Goal: Task Accomplishment & Management: Complete application form

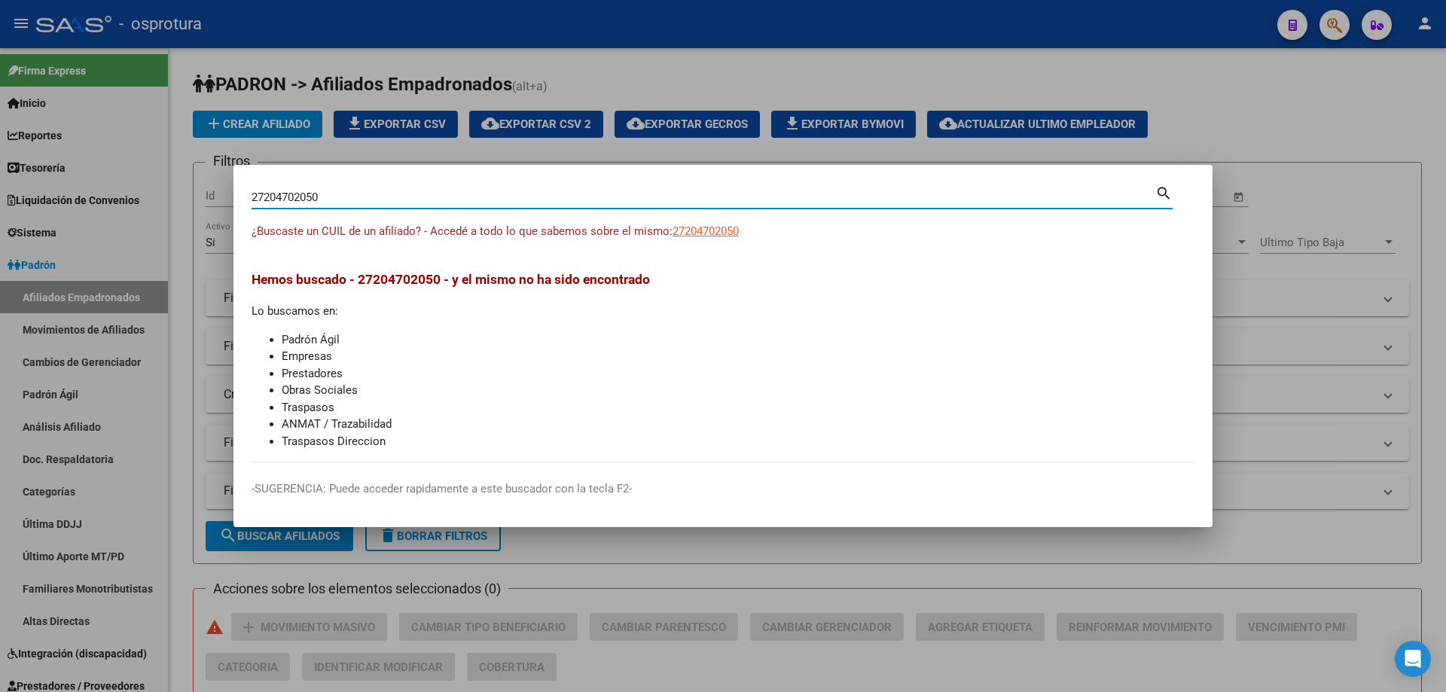
click at [414, 199] on input "27204702050" at bounding box center [704, 198] width 904 height 14
paste input "-22027006-3"
type input "27220270063"
click at [701, 234] on span "27220270063" at bounding box center [706, 231] width 66 height 14
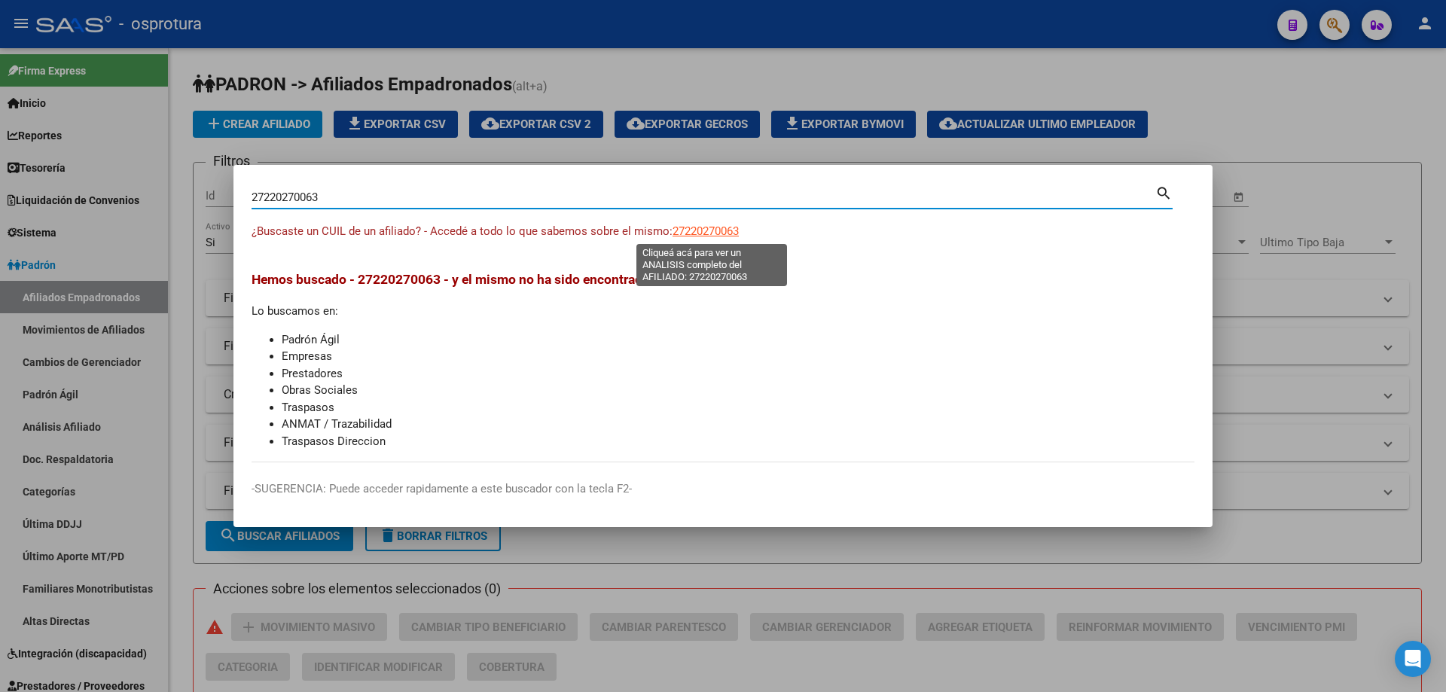
type textarea "27220270063"
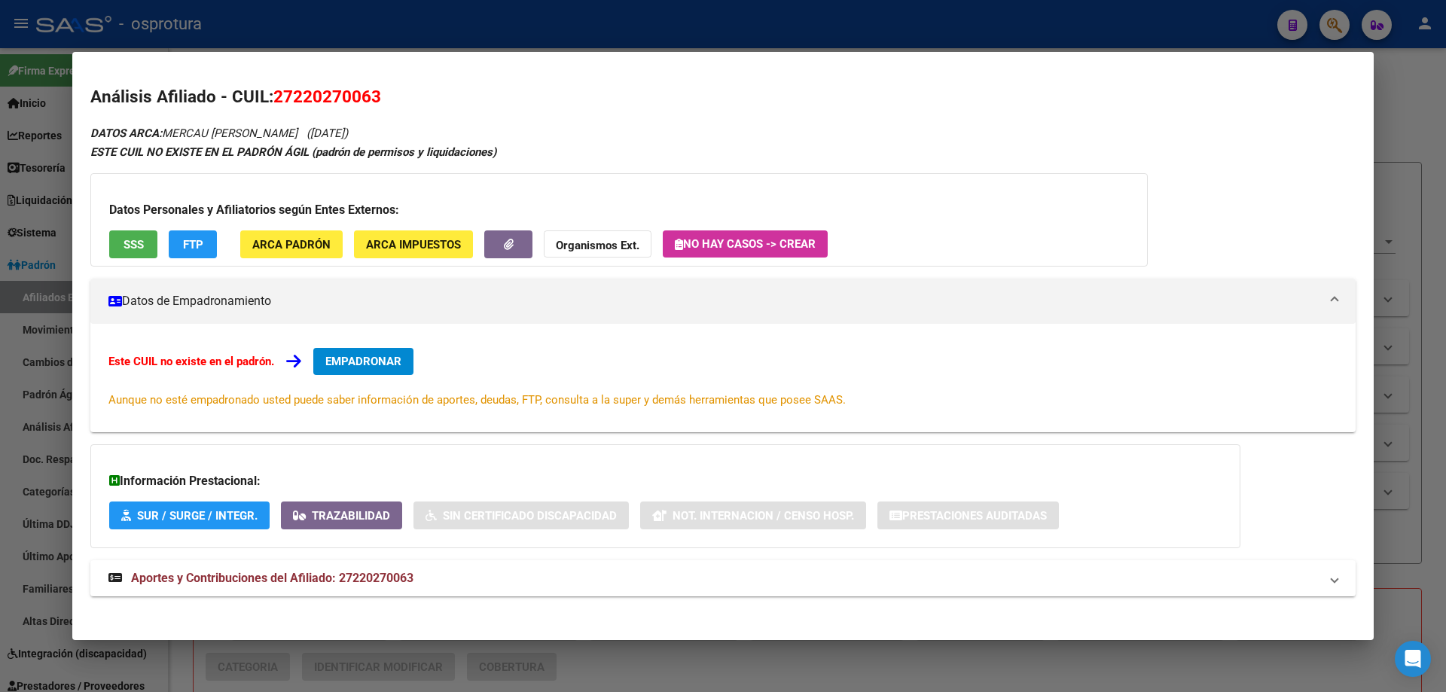
click at [353, 363] on span "EMPADRONAR" at bounding box center [363, 362] width 76 height 14
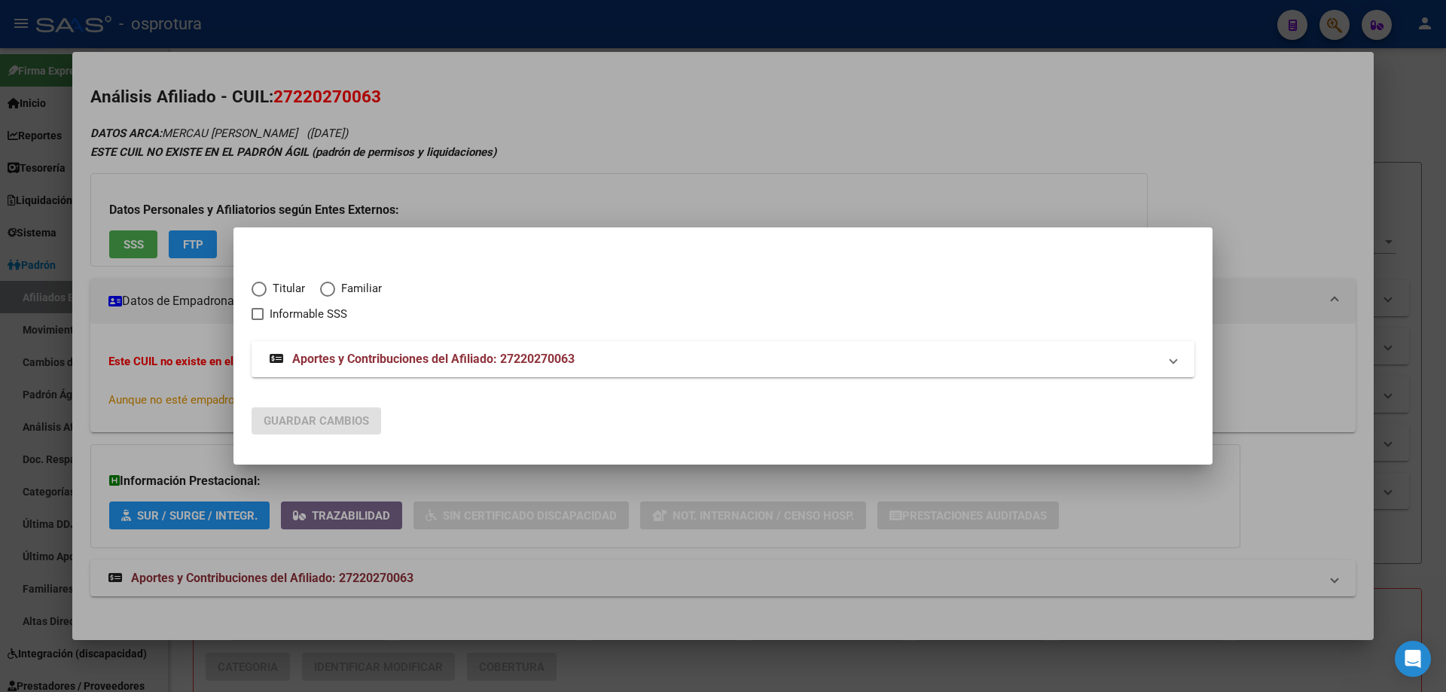
click at [264, 289] on span "Elija una opción" at bounding box center [259, 289] width 15 height 15
click at [264, 289] on input "Titular" at bounding box center [259, 289] width 15 height 15
radio input "true"
checkbox input "true"
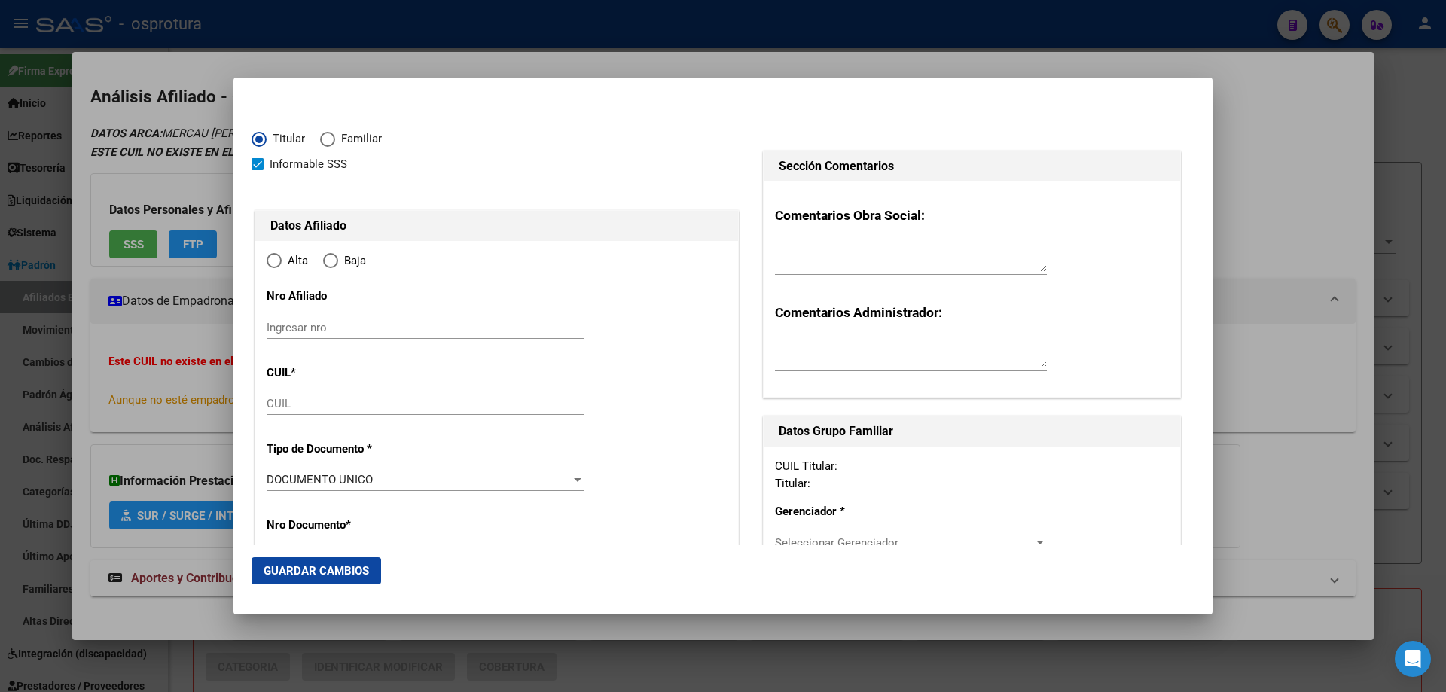
type input "27-22027006-3"
type input "22027006"
type input "MERCAU"
type input "[PERSON_NAME]"
type input "[DATE]"
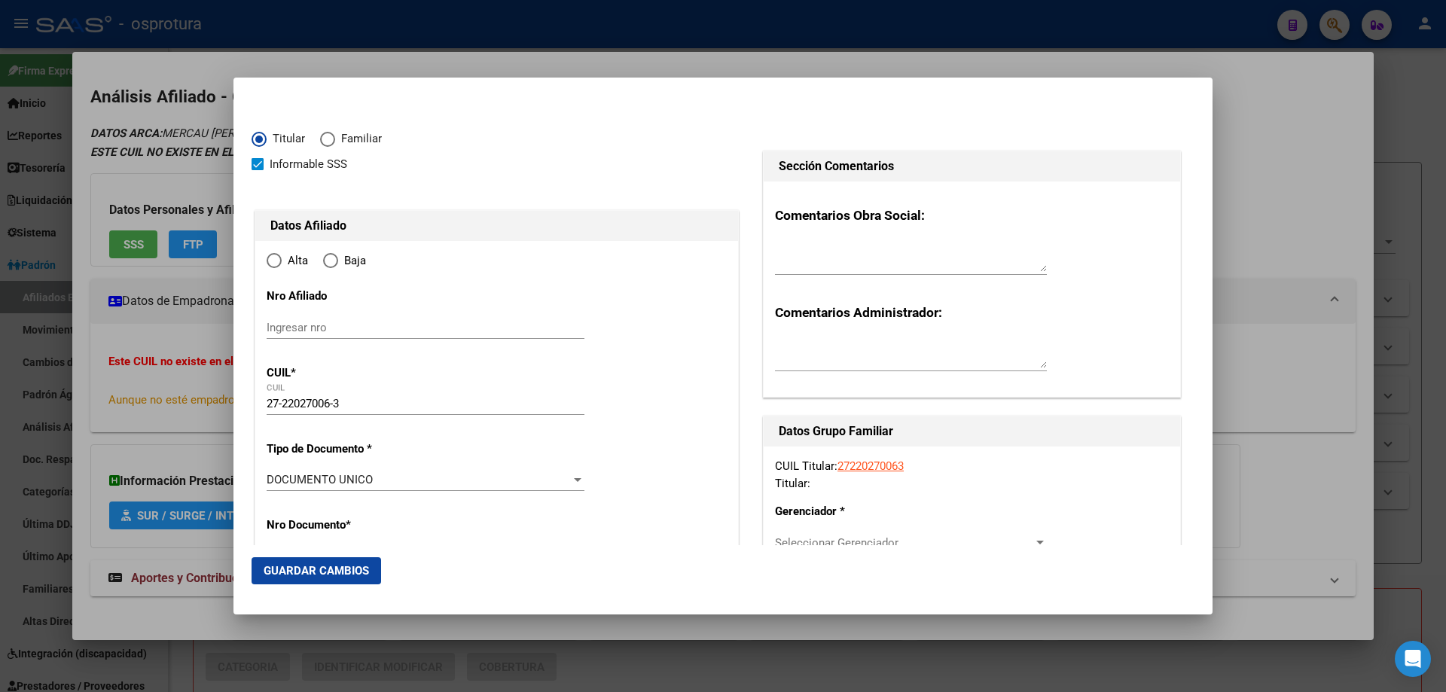
type input "[PERSON_NAME]"
type input "5501"
type input "SIN NOMBRE"
type input "[PERSON_NAME]"
radio input "true"
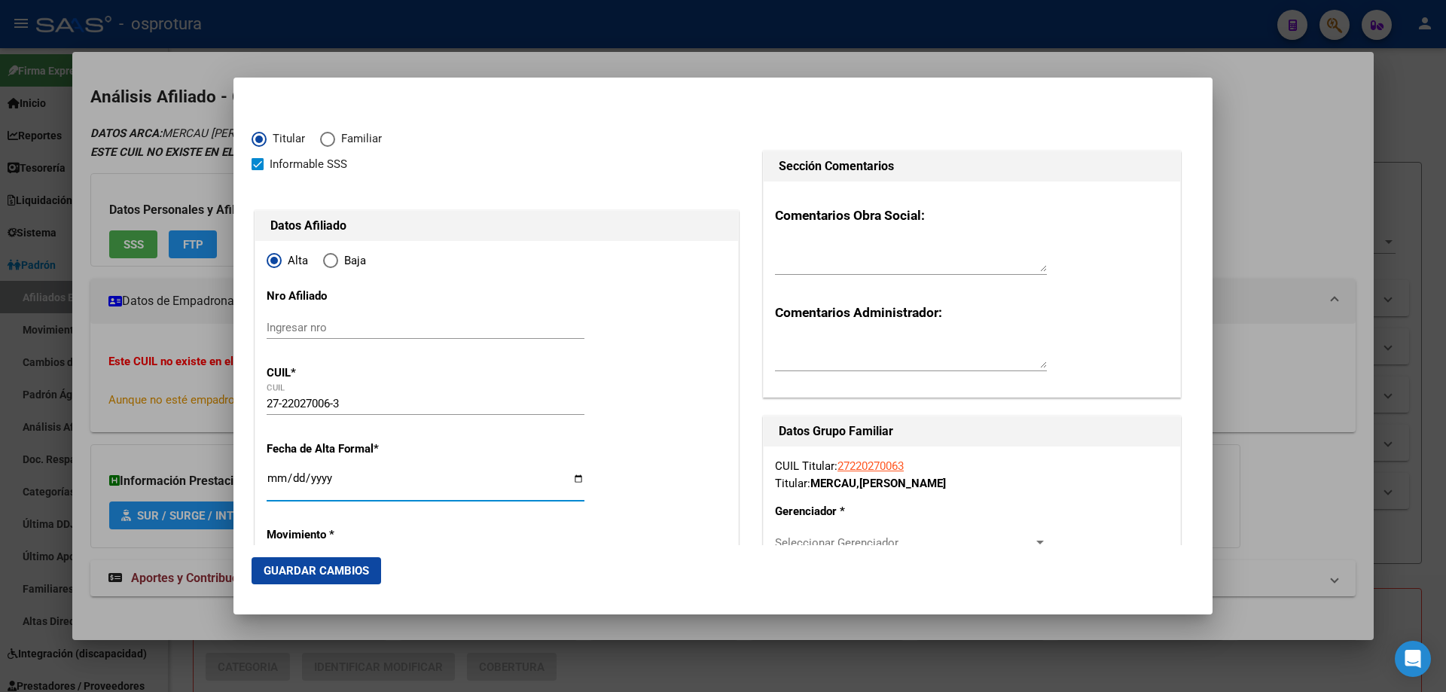
click at [273, 474] on input "Ingresar fecha" at bounding box center [426, 484] width 318 height 24
type input "[DATE]"
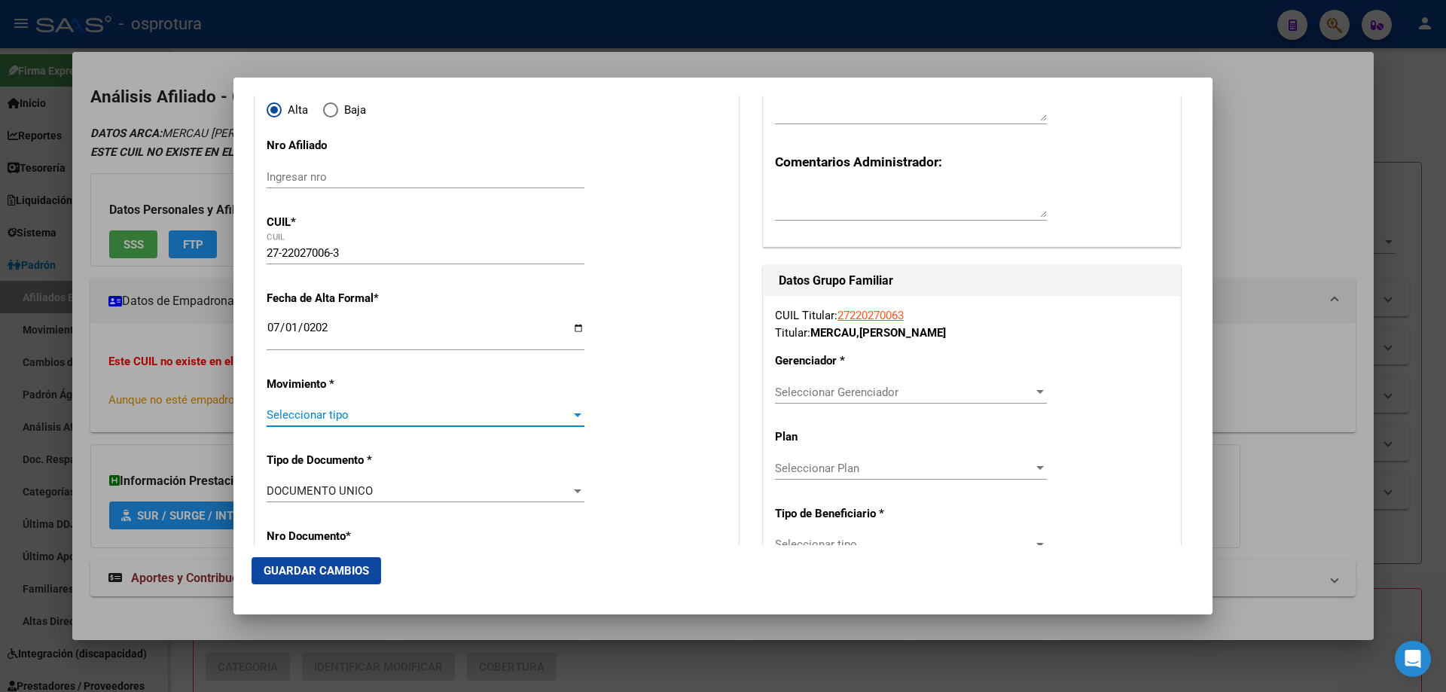
click at [354, 419] on span "Seleccionar tipo" at bounding box center [419, 415] width 304 height 14
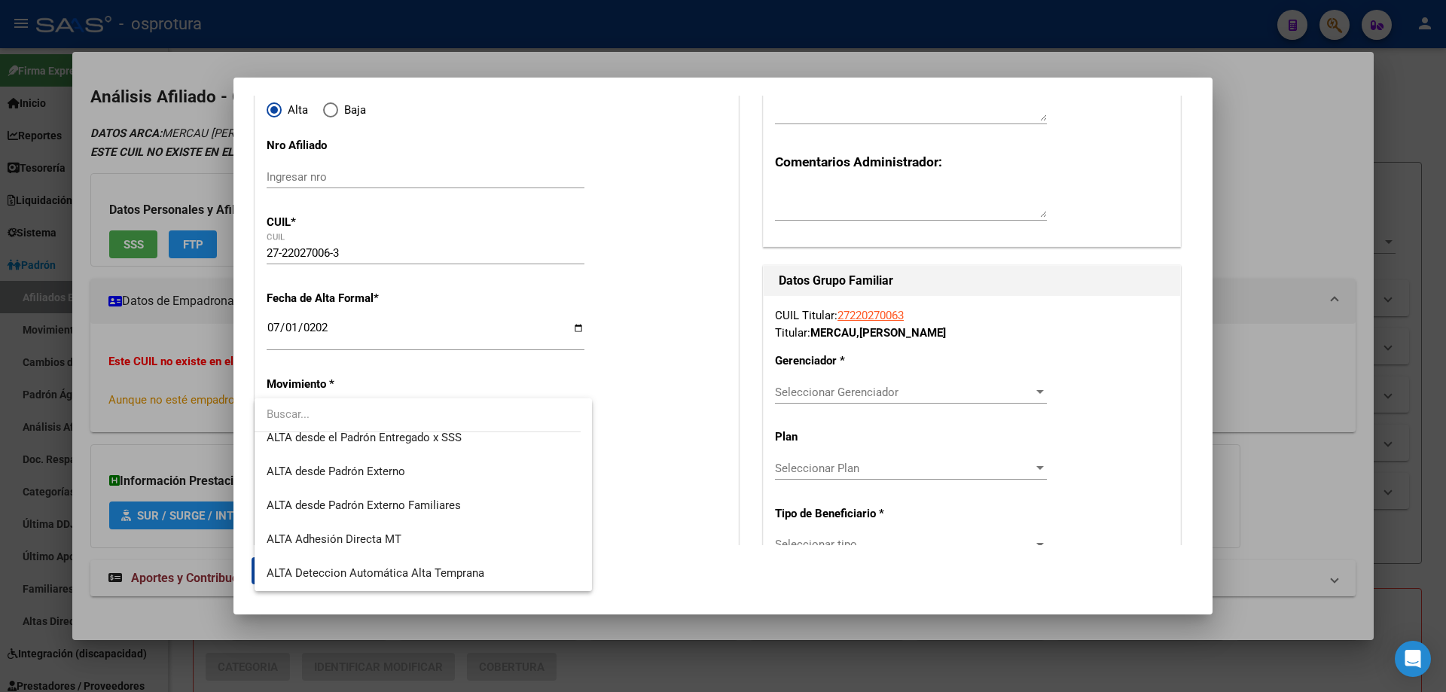
scroll to position [377, 0]
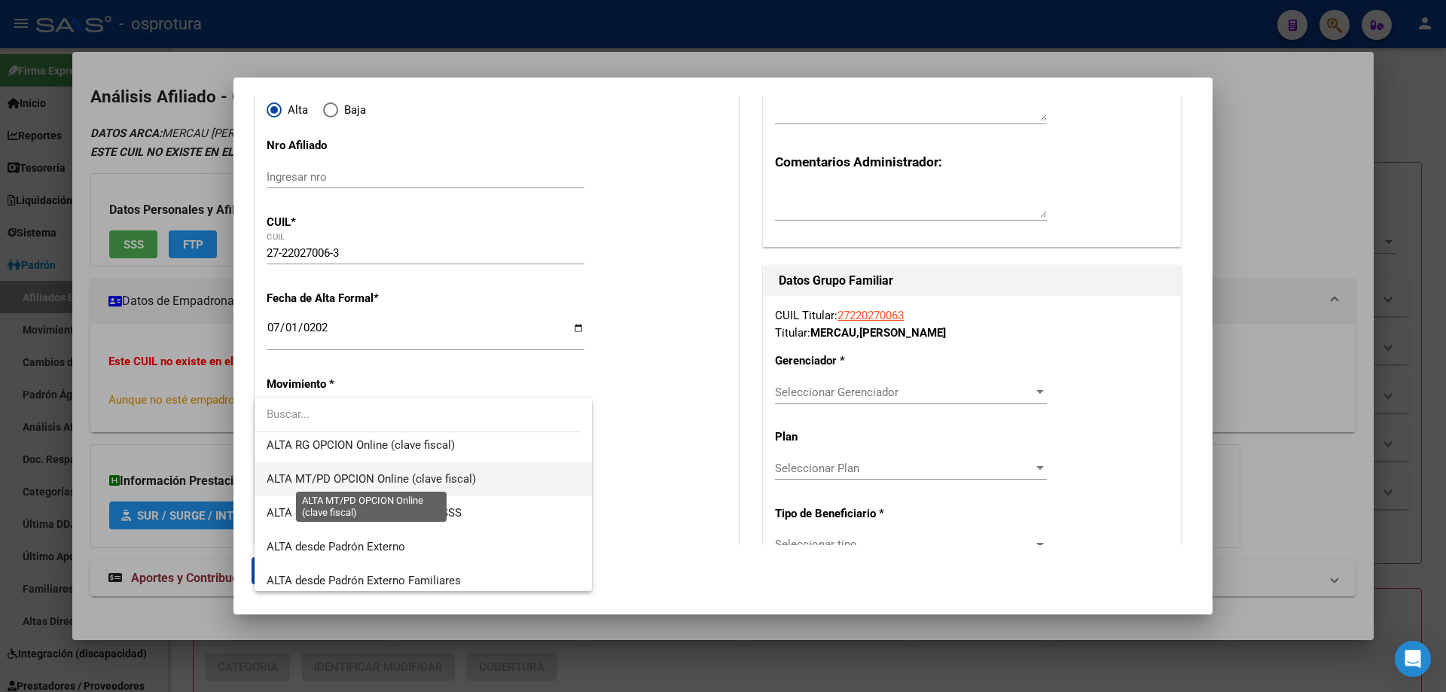
click at [355, 478] on span "ALTA MT/PD OPCION Online (clave fiscal)" at bounding box center [371, 479] width 209 height 14
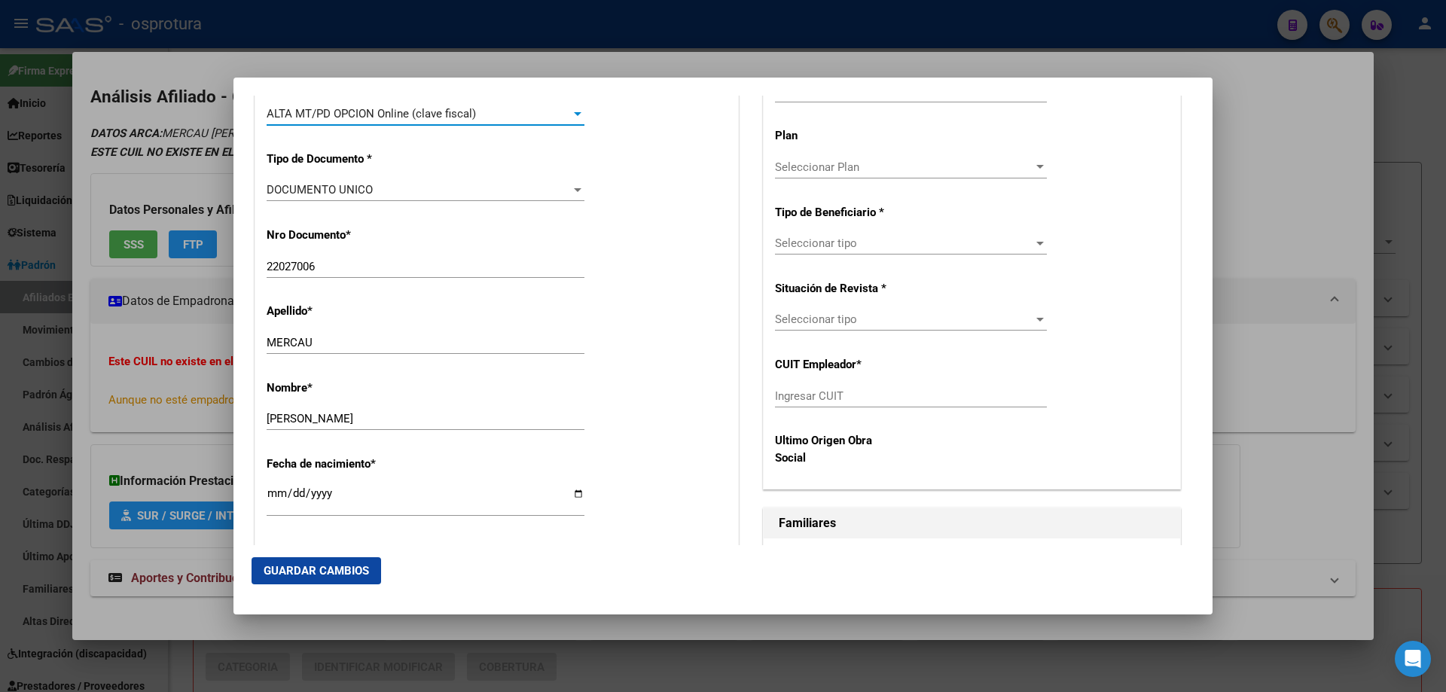
scroll to position [603, 0]
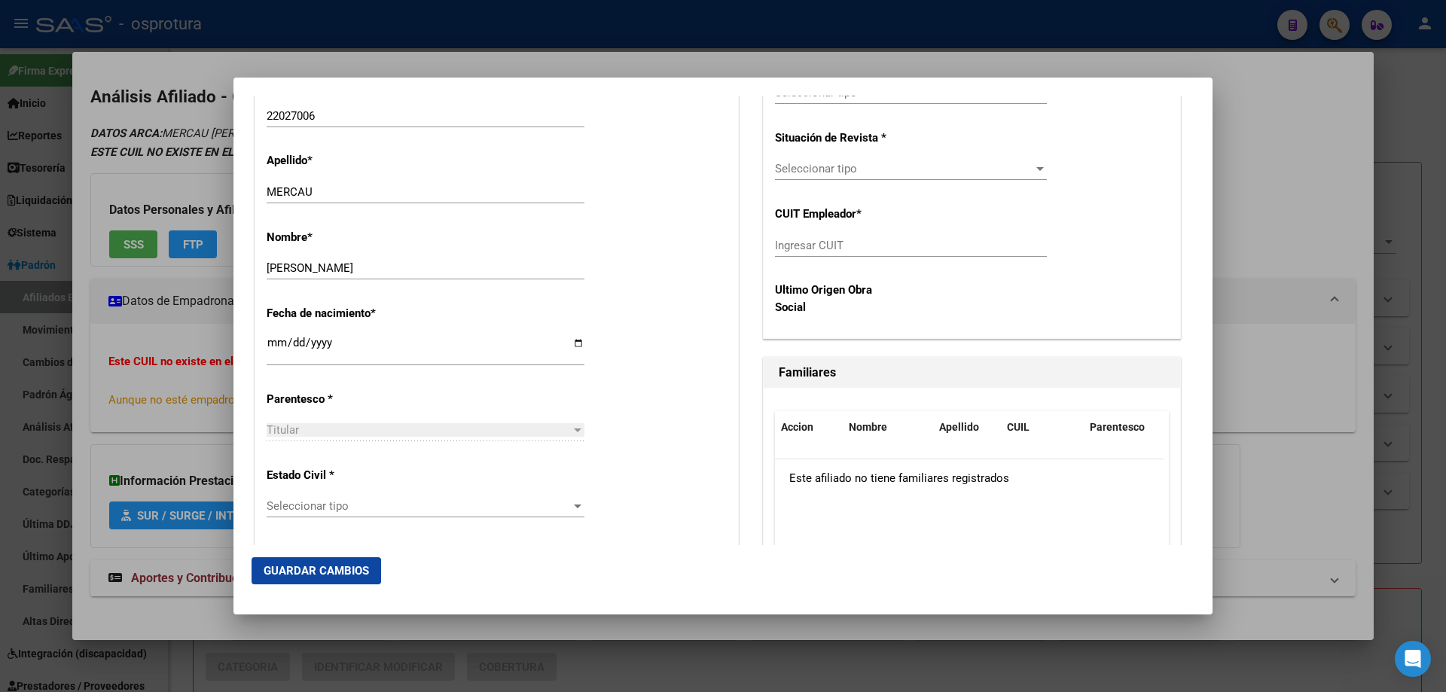
click at [349, 515] on div "Seleccionar tipo Seleccionar tipo" at bounding box center [426, 506] width 318 height 23
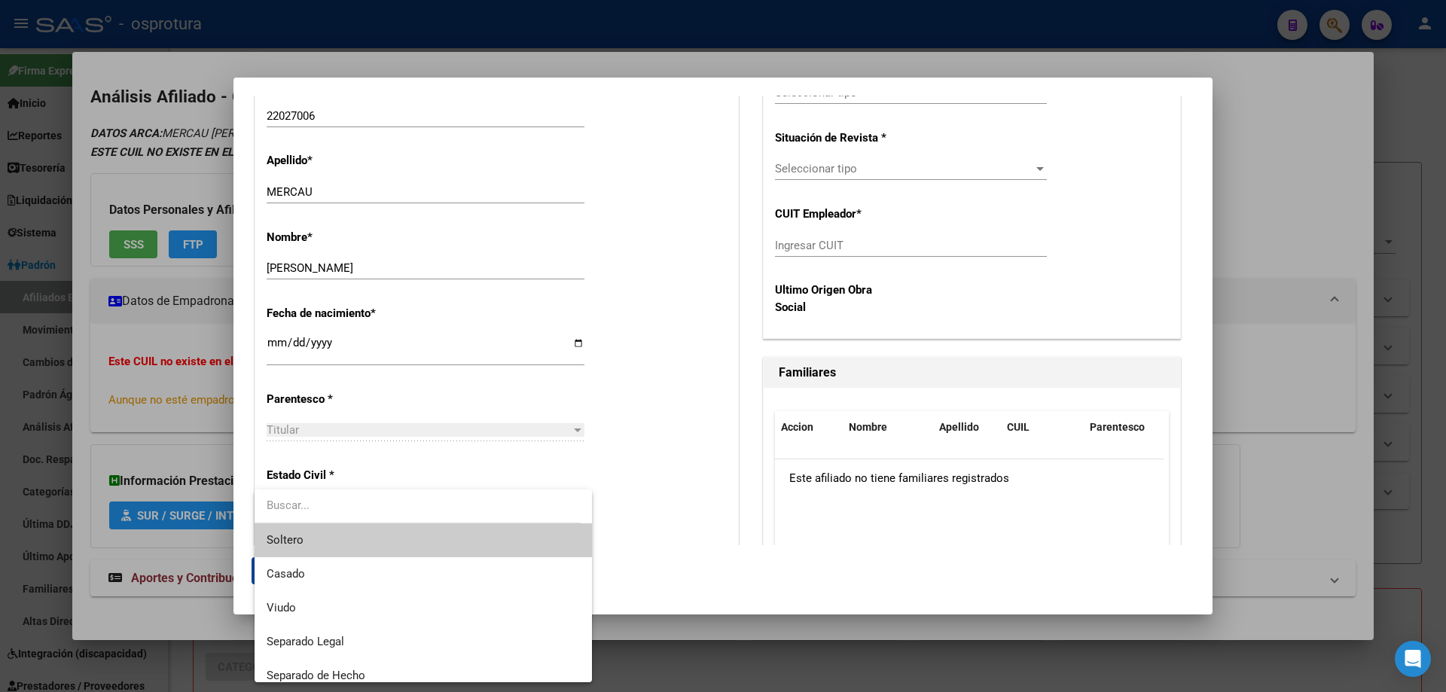
click at [351, 548] on span "Soltero" at bounding box center [423, 540] width 313 height 34
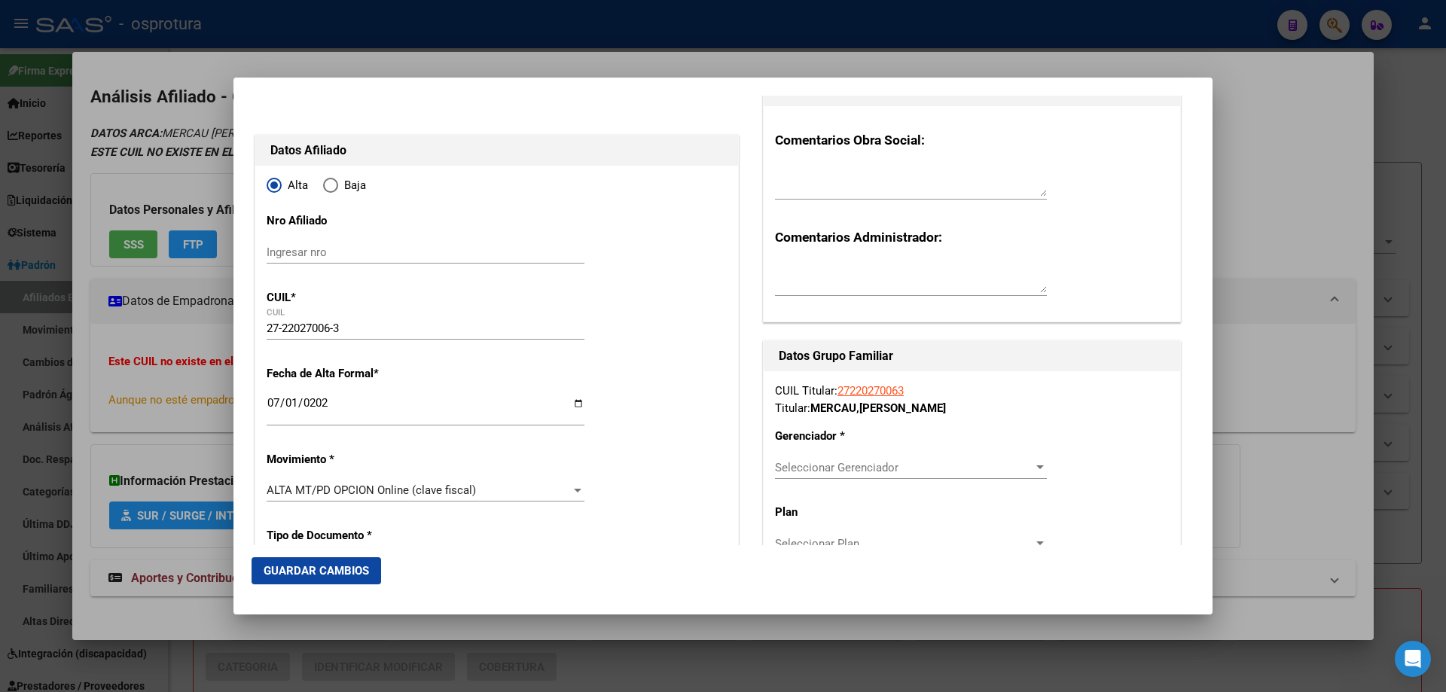
scroll to position [301, 0]
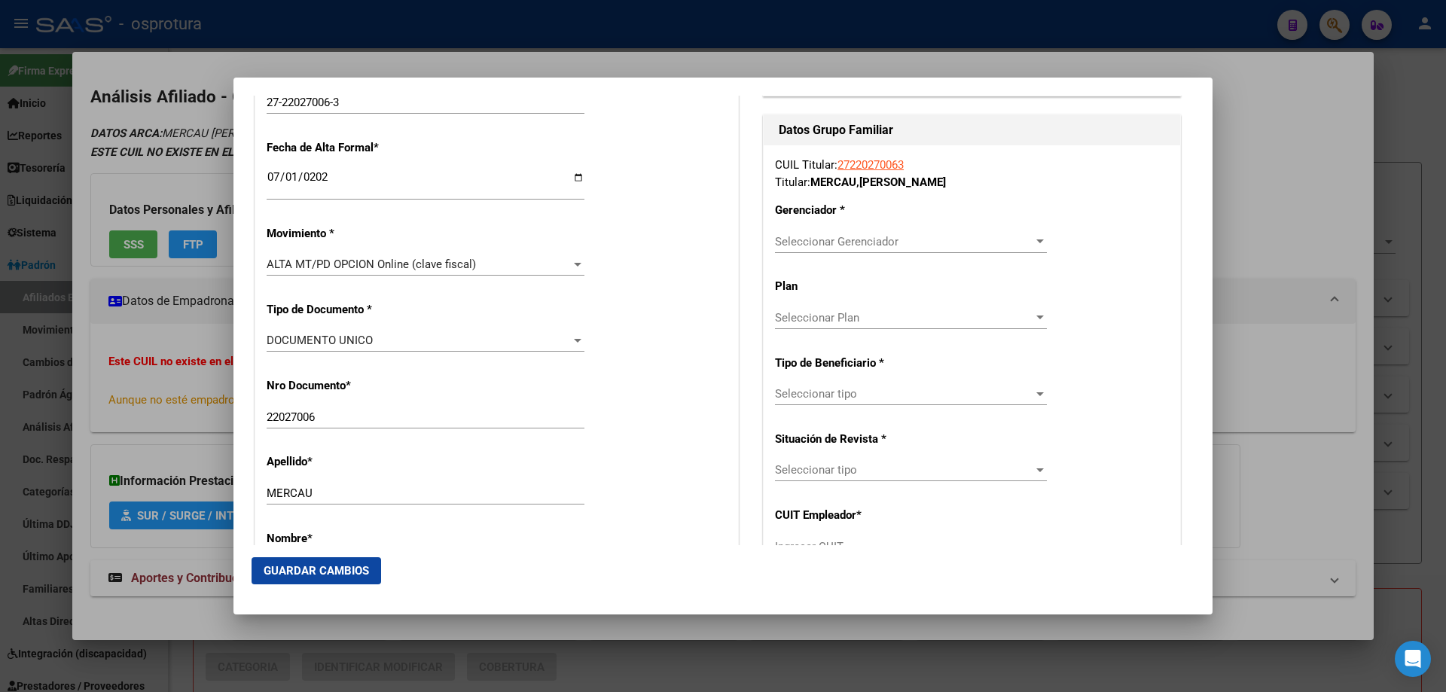
click at [816, 239] on span "Seleccionar Gerenciador" at bounding box center [904, 242] width 258 height 14
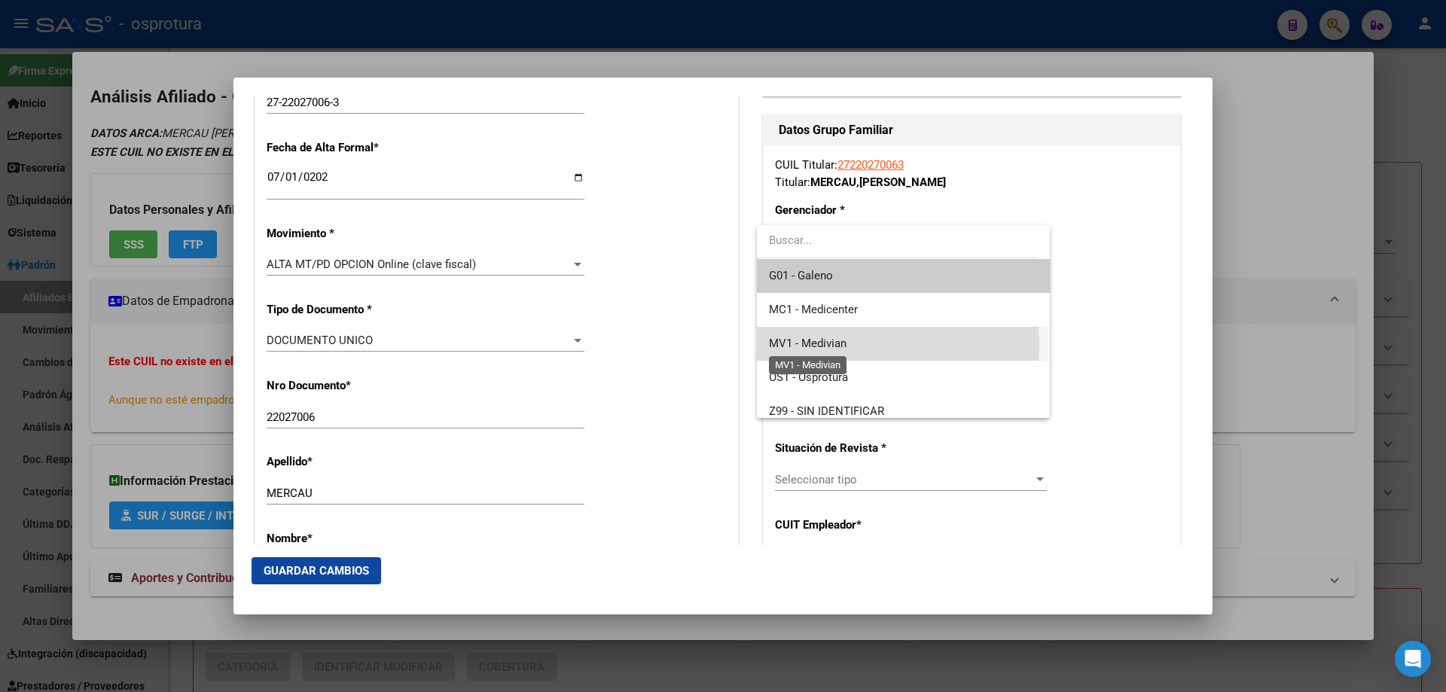
click at [843, 347] on span "MV1 - Medivian" at bounding box center [808, 344] width 78 height 14
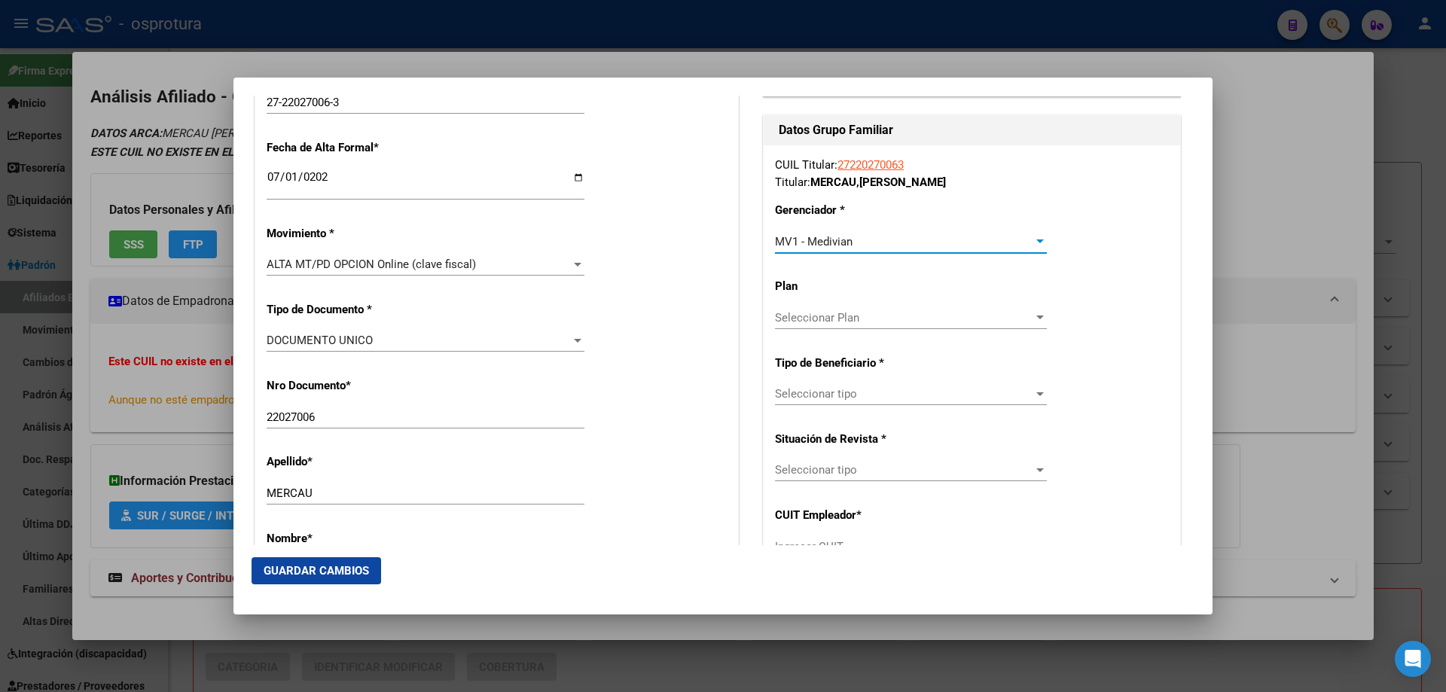
click at [847, 401] on div "Seleccionar tipo Seleccionar tipo" at bounding box center [911, 394] width 272 height 23
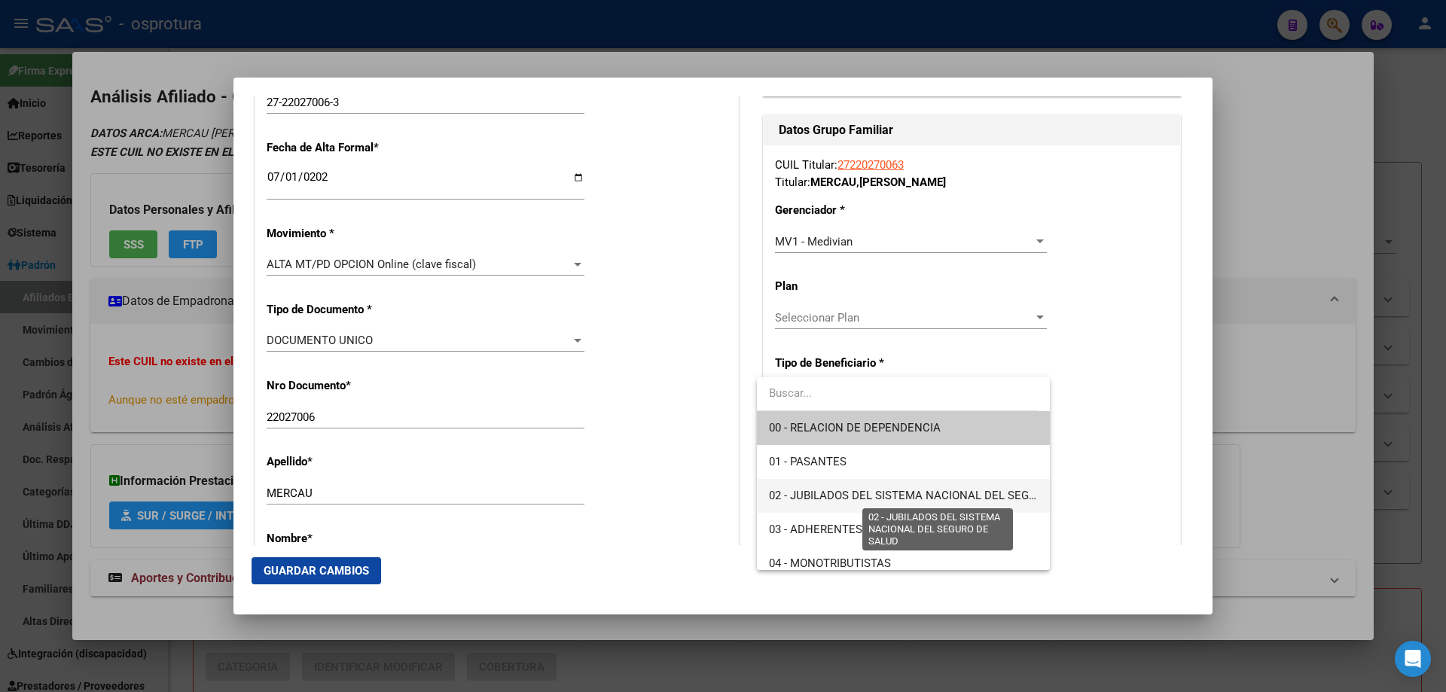
scroll to position [151, 0]
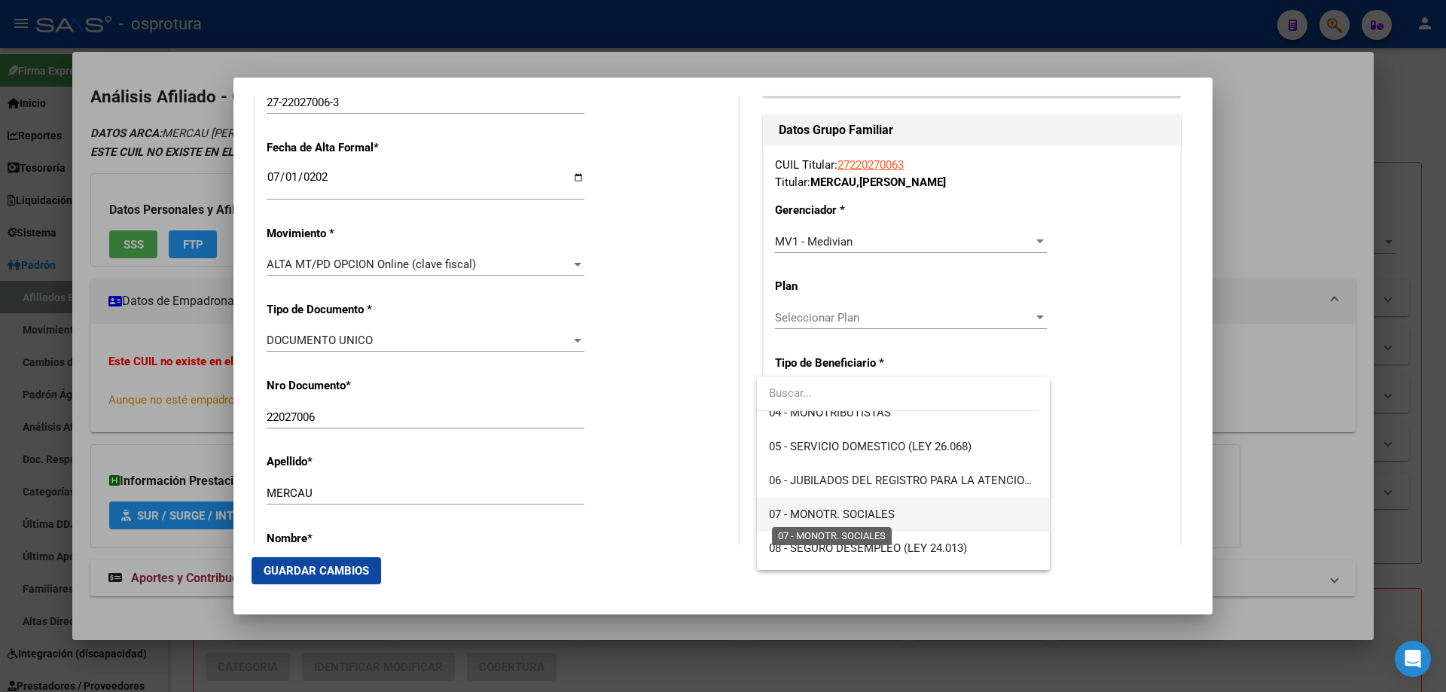
click at [843, 519] on span "07 - MONOTR. SOCIALES" at bounding box center [832, 515] width 126 height 14
type input "27-22027006-3"
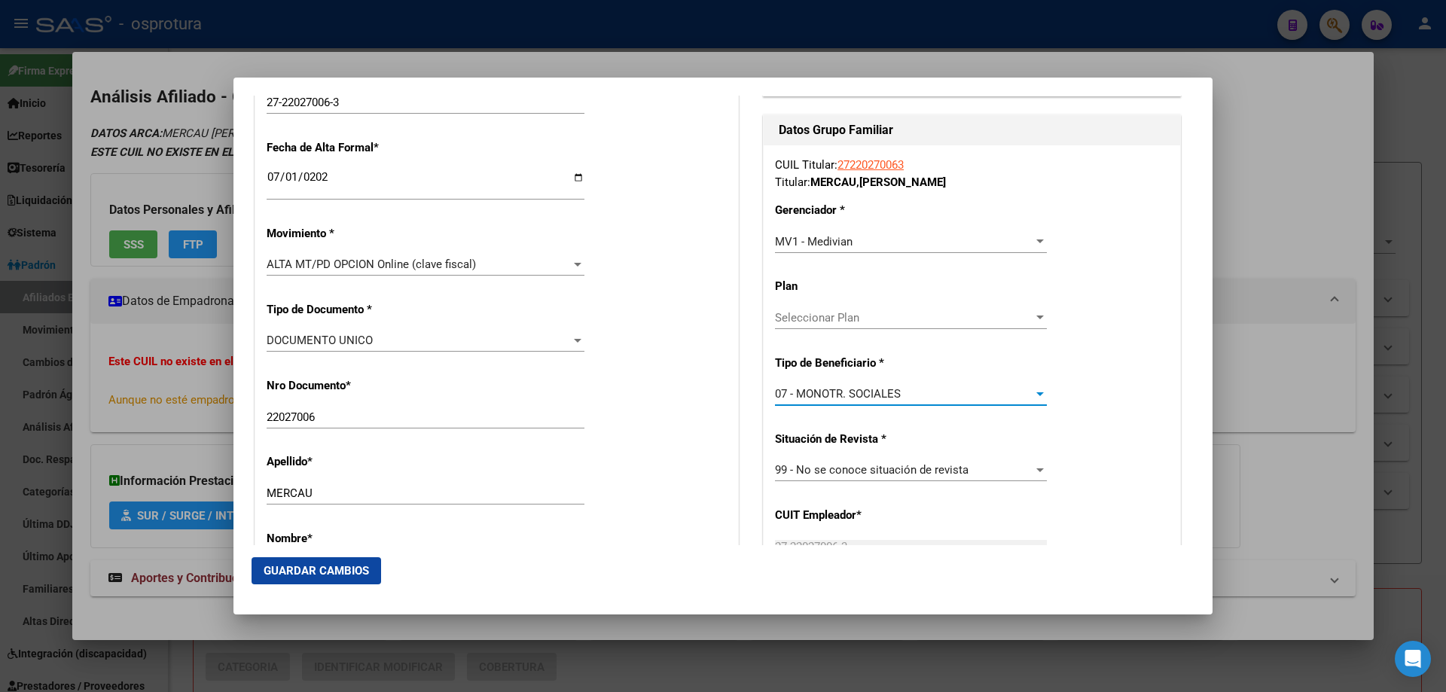
click at [278, 572] on span "Guardar Cambios" at bounding box center [316, 571] width 105 height 14
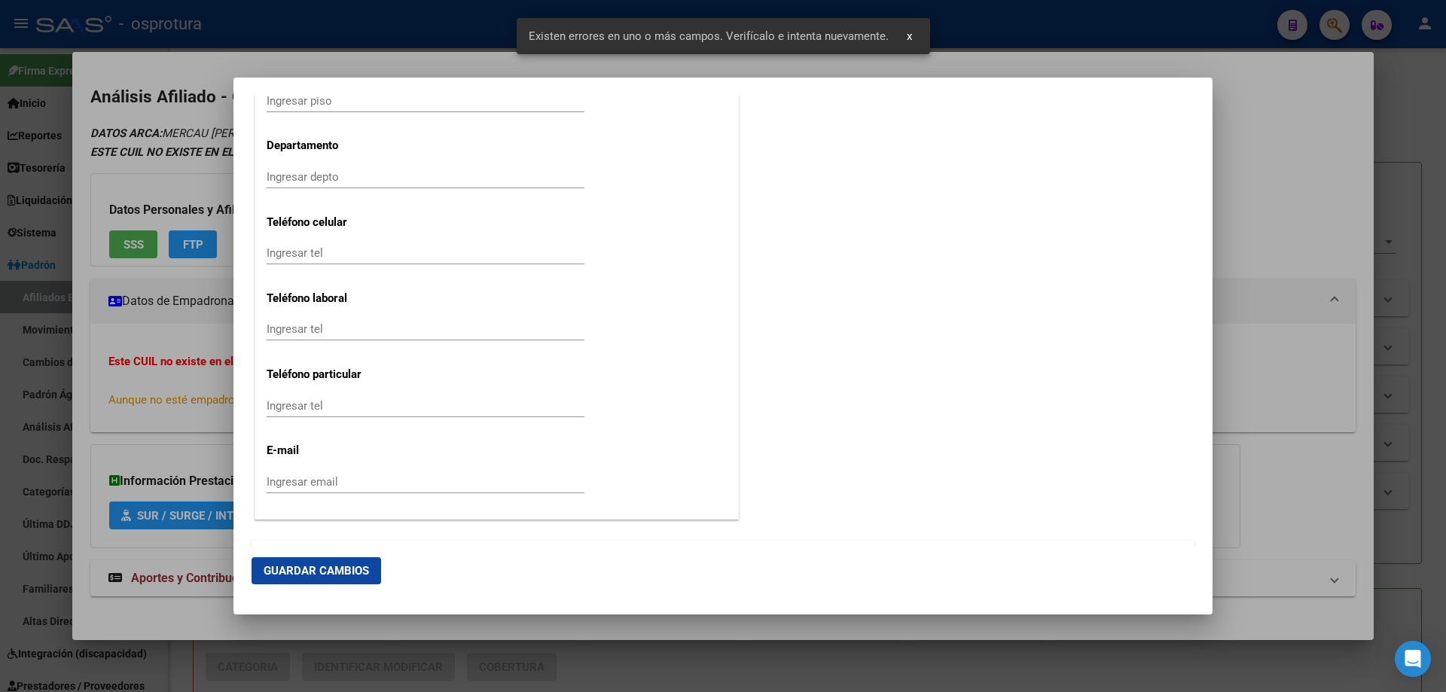
scroll to position [1582, 0]
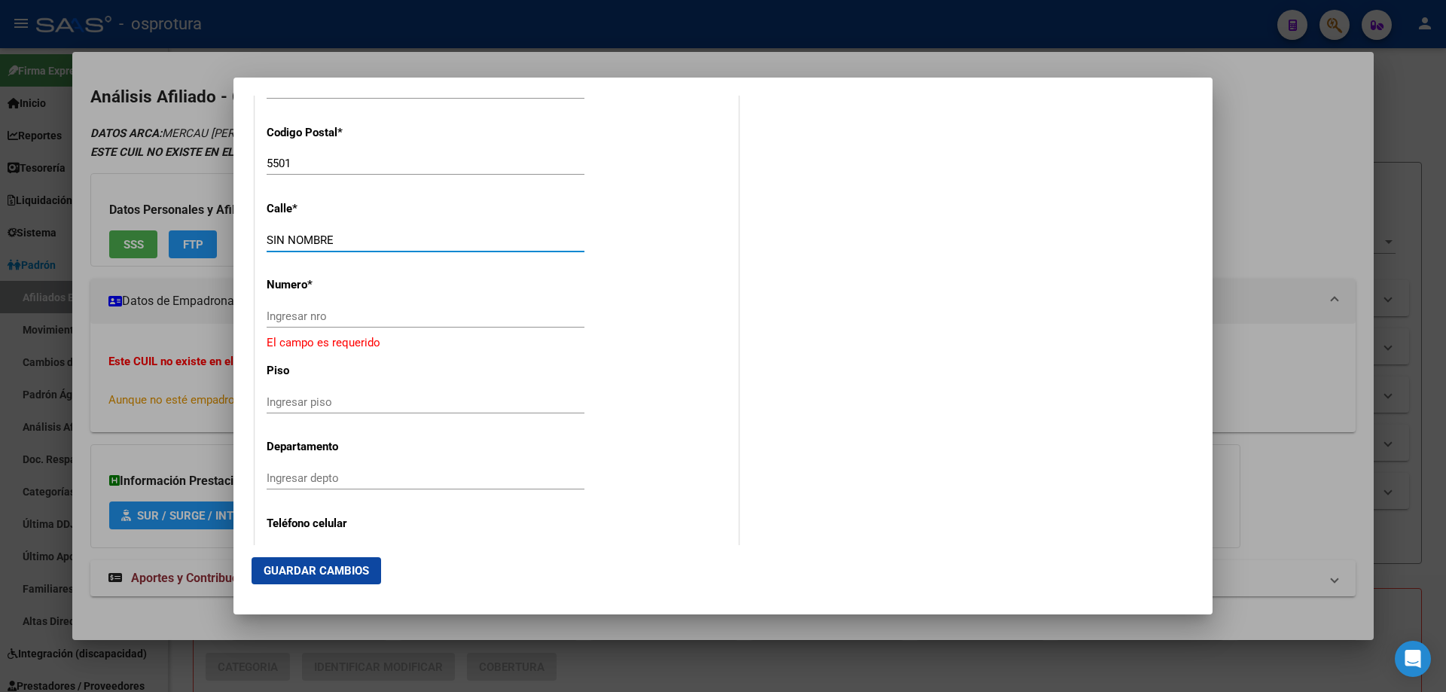
drag, startPoint x: 267, startPoint y: 239, endPoint x: 360, endPoint y: 240, distance: 93.4
click at [360, 240] on input "SIN NOMBRE" at bounding box center [426, 240] width 318 height 14
click at [357, 403] on input "Ingresar piso" at bounding box center [426, 402] width 318 height 14
click at [318, 578] on button "Guardar Cambios" at bounding box center [317, 570] width 130 height 27
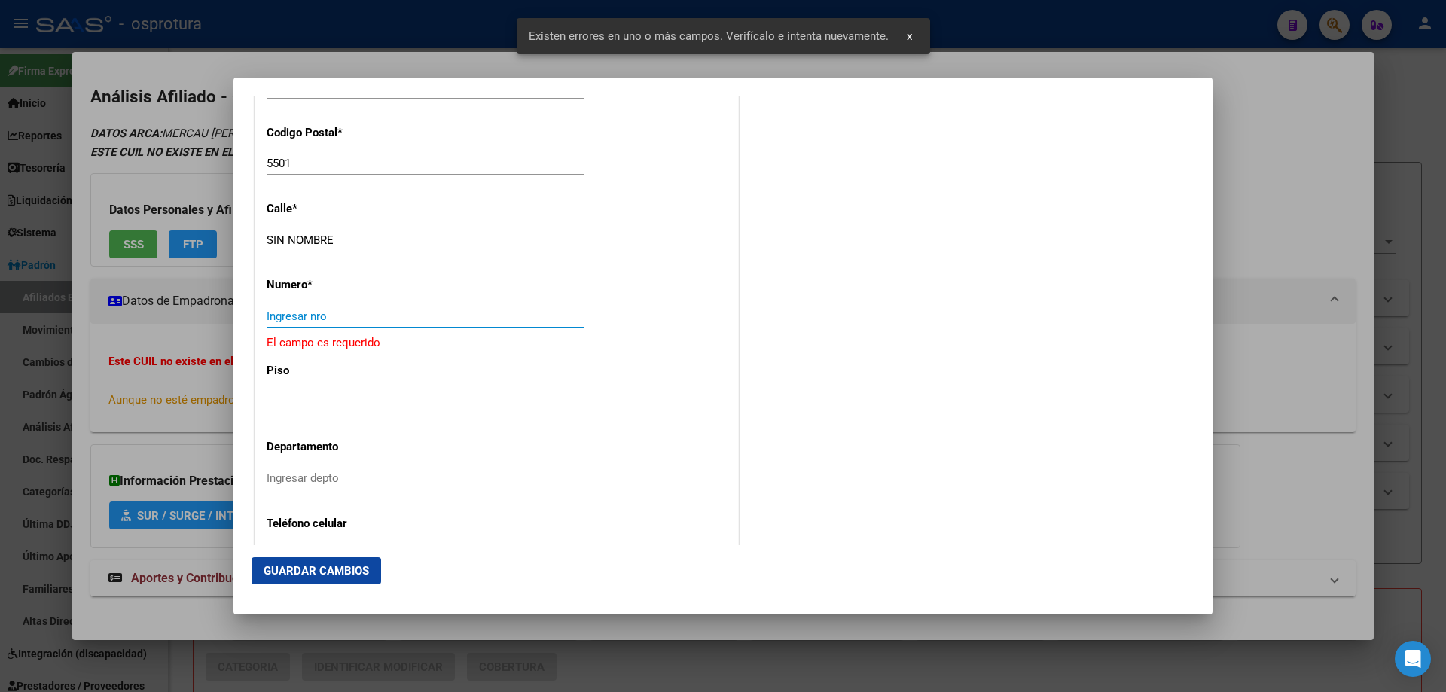
paste input "SIN NOMBRE"
type input "SIN NOMBRE"
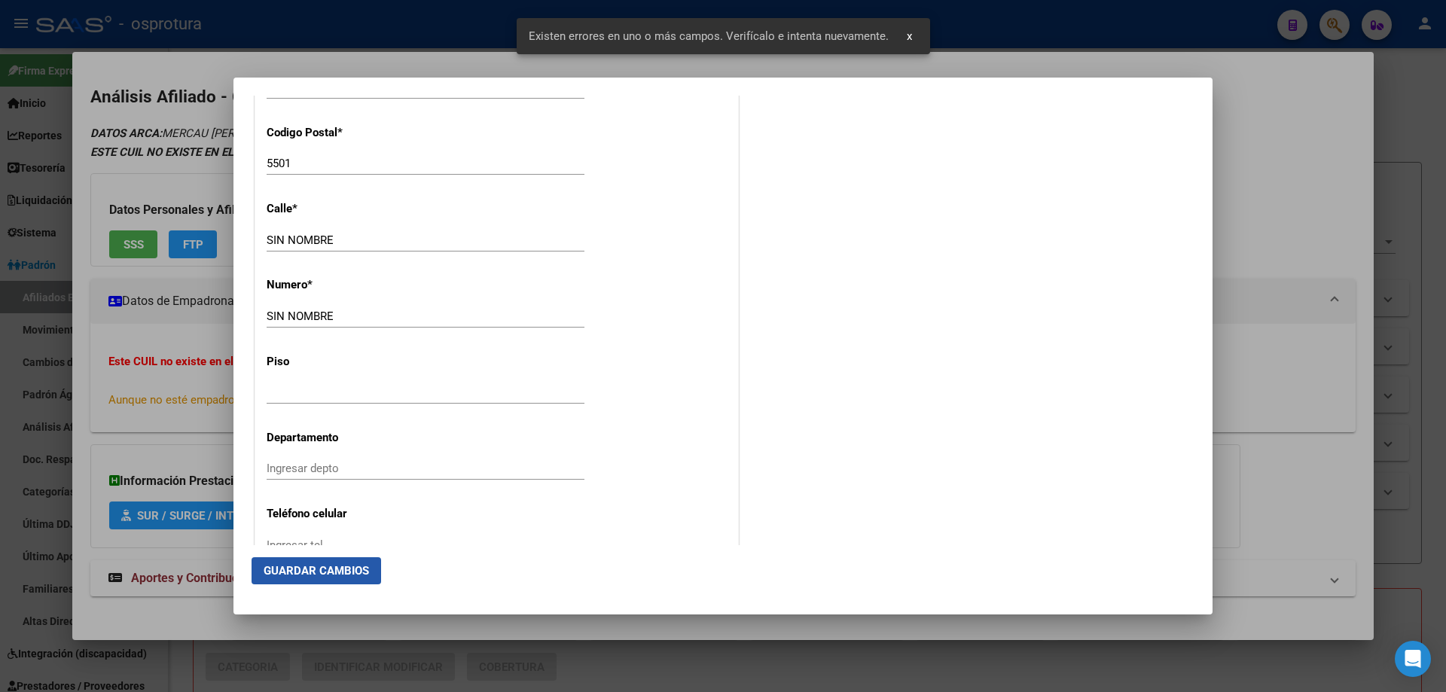
click at [296, 580] on button "Guardar Cambios" at bounding box center [317, 570] width 130 height 27
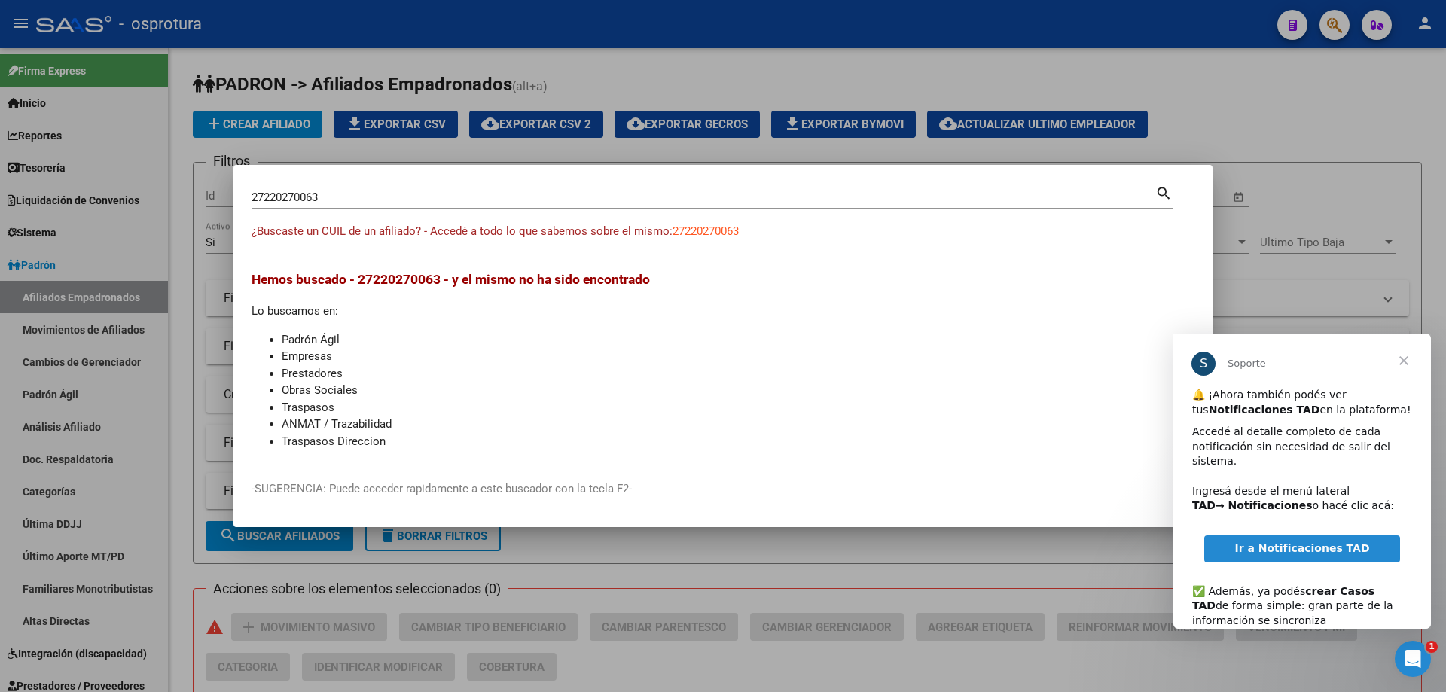
scroll to position [0, 0]
click at [1403, 365] on span "Cerrar" at bounding box center [1404, 361] width 54 height 54
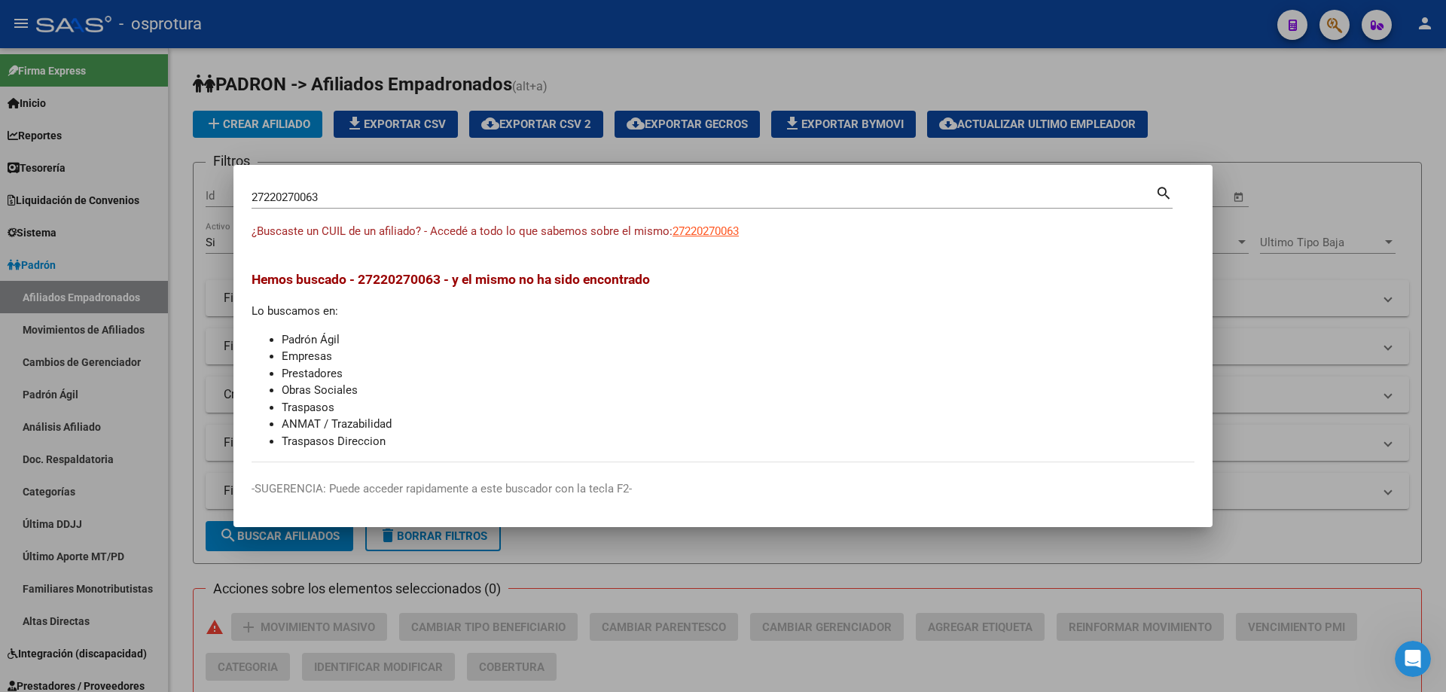
click at [365, 205] on div "27220270063 Buscar (apellido, dni, cuil, [PERSON_NAME], cuit, obra social)" at bounding box center [704, 197] width 904 height 23
click at [339, 192] on input "27220270063" at bounding box center [704, 198] width 904 height 14
paste input "-22159047-9"
type input "27221590479"
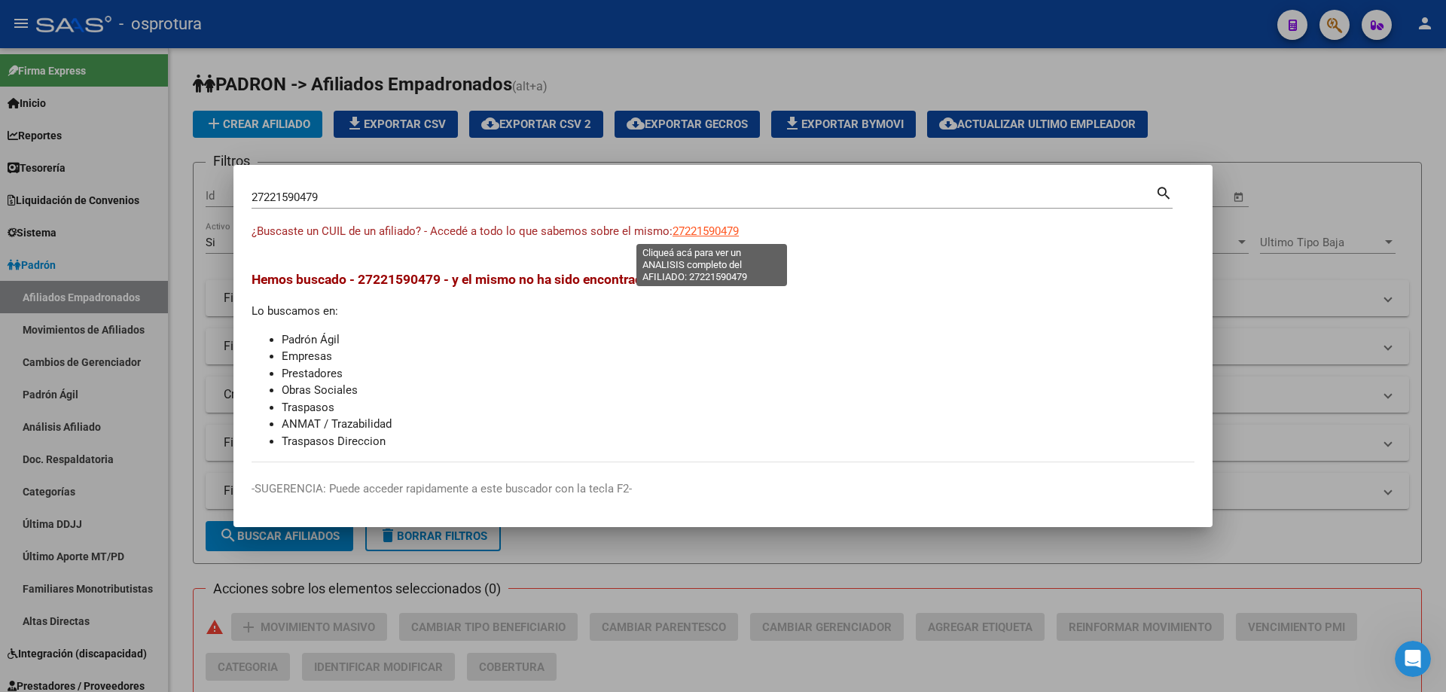
click at [733, 228] on span "27221590479" at bounding box center [706, 231] width 66 height 14
type textarea "27221590479"
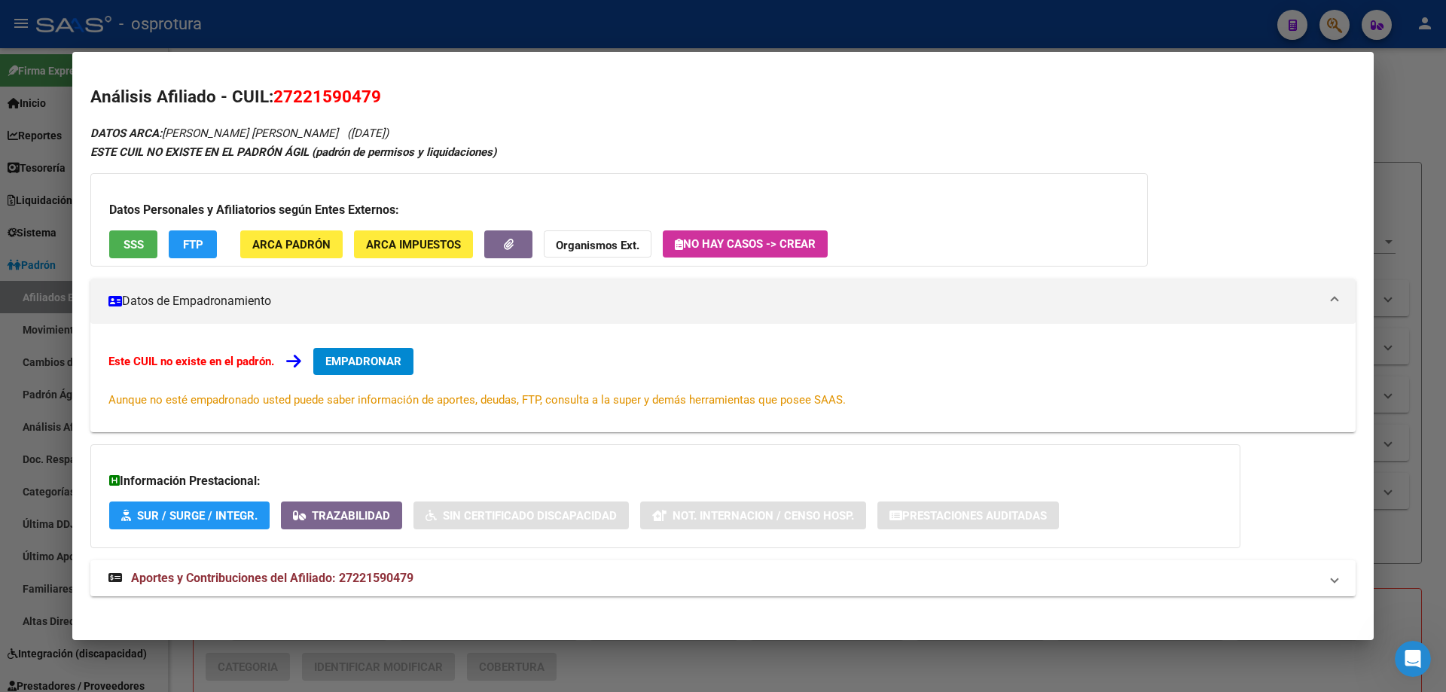
click at [362, 364] on span "EMPADRONAR" at bounding box center [363, 362] width 76 height 14
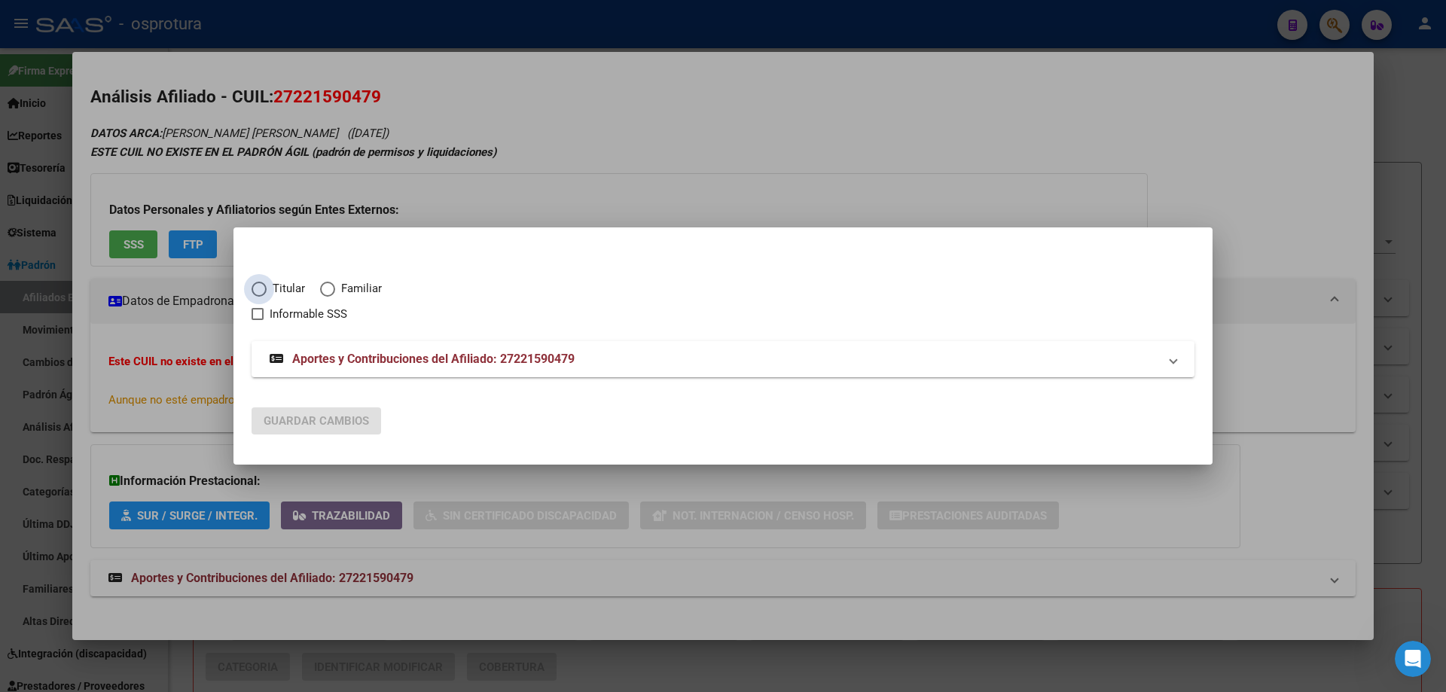
click at [270, 290] on span "Titular" at bounding box center [286, 288] width 38 height 17
click at [267, 290] on input "Titular" at bounding box center [259, 289] width 15 height 15
radio input "true"
checkbox input "true"
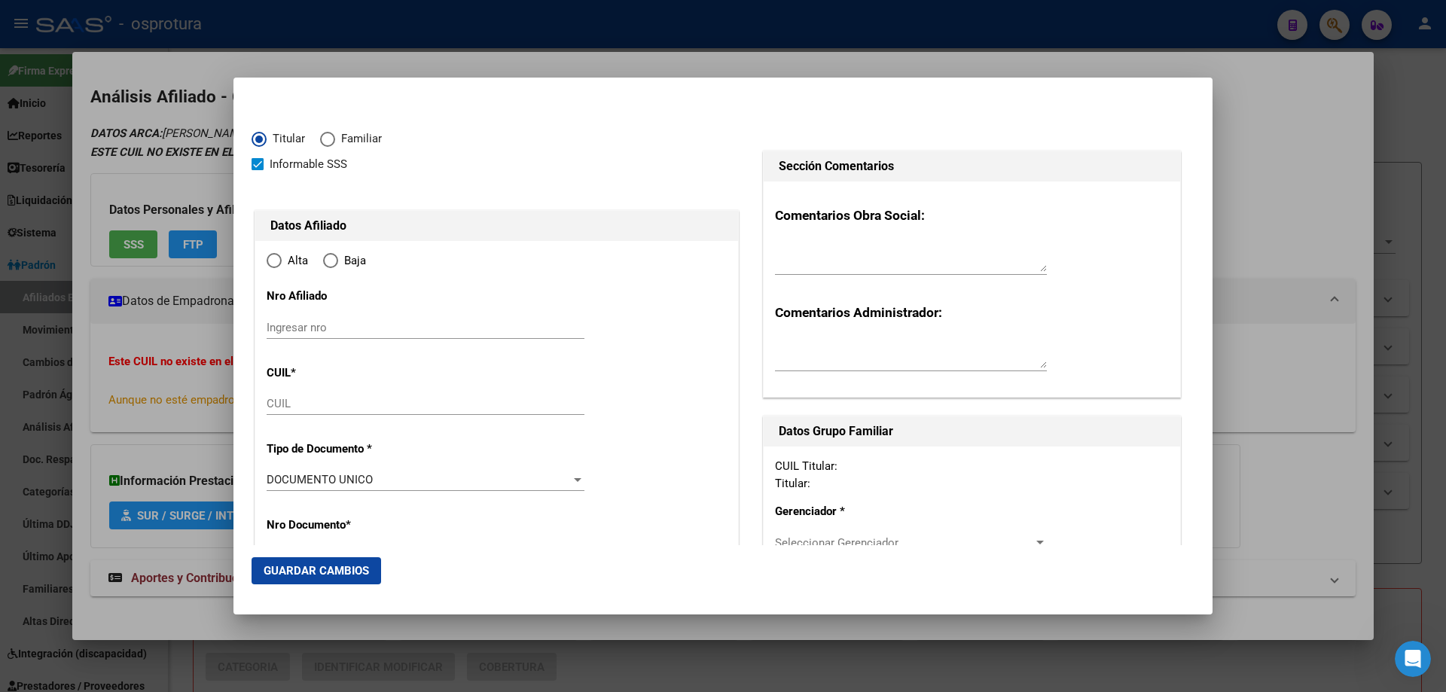
type input "27-22159047-9"
type input "22159047"
type input "RIOS"
type input "[PERSON_NAME]"
type input "[DATE]"
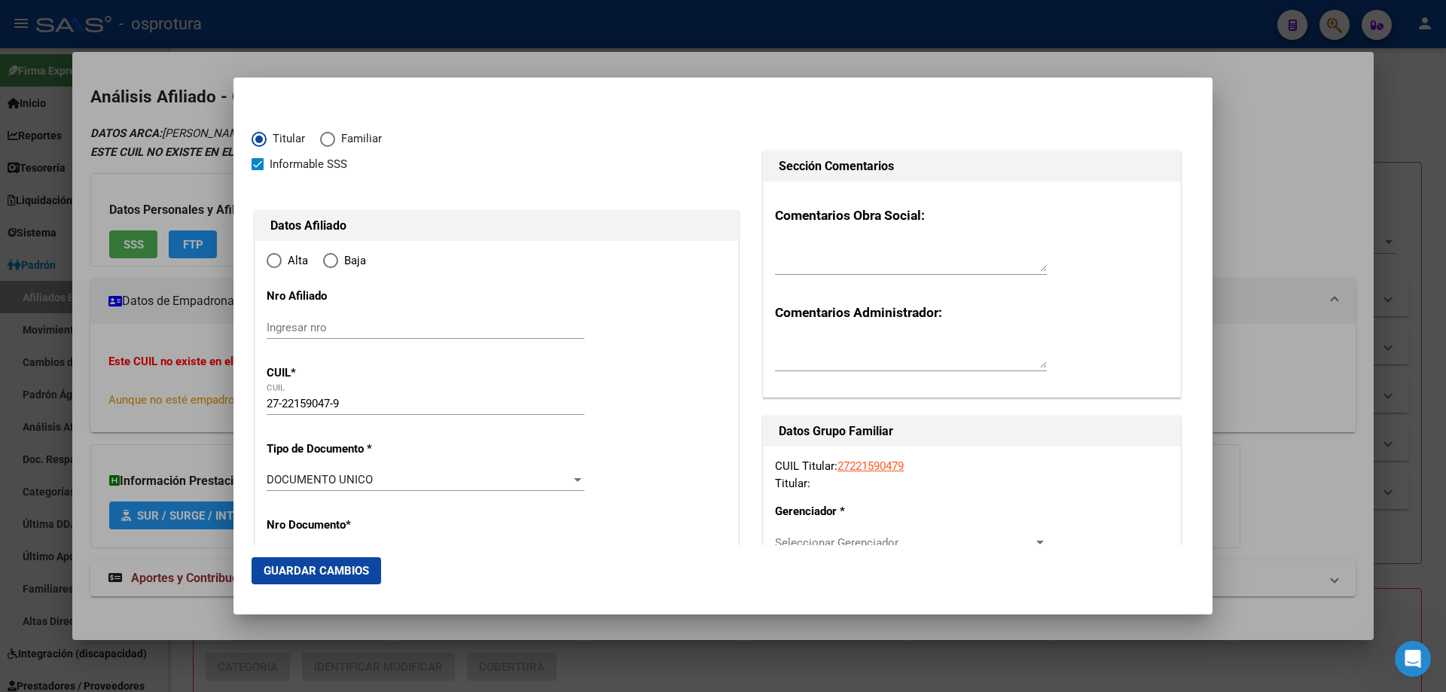
type input "BARRIO [GEOGRAPHIC_DATA]"
type input "5400"
type input "BARRIO ATSA IV CASA"
type input "8"
type input "BARRIO [GEOGRAPHIC_DATA]"
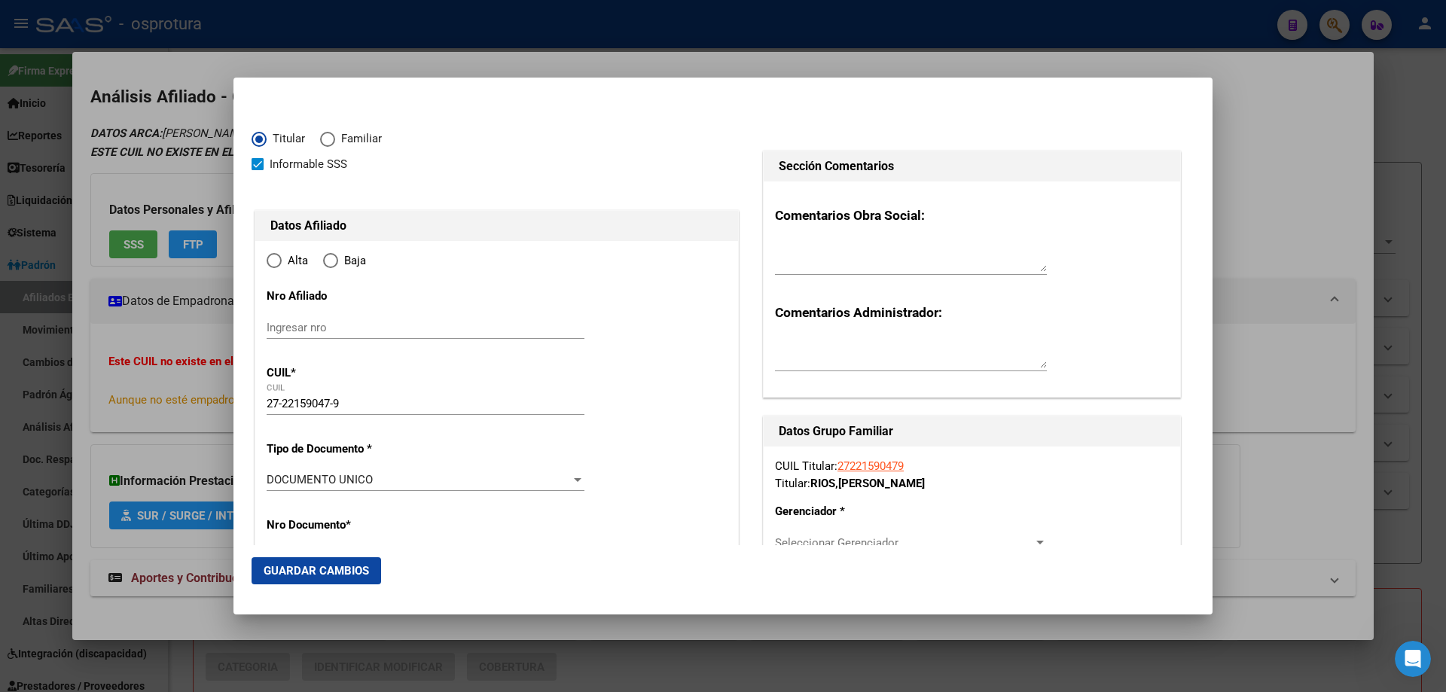
radio input "true"
click at [270, 478] on input "Ingresar fecha" at bounding box center [426, 484] width 318 height 24
type input "[DATE]"
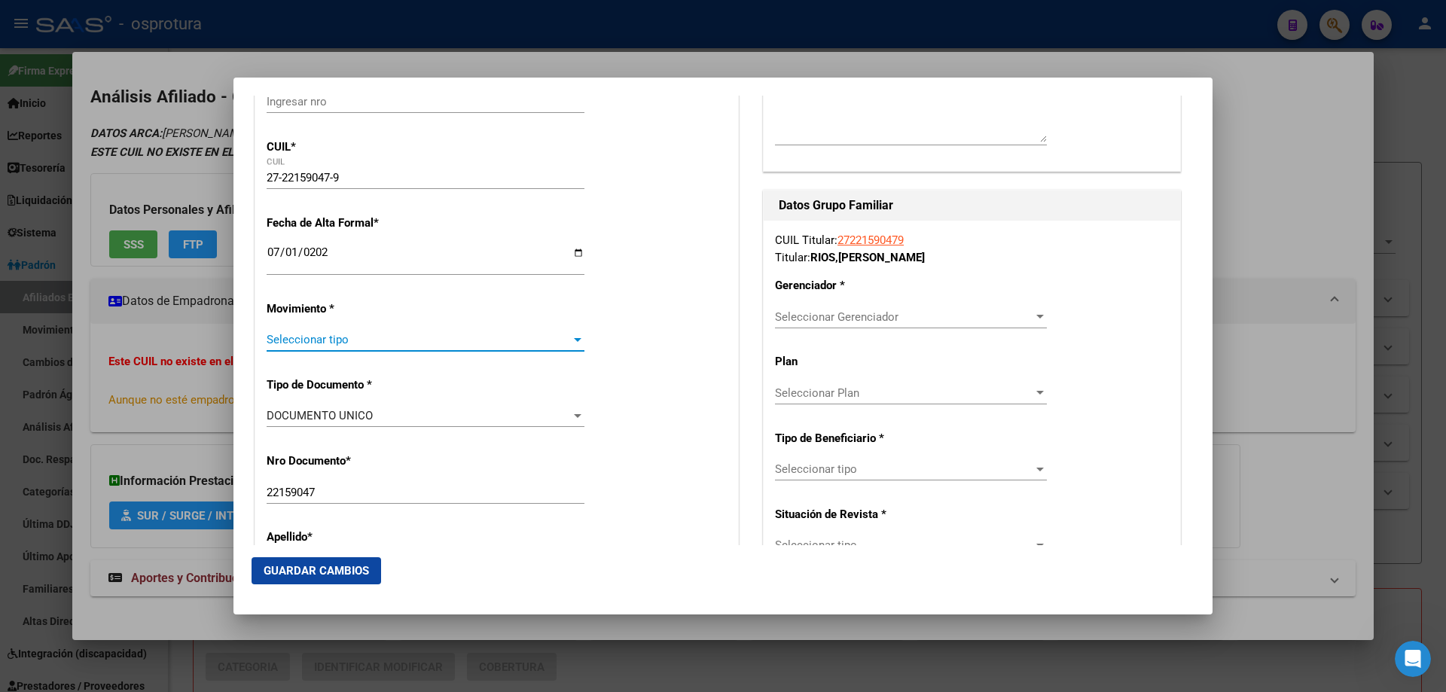
click at [371, 342] on span "Seleccionar tipo" at bounding box center [419, 340] width 304 height 14
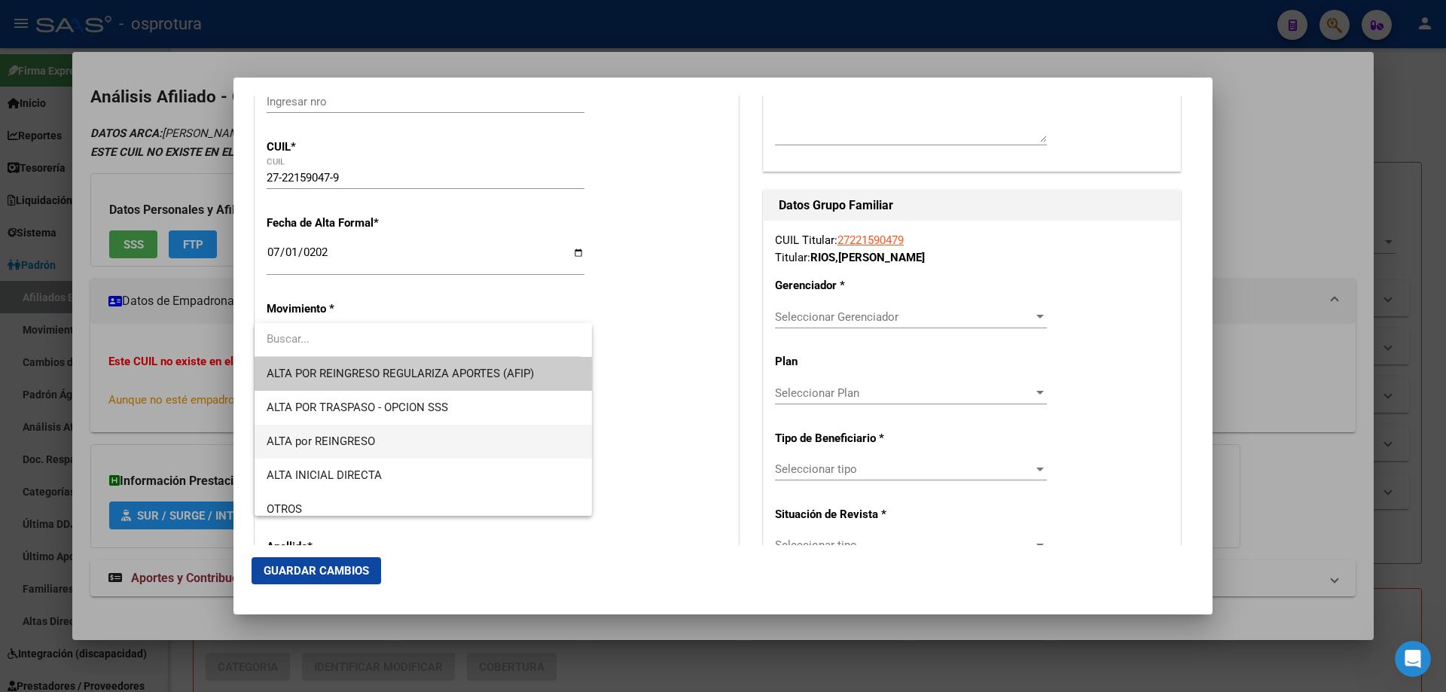
scroll to position [301, 0]
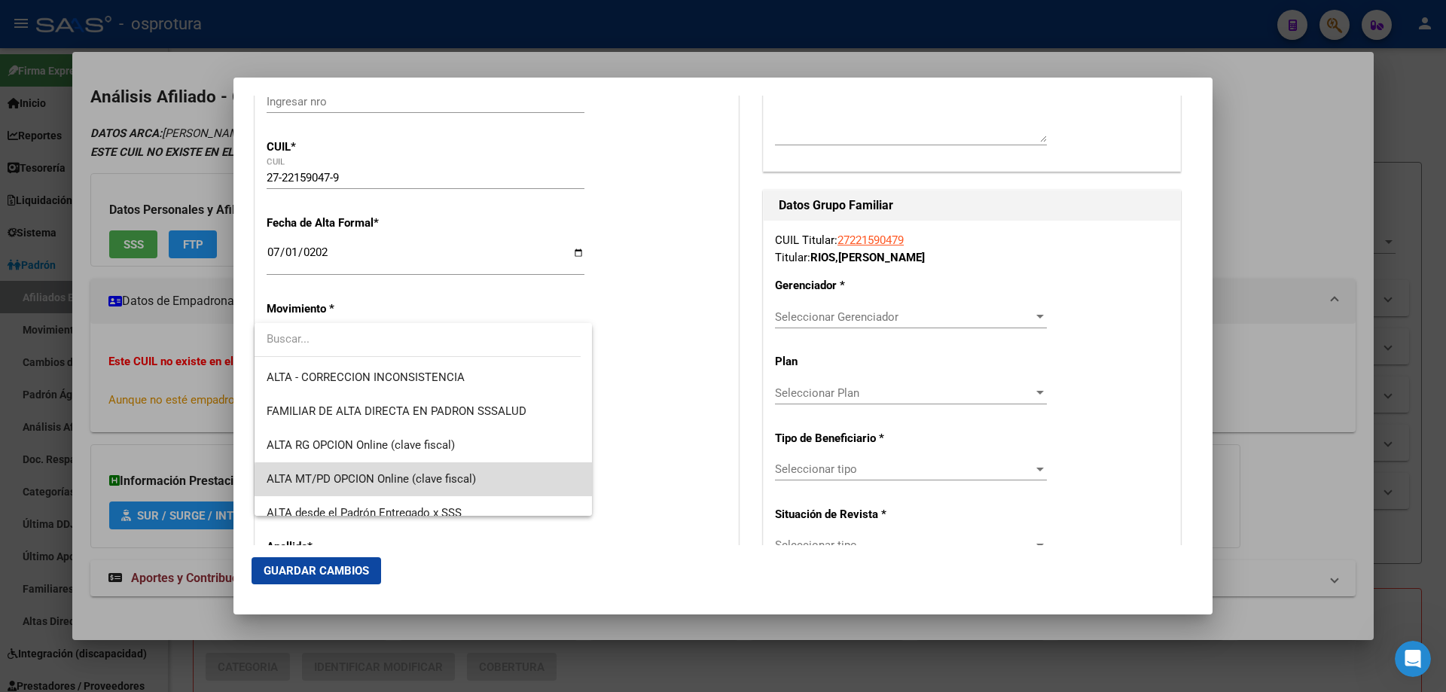
click at [429, 488] on span "ALTA MT/PD OPCION Online (clave fiscal)" at bounding box center [423, 479] width 313 height 34
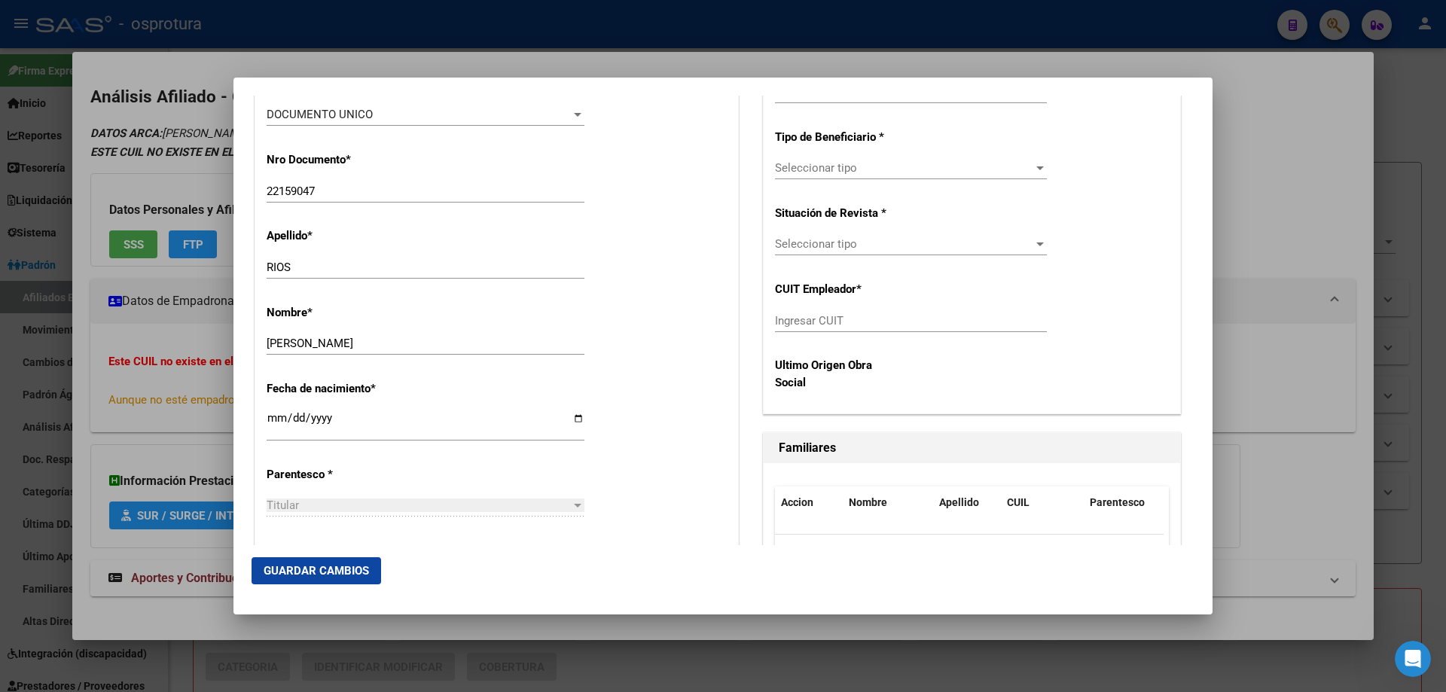
scroll to position [603, 0]
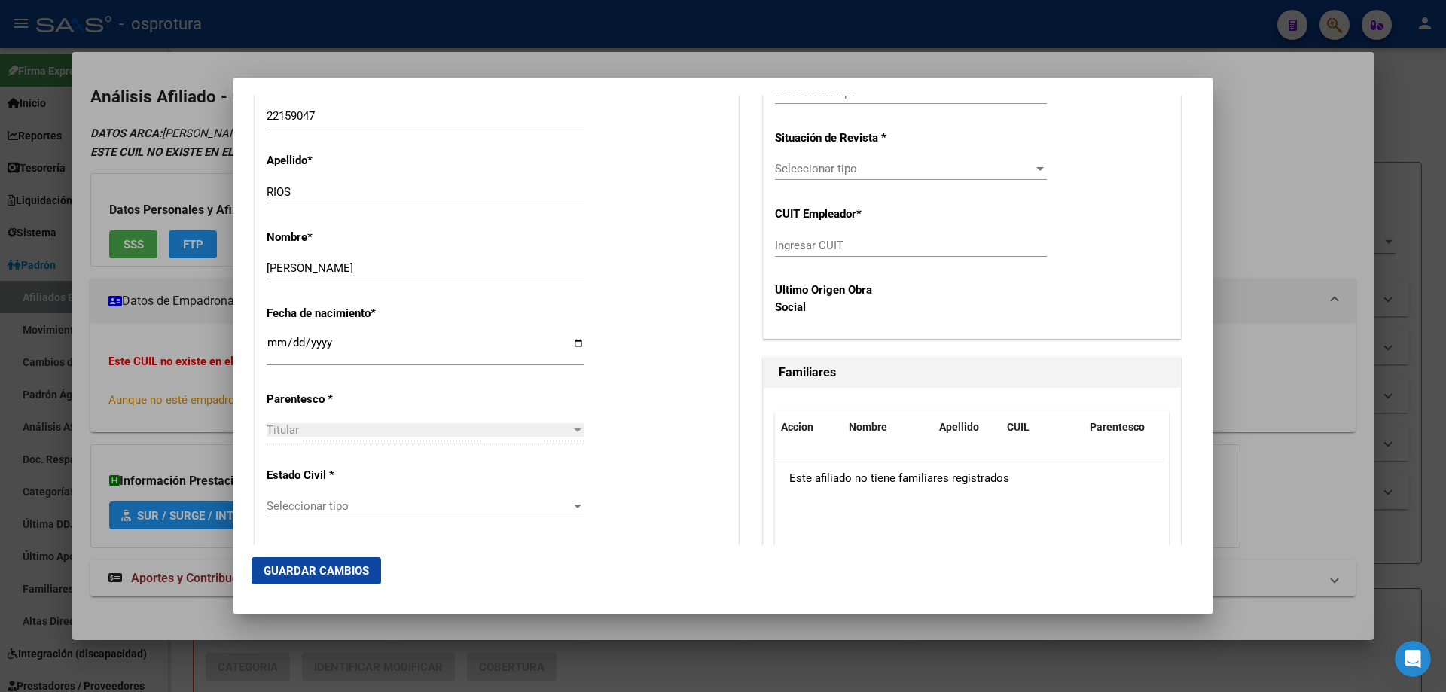
click at [416, 503] on span "Seleccionar tipo" at bounding box center [419, 506] width 304 height 14
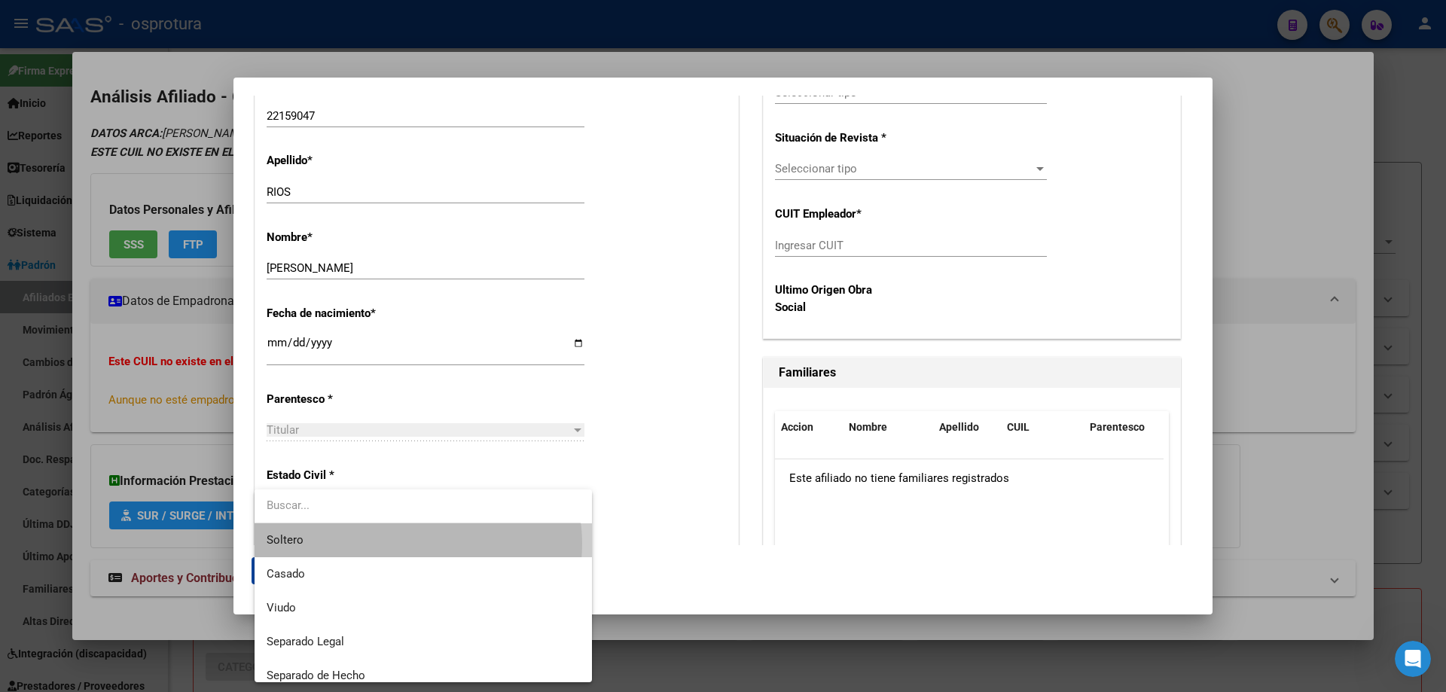
click at [415, 544] on span "Soltero" at bounding box center [423, 540] width 313 height 34
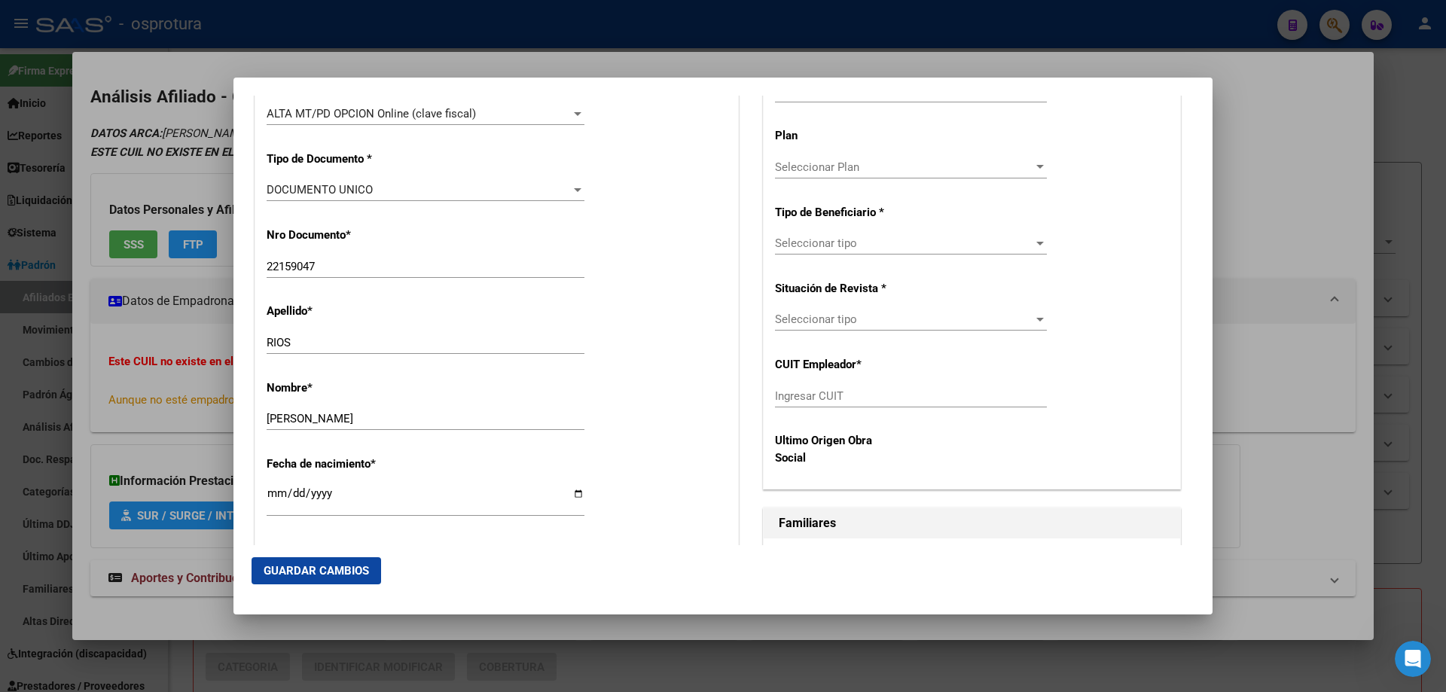
scroll to position [301, 0]
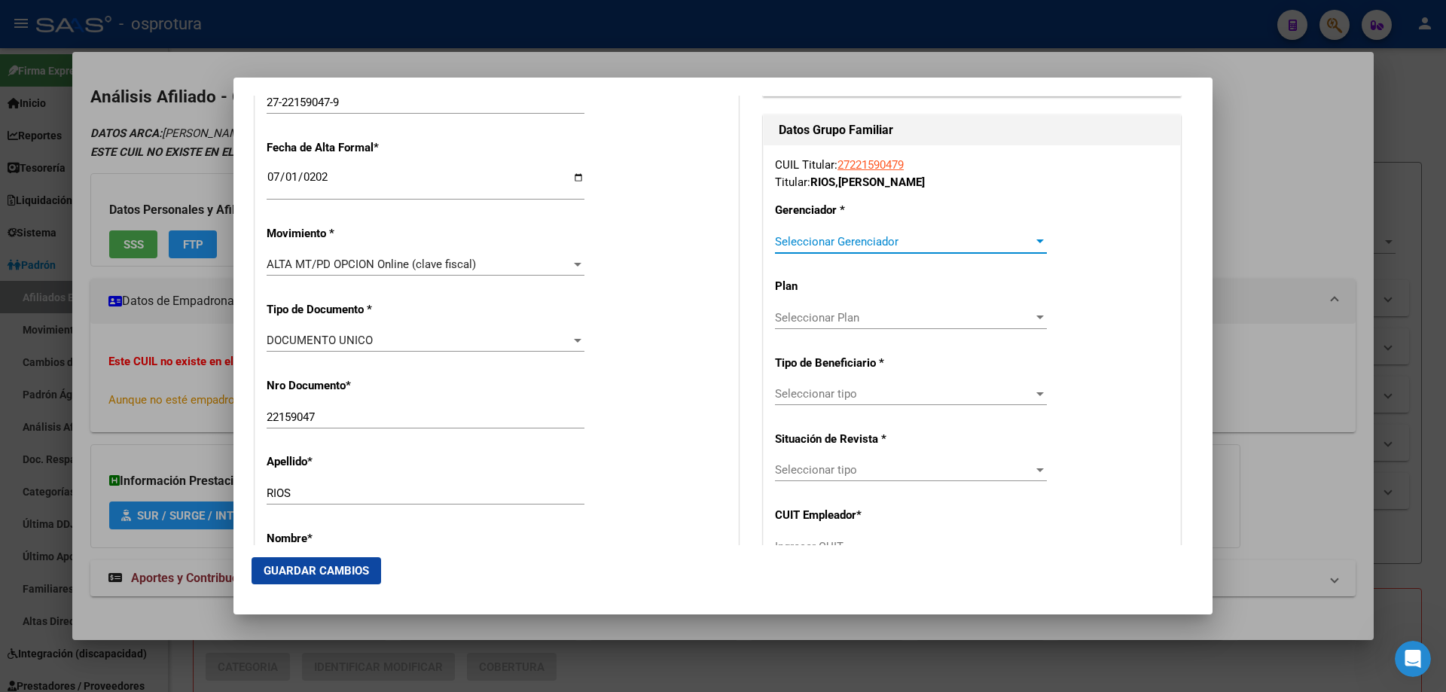
click at [861, 246] on span "Seleccionar Gerenciador" at bounding box center [904, 242] width 258 height 14
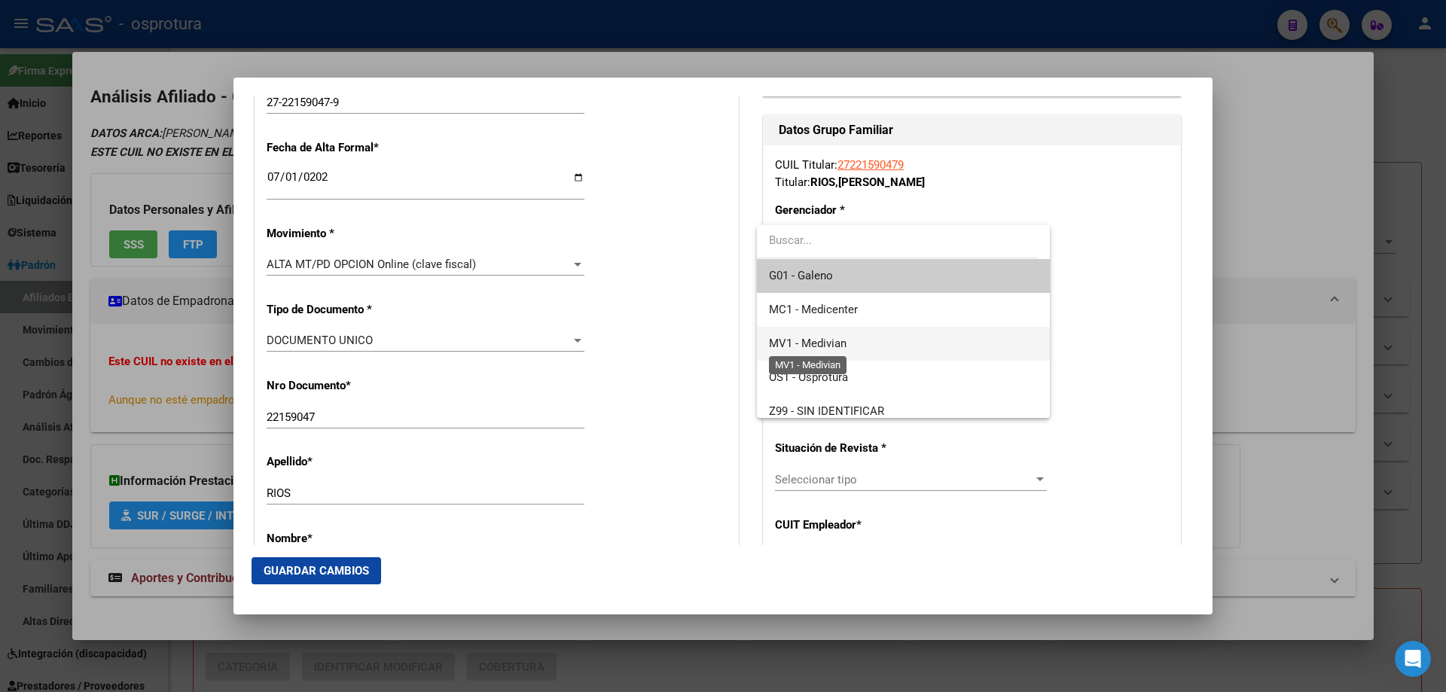
click at [843, 345] on span "MV1 - Medivian" at bounding box center [808, 344] width 78 height 14
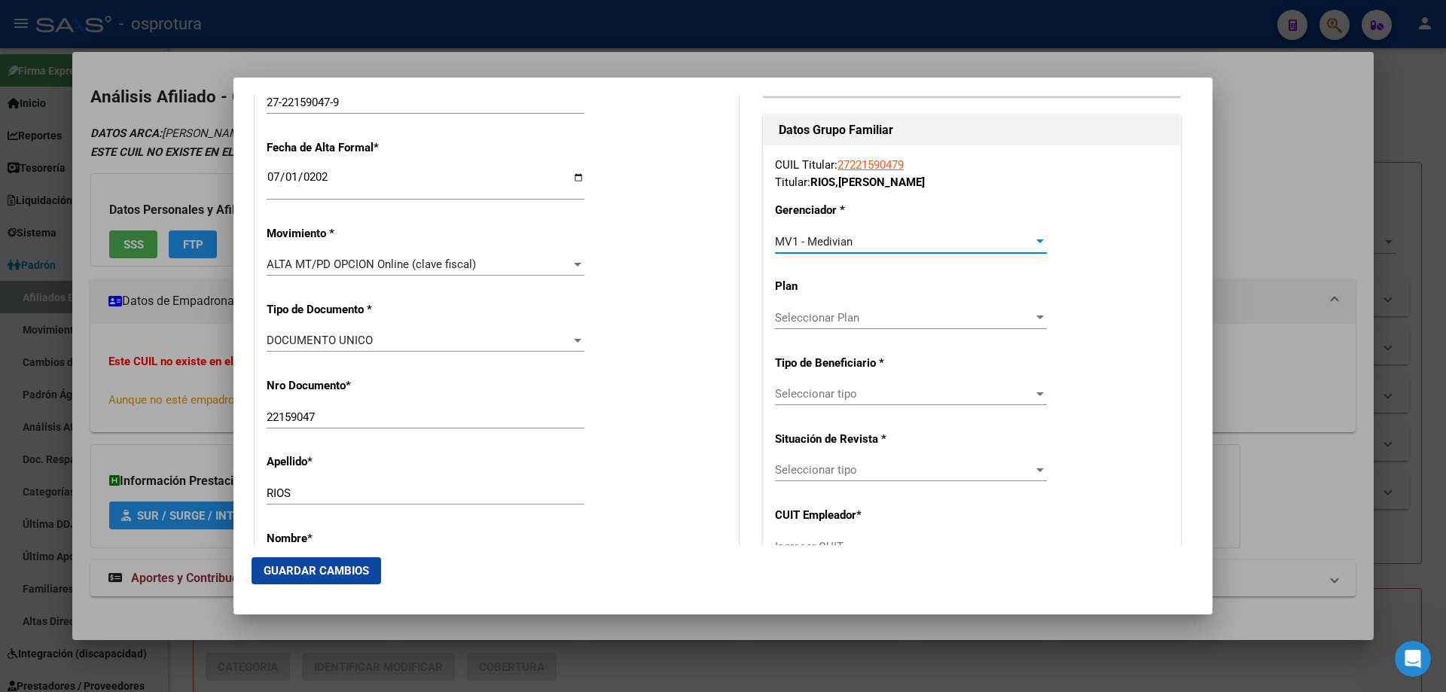
click at [842, 397] on span "Seleccionar tipo" at bounding box center [904, 394] width 258 height 14
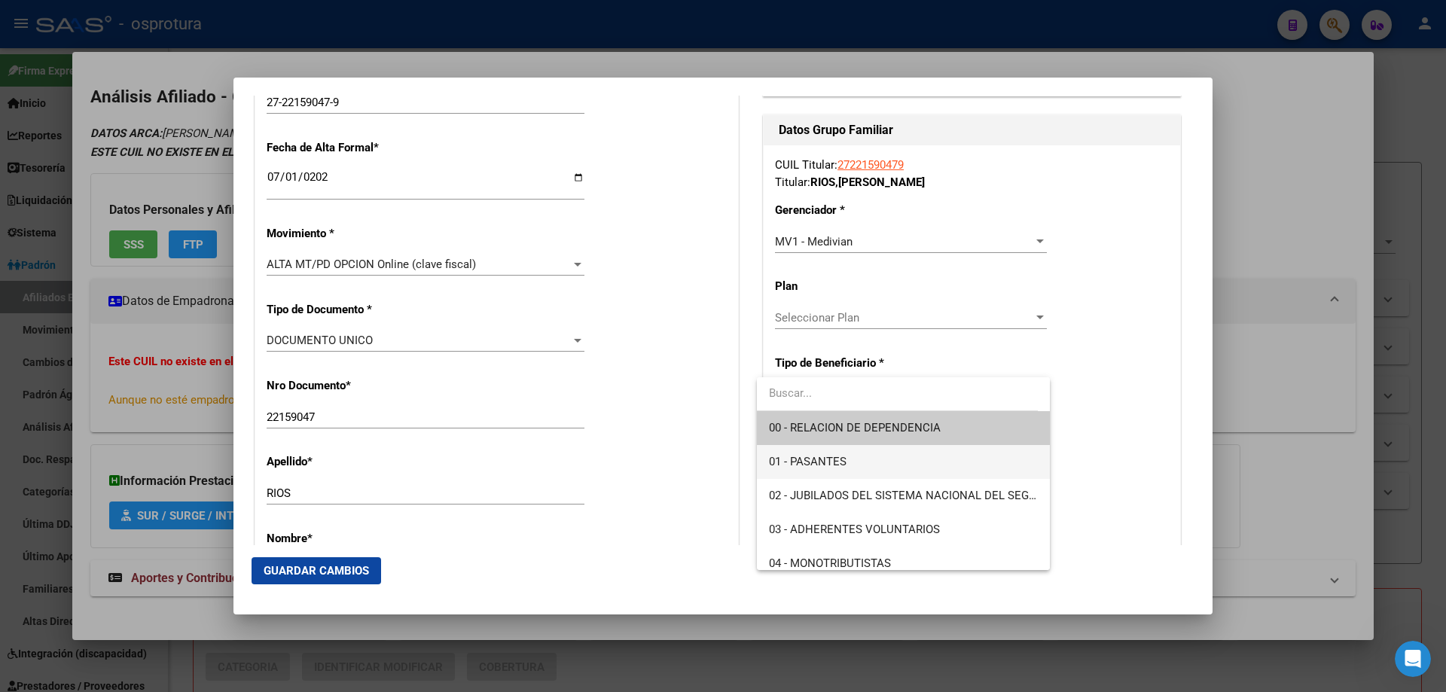
scroll to position [226, 0]
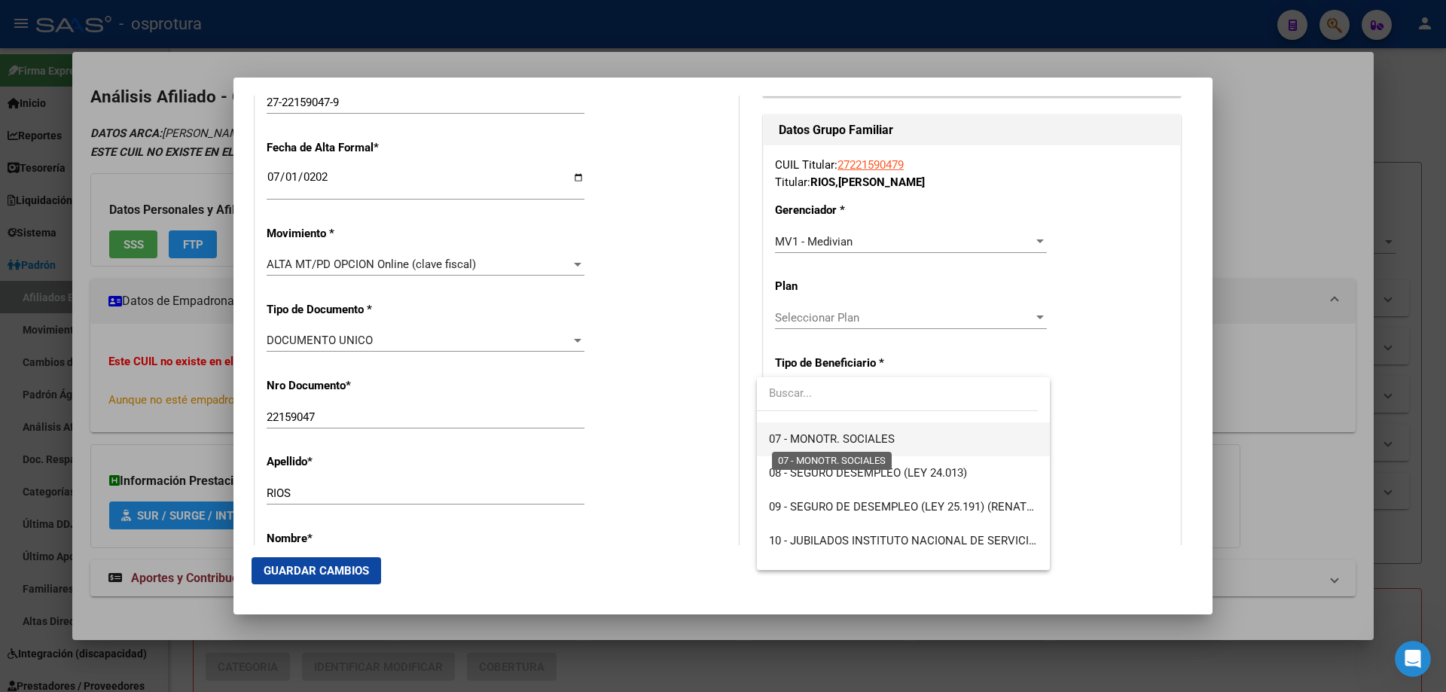
click at [813, 444] on span "07 - MONOTR. SOCIALES" at bounding box center [832, 439] width 126 height 14
type input "27-22159047-9"
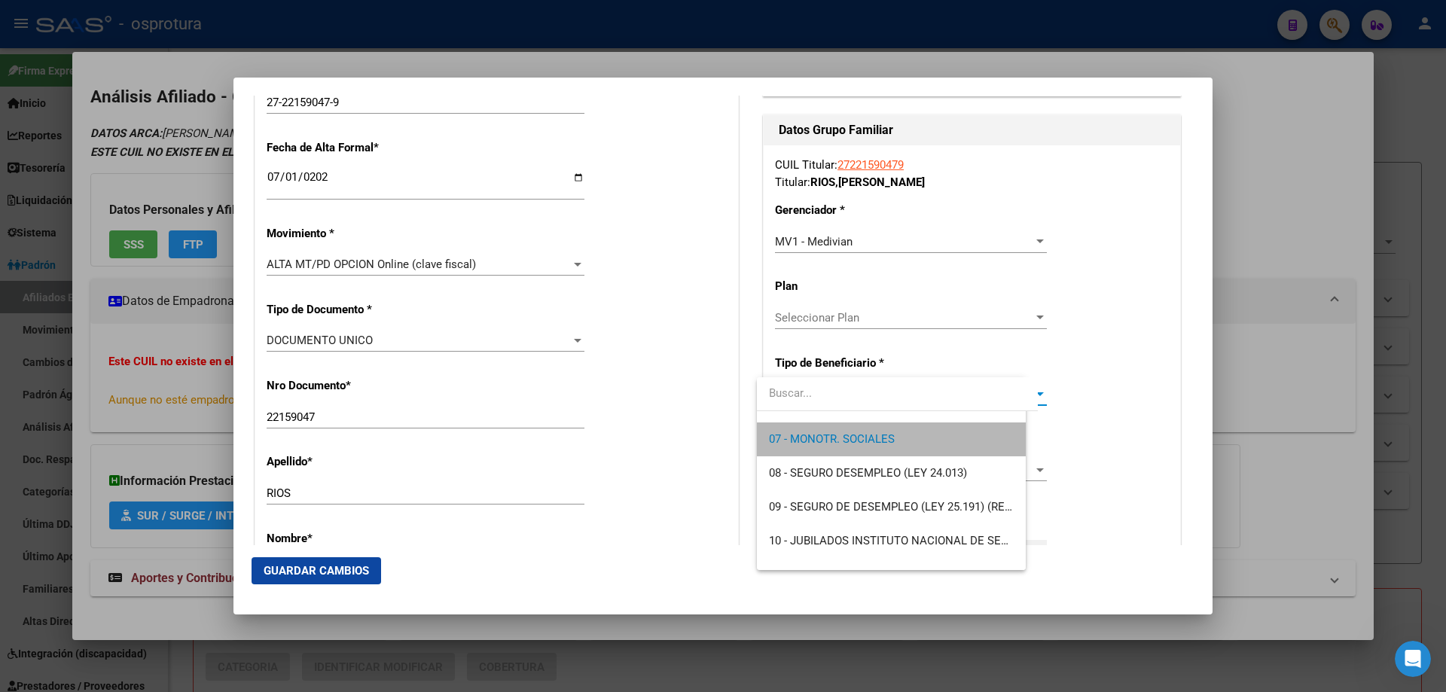
scroll to position [237, 0]
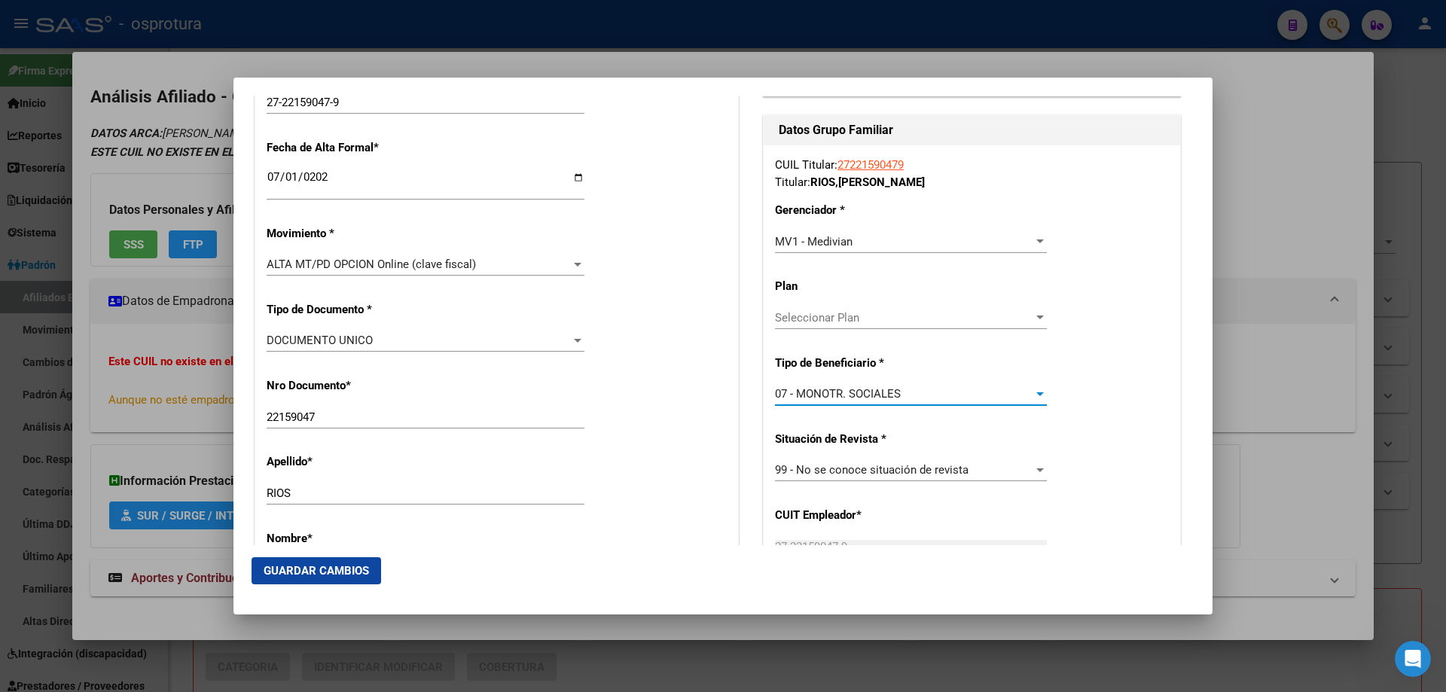
click at [292, 569] on span "Guardar Cambios" at bounding box center [316, 571] width 105 height 14
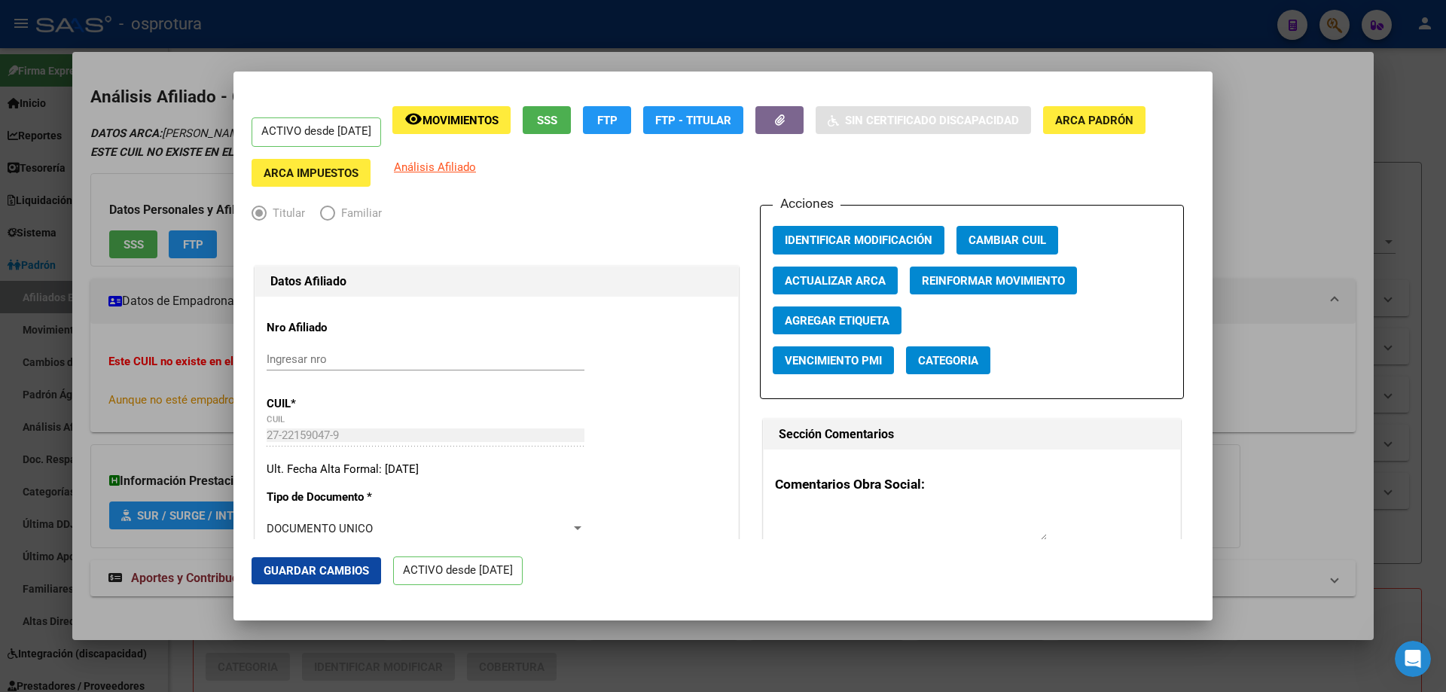
scroll to position [377, 0]
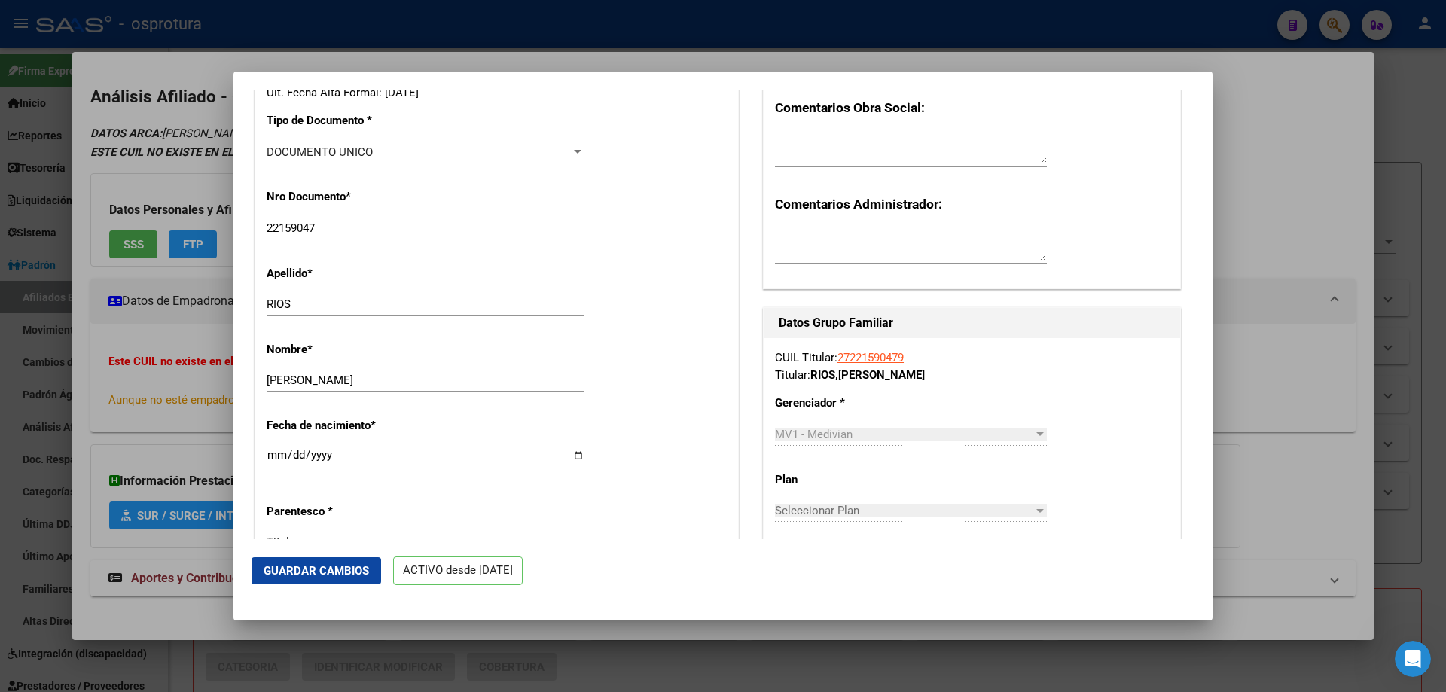
click at [627, 577] on mat-dialog-actions "Guardar Cambios ACTIVO desde [DATE]" at bounding box center [723, 571] width 943 height 64
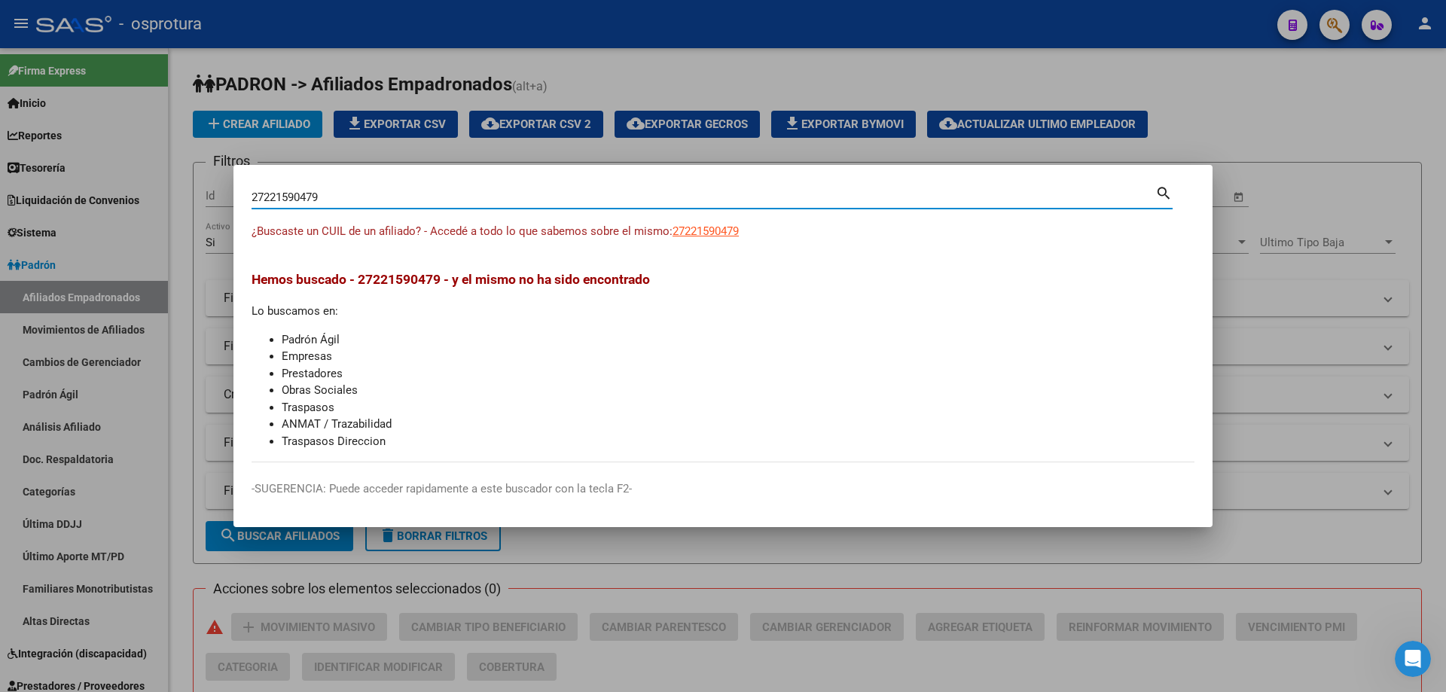
click at [651, 194] on input "27221590479" at bounding box center [704, 198] width 904 height 14
paste input "3-24003482-4"
type input "23240034824"
click at [691, 230] on span "23240034824" at bounding box center [706, 231] width 66 height 14
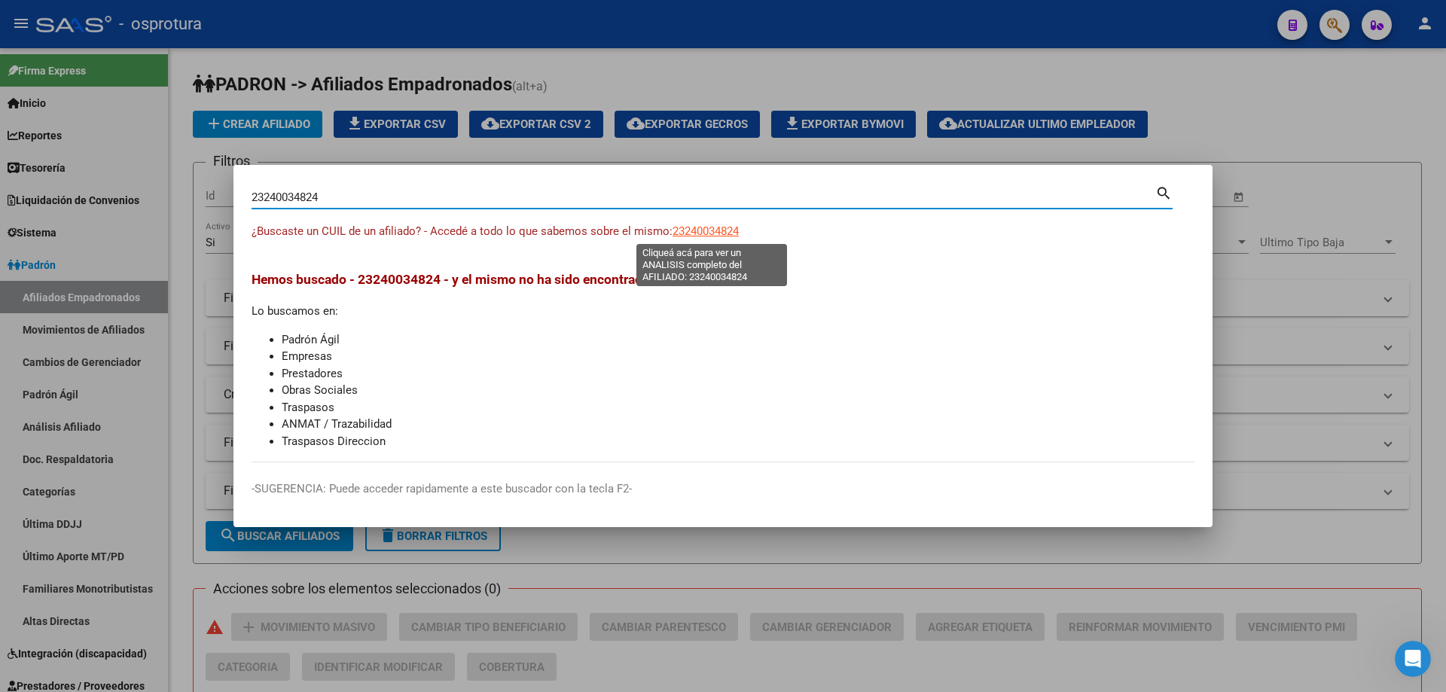
type textarea "23240034824"
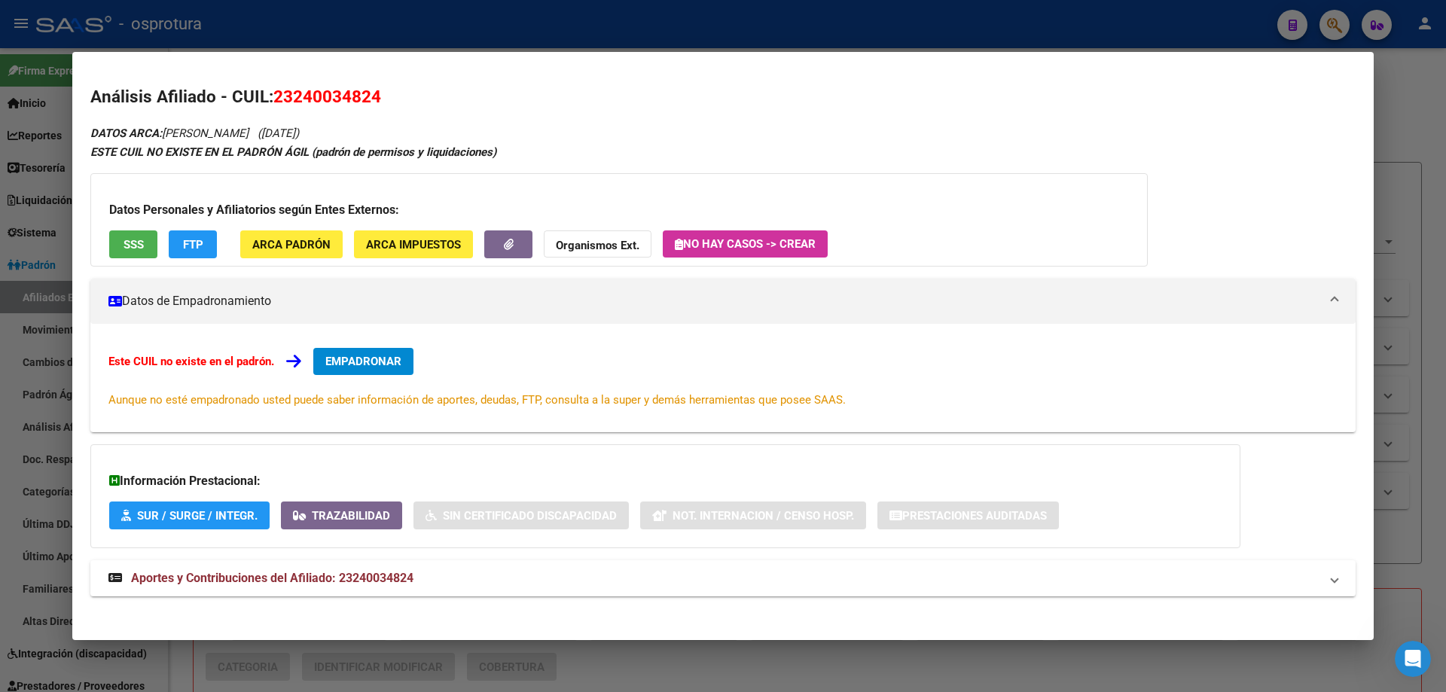
click at [378, 357] on span "EMPADRONAR" at bounding box center [363, 362] width 76 height 14
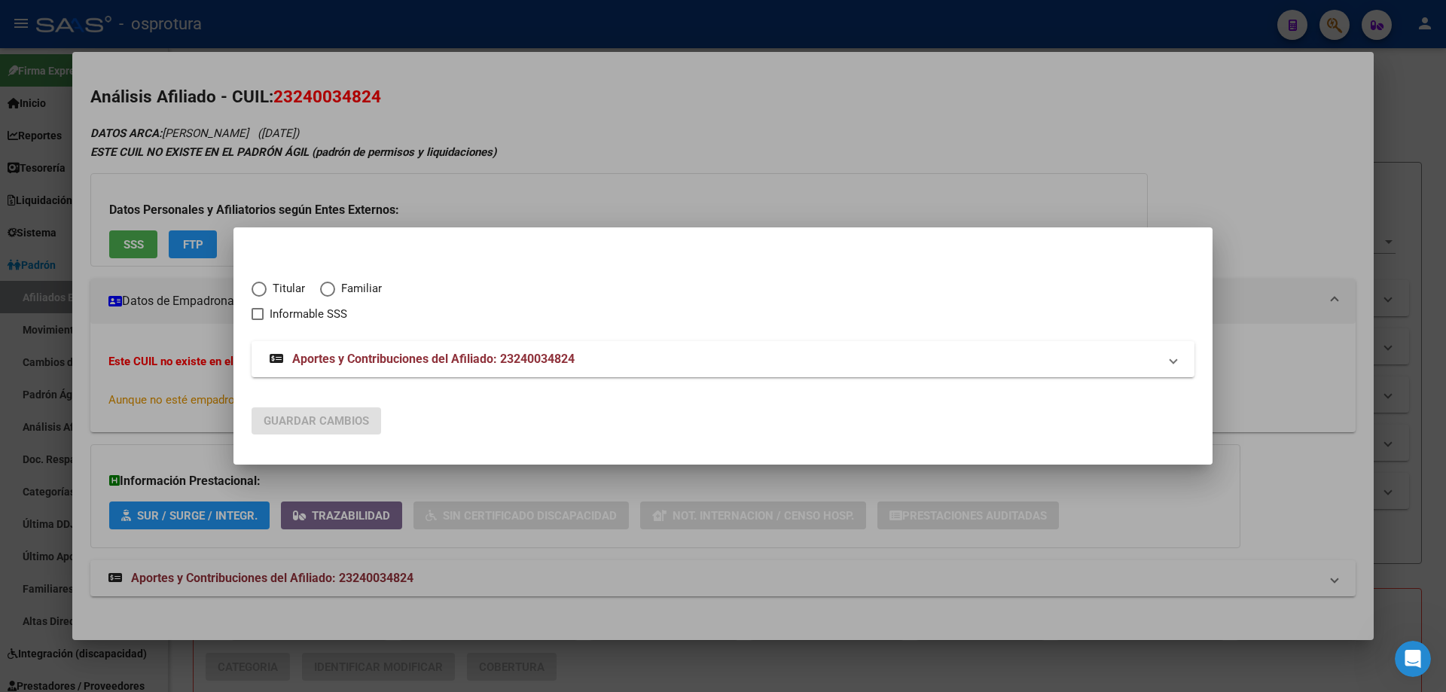
click at [280, 288] on span "Titular" at bounding box center [286, 288] width 38 height 17
click at [267, 288] on input "Titular" at bounding box center [259, 289] width 15 height 15
radio input "true"
checkbox input "true"
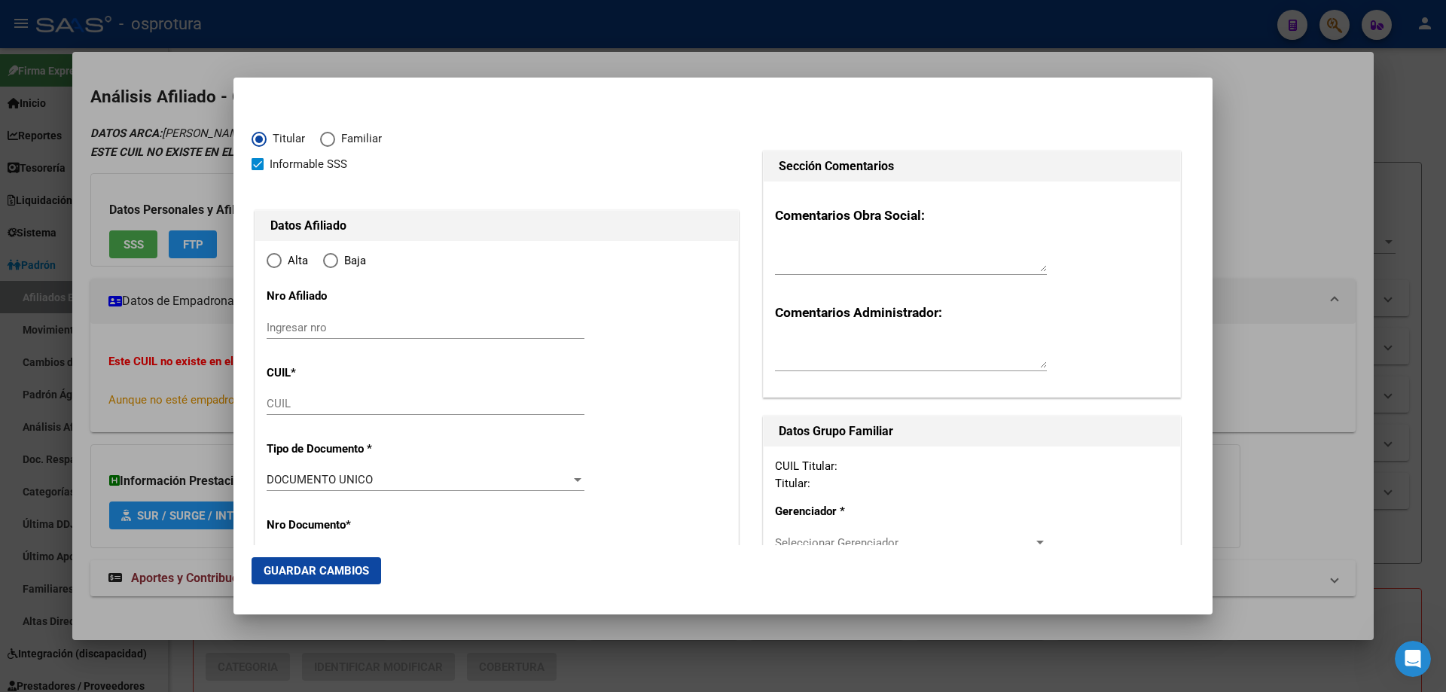
type input "23-24003482-4"
type input "24003482"
type input "ENRIQUEZ"
type input "[PERSON_NAME]"
type input "[DATE]"
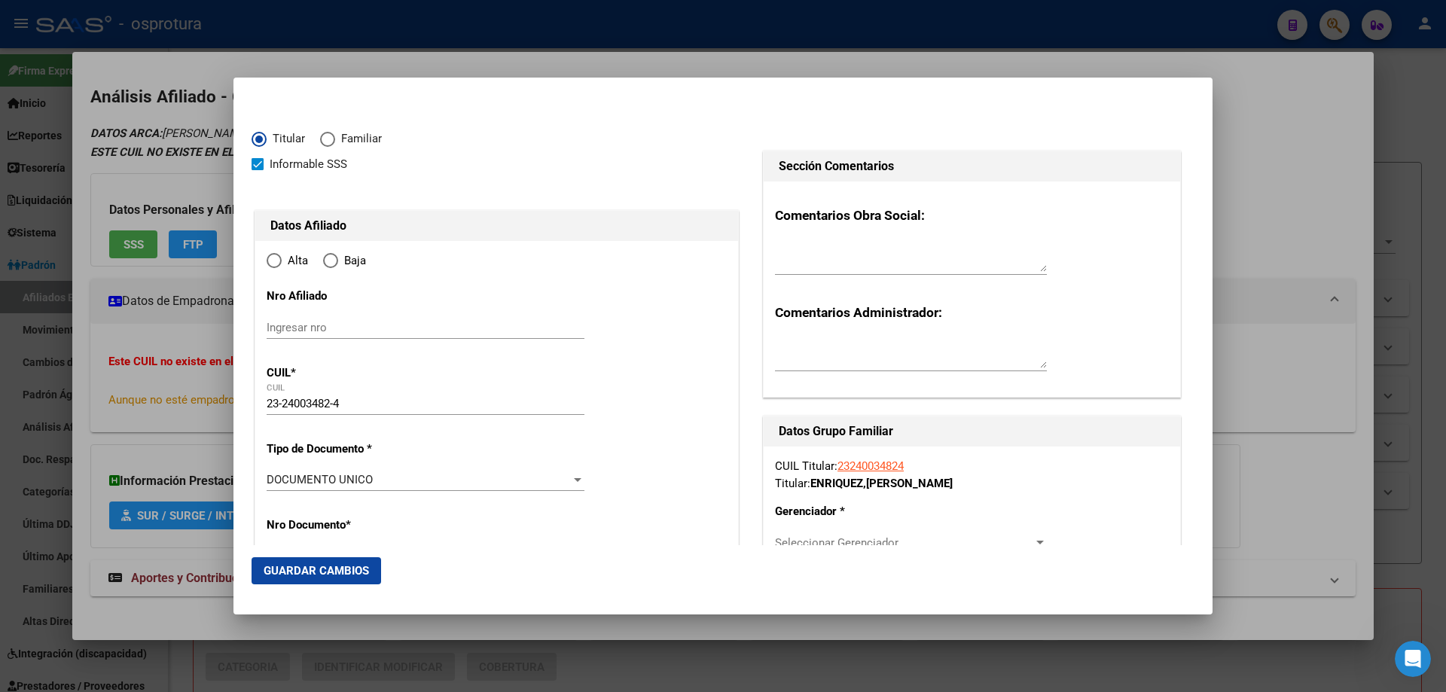
type input "HURLINGHAM"
type input "1686"
type input "[GEOGRAPHIC_DATA]"
type input "2415"
type input "0"
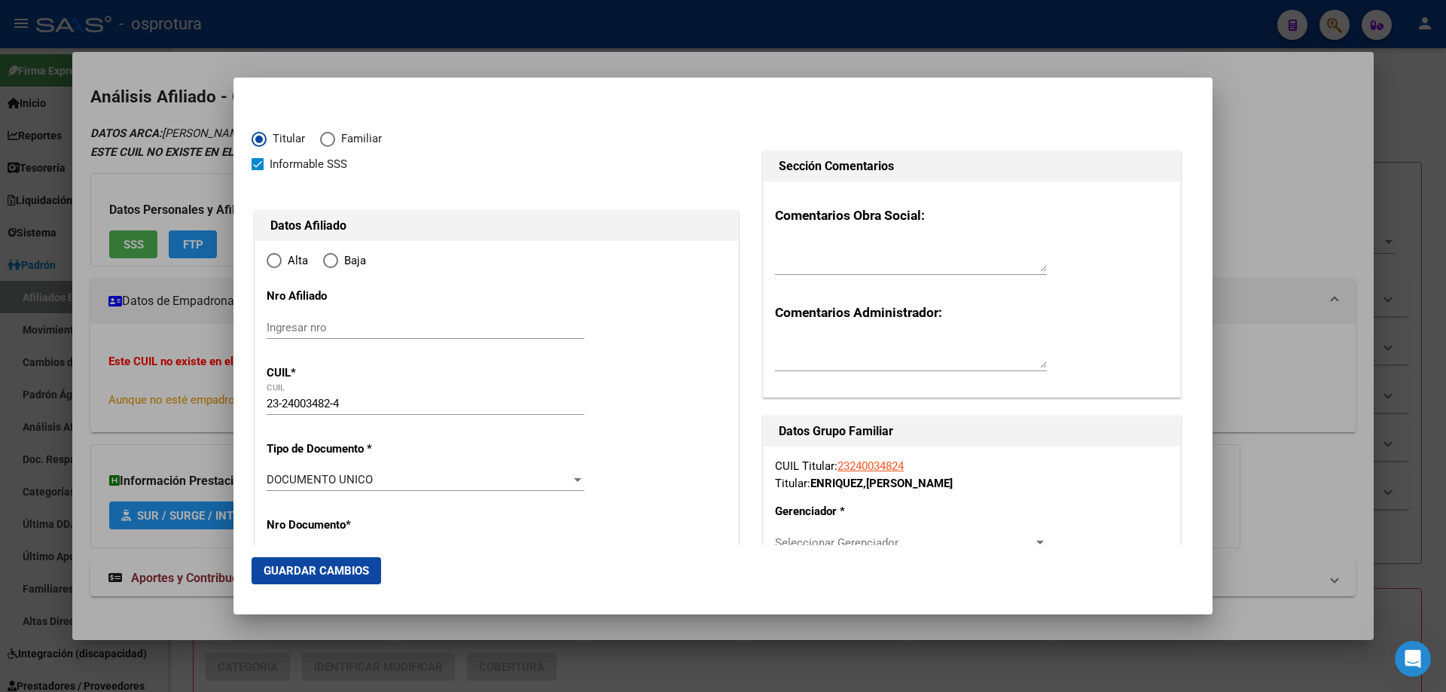
type input "HURLINGHAM"
radio input "true"
click at [277, 479] on input "Ingresar fecha" at bounding box center [426, 484] width 318 height 24
type input "[DATE]"
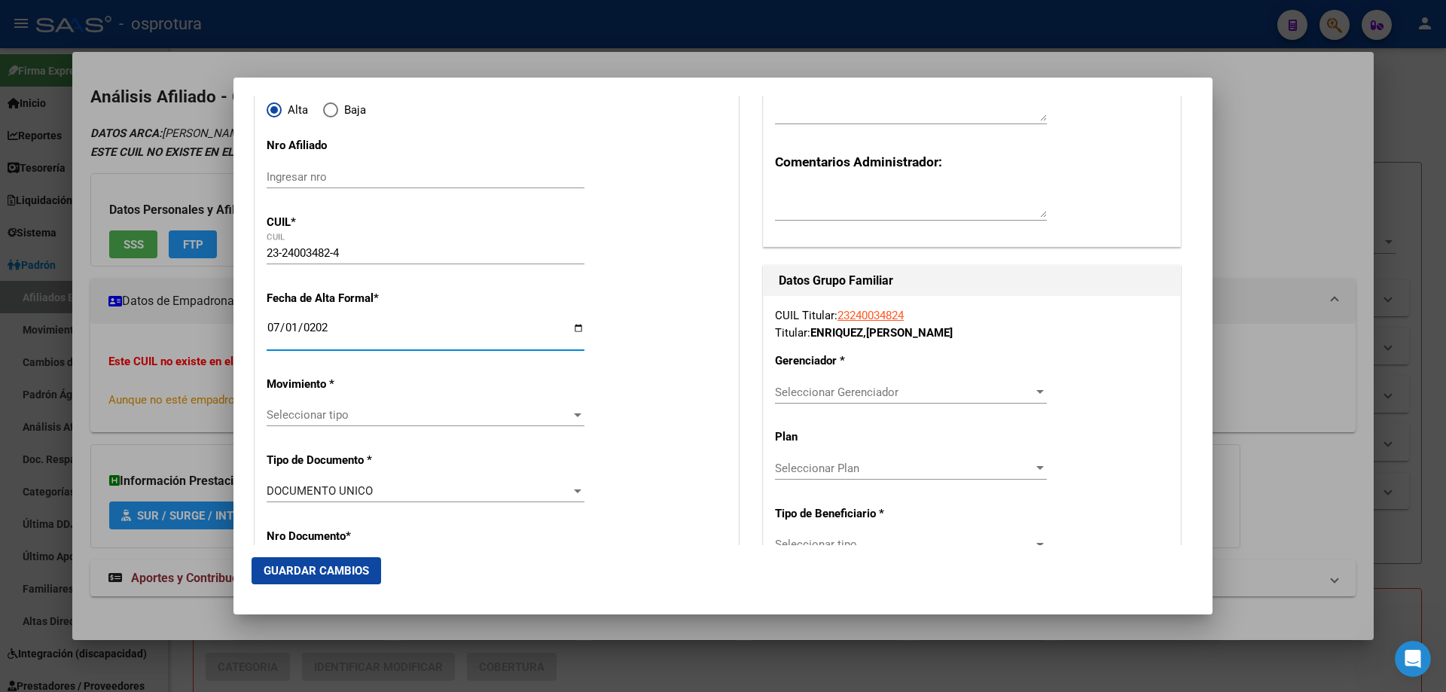
scroll to position [226, 0]
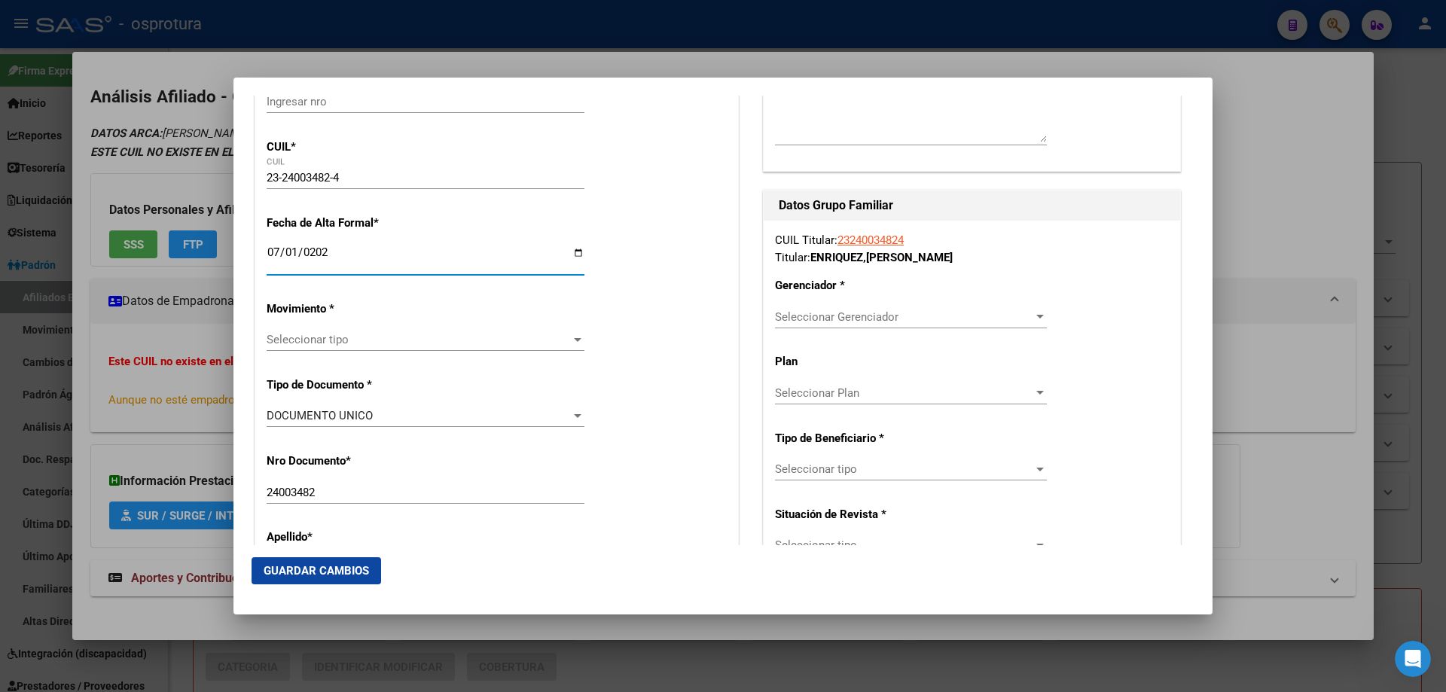
click at [333, 342] on span "Seleccionar tipo" at bounding box center [419, 340] width 304 height 14
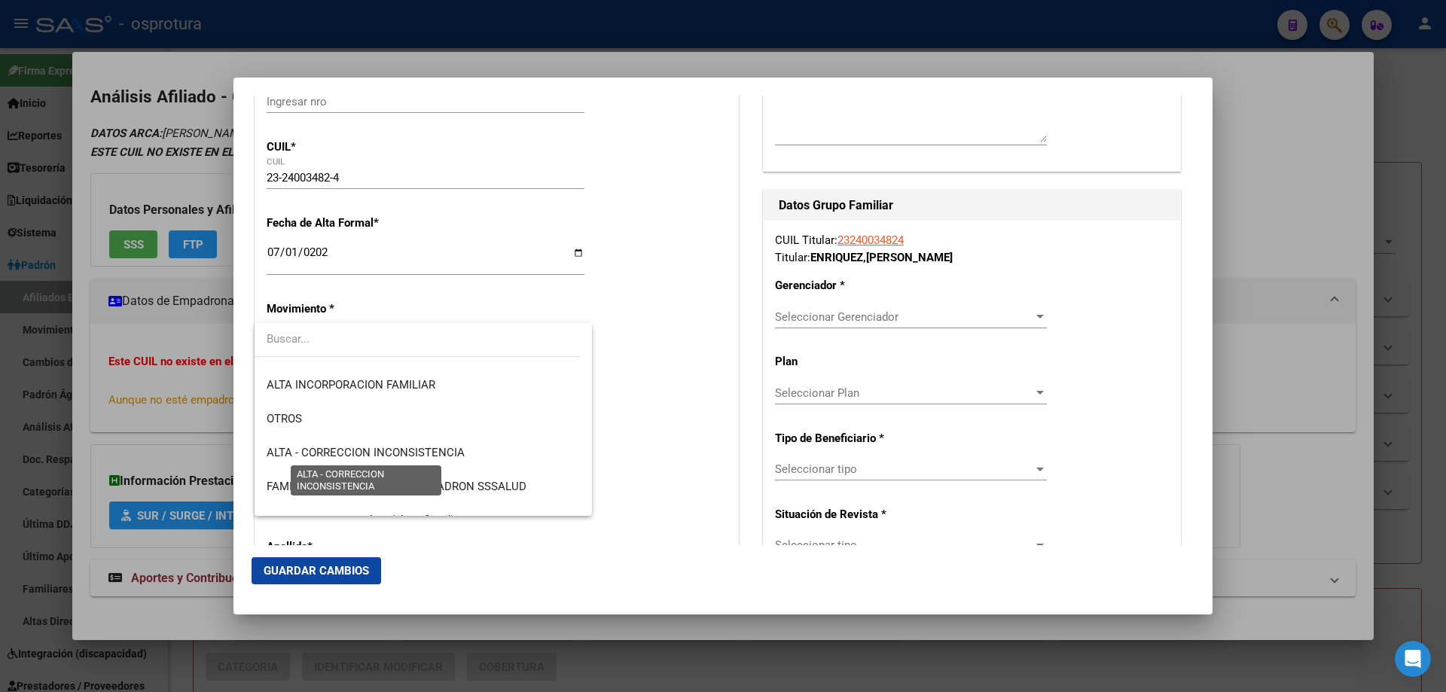
scroll to position [377, 0]
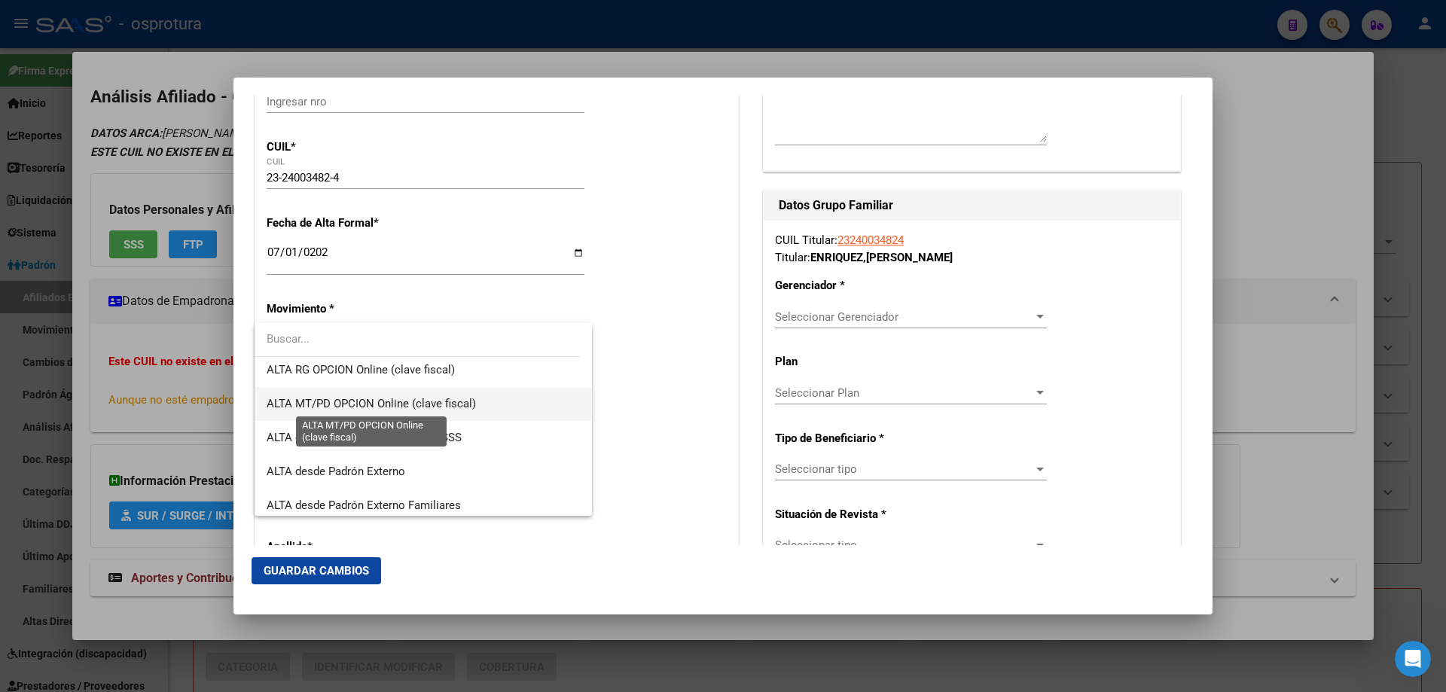
click at [359, 406] on span "ALTA MT/PD OPCION Online (clave fiscal)" at bounding box center [371, 404] width 209 height 14
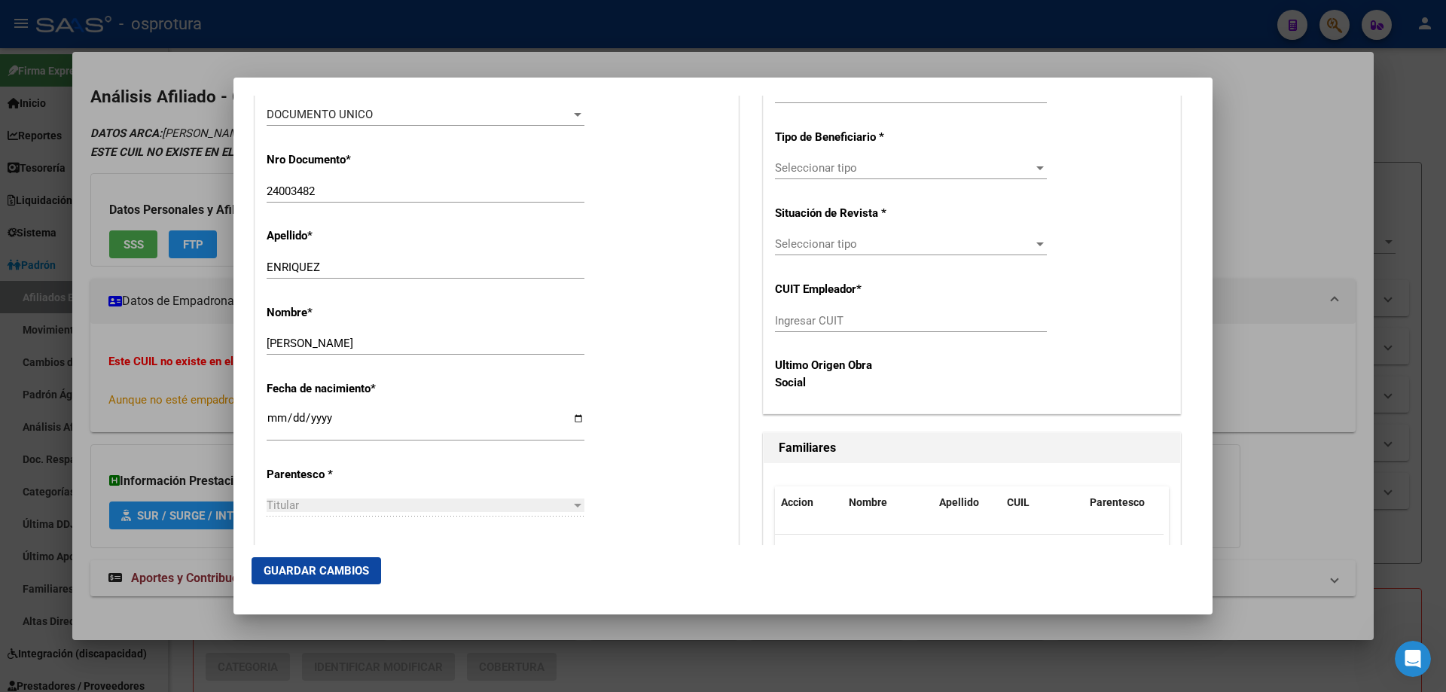
scroll to position [603, 0]
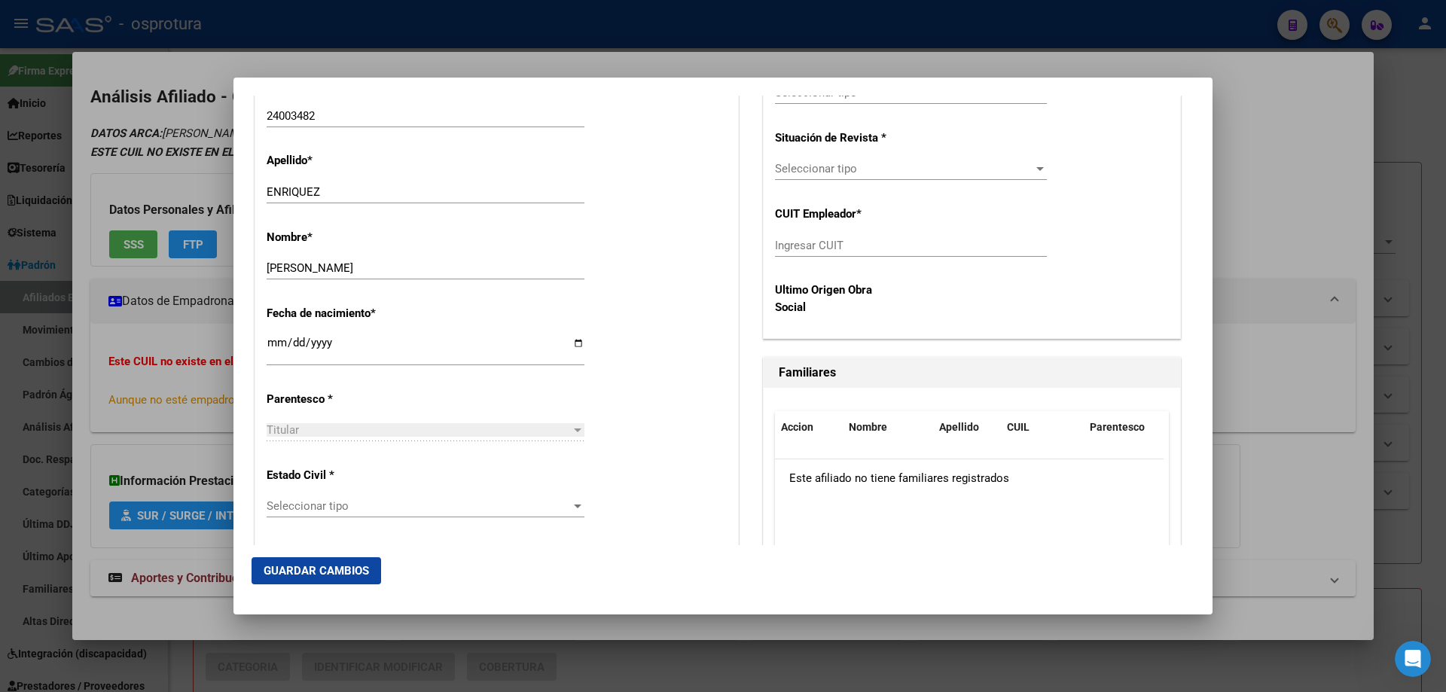
click at [370, 503] on span "Seleccionar tipo" at bounding box center [419, 506] width 304 height 14
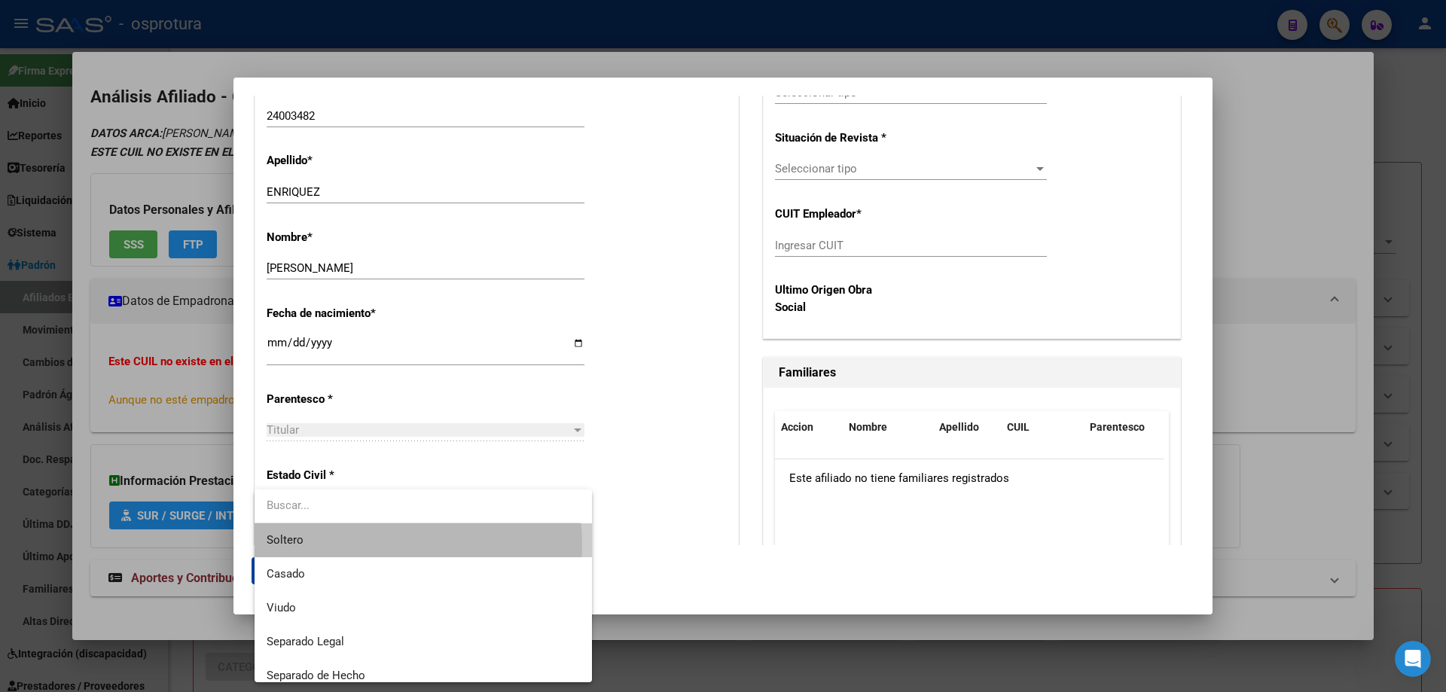
click at [373, 545] on span "Soltero" at bounding box center [423, 540] width 313 height 34
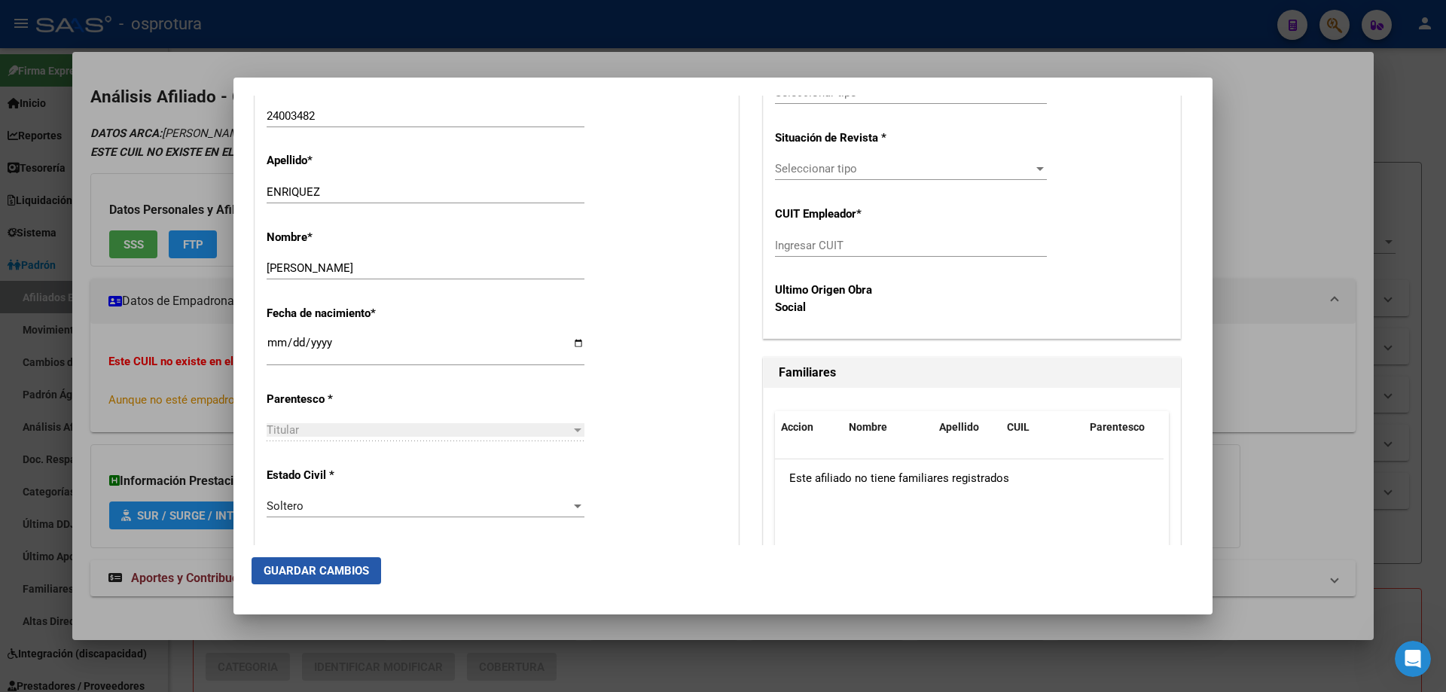
click at [322, 571] on span "Guardar Cambios" at bounding box center [316, 571] width 105 height 14
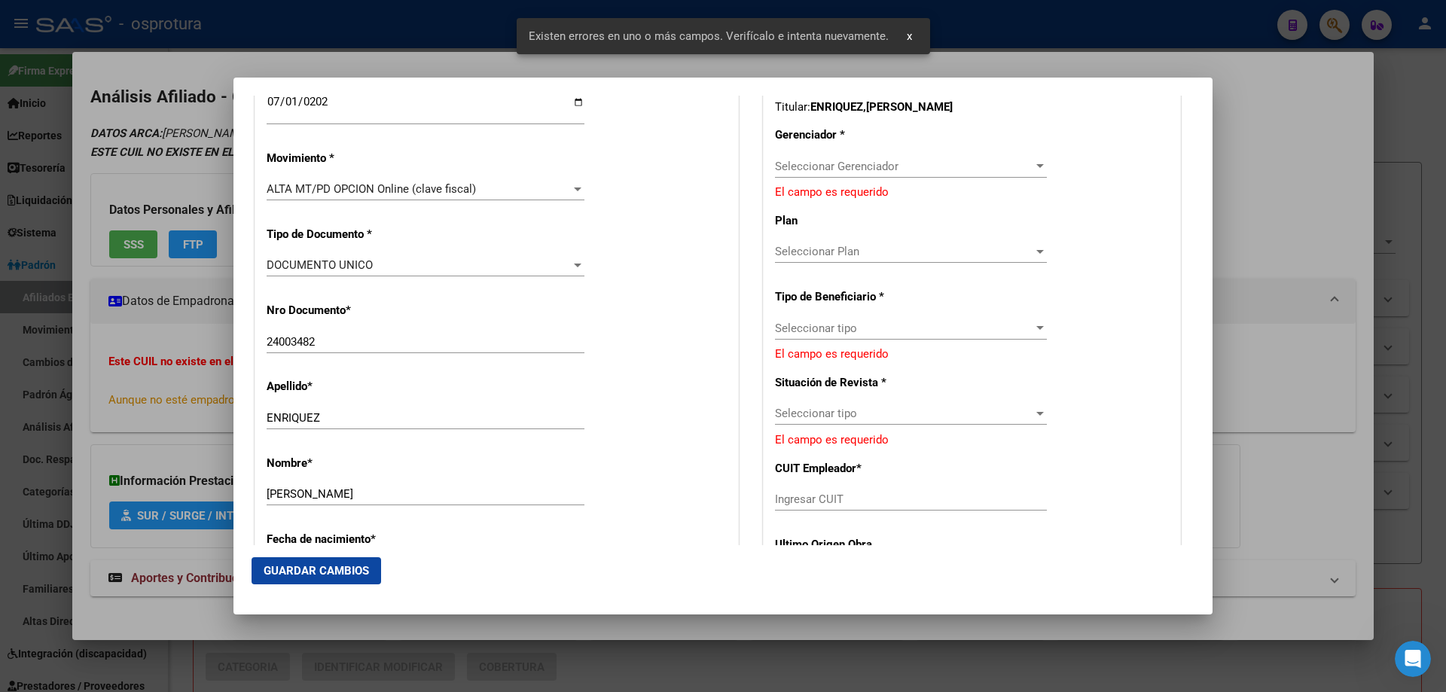
scroll to position [301, 0]
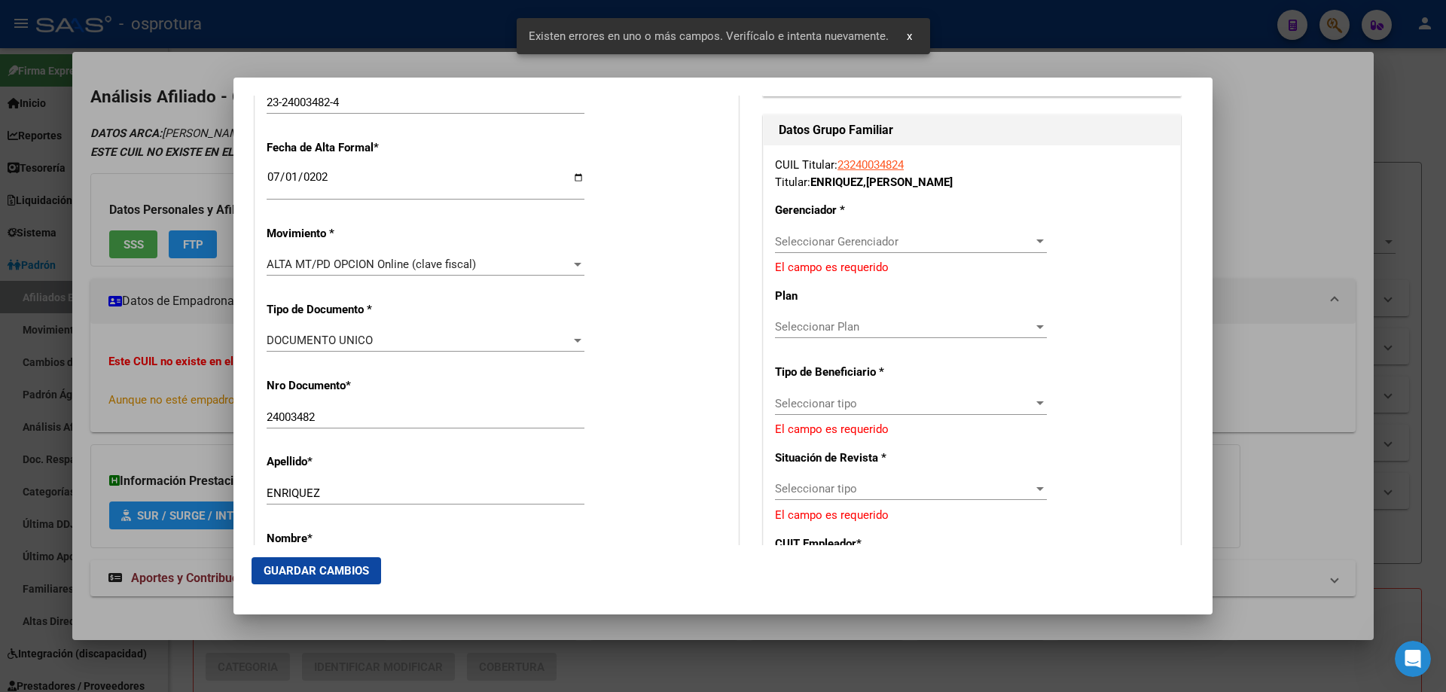
click at [800, 239] on span "Seleccionar Gerenciador" at bounding box center [904, 242] width 258 height 14
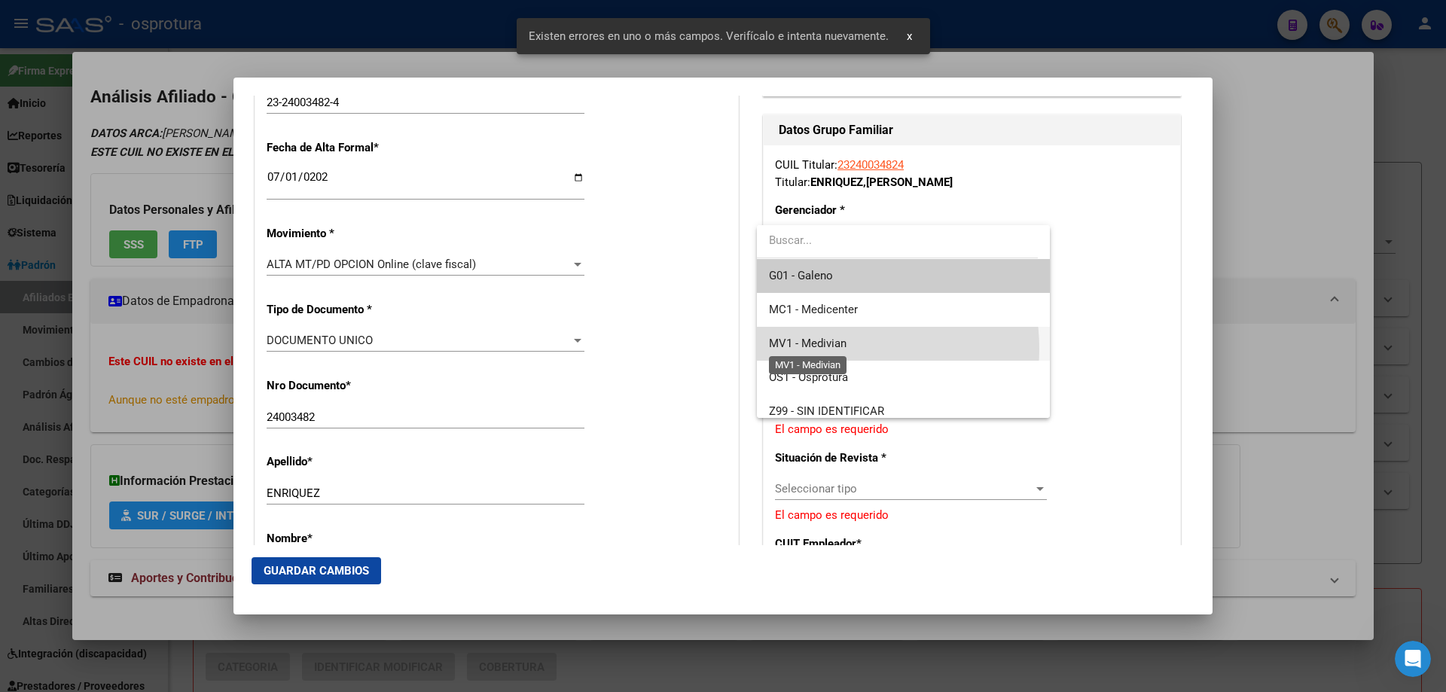
click at [822, 349] on span "MV1 - Medivian" at bounding box center [808, 344] width 78 height 14
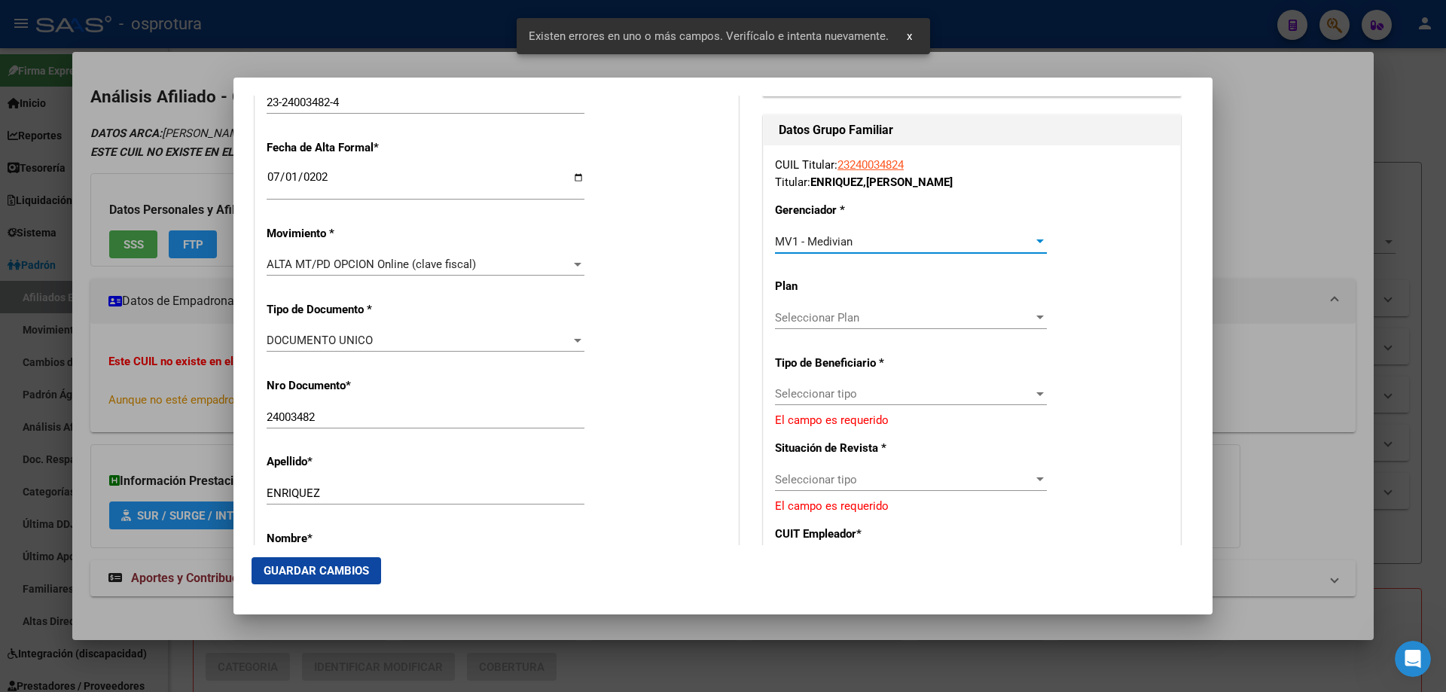
click at [830, 400] on span "Seleccionar tipo" at bounding box center [904, 394] width 258 height 14
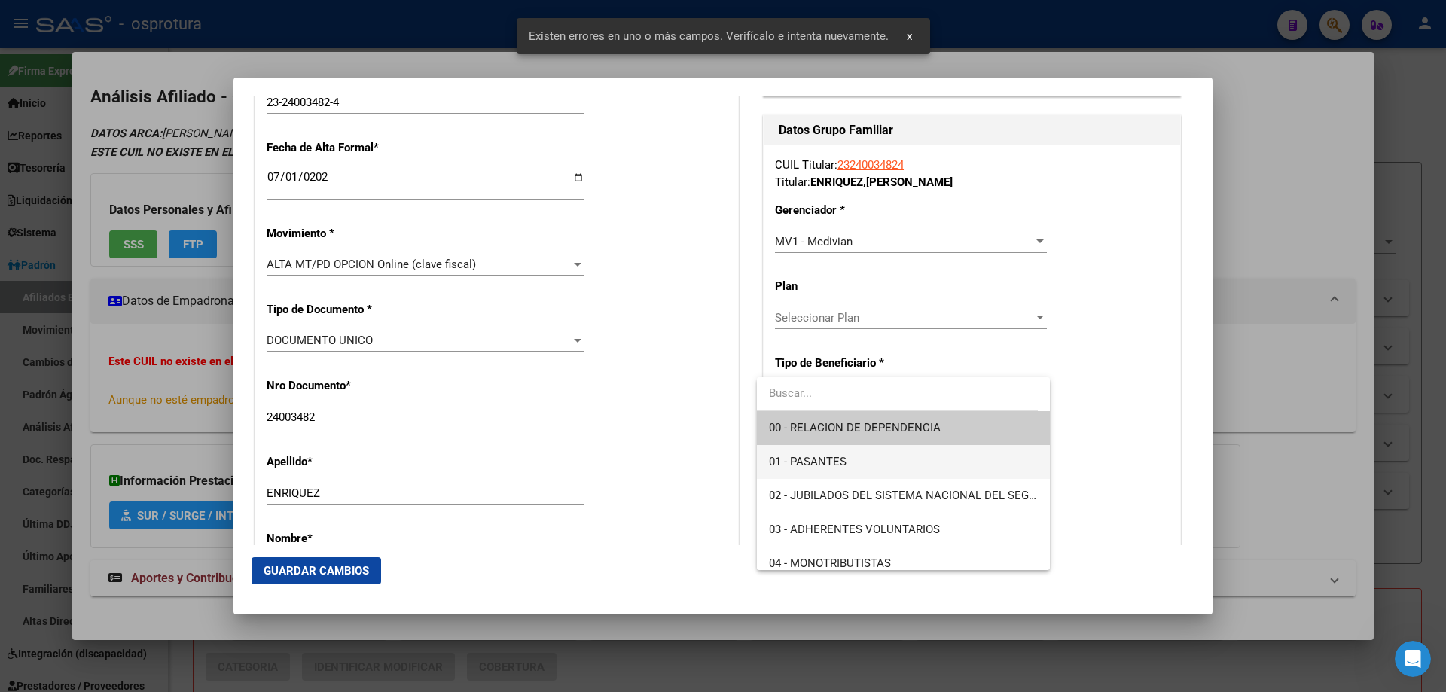
scroll to position [151, 0]
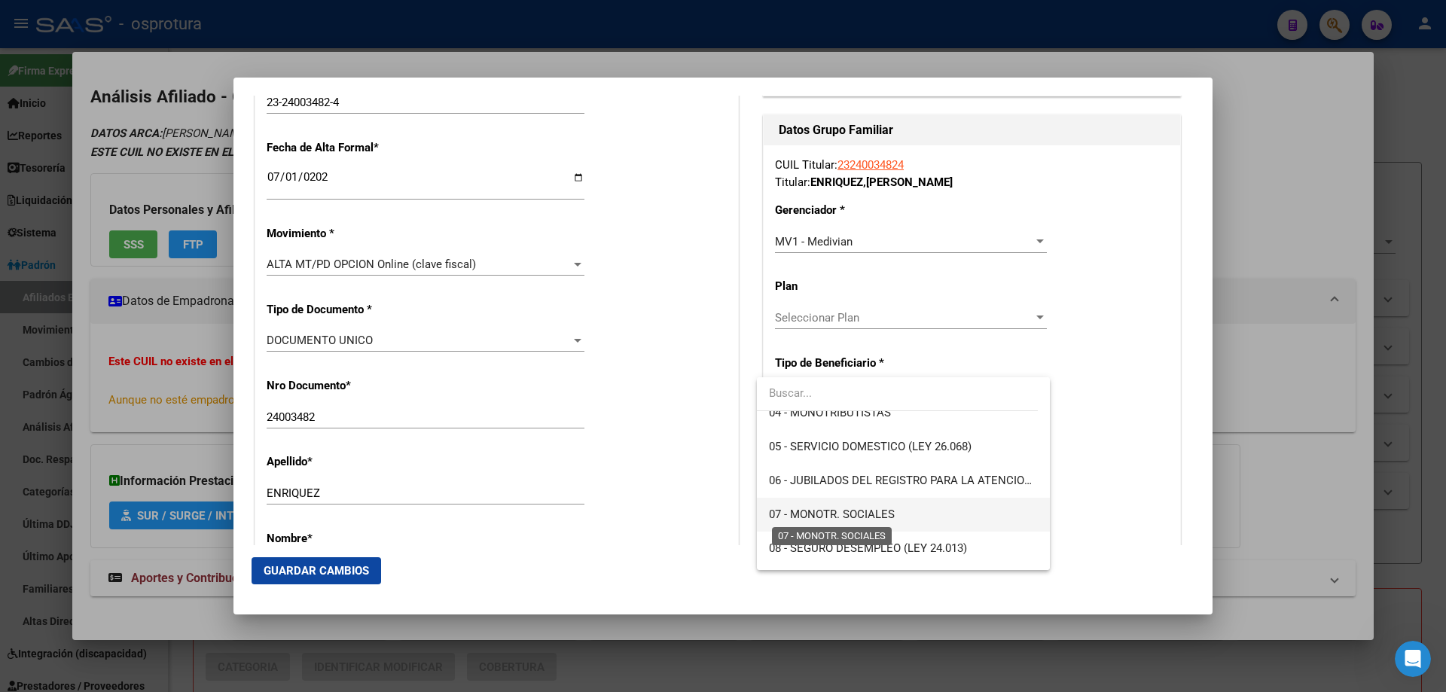
click at [822, 508] on span "07 - MONOTR. SOCIALES" at bounding box center [832, 515] width 126 height 14
type input "23-24003482-4"
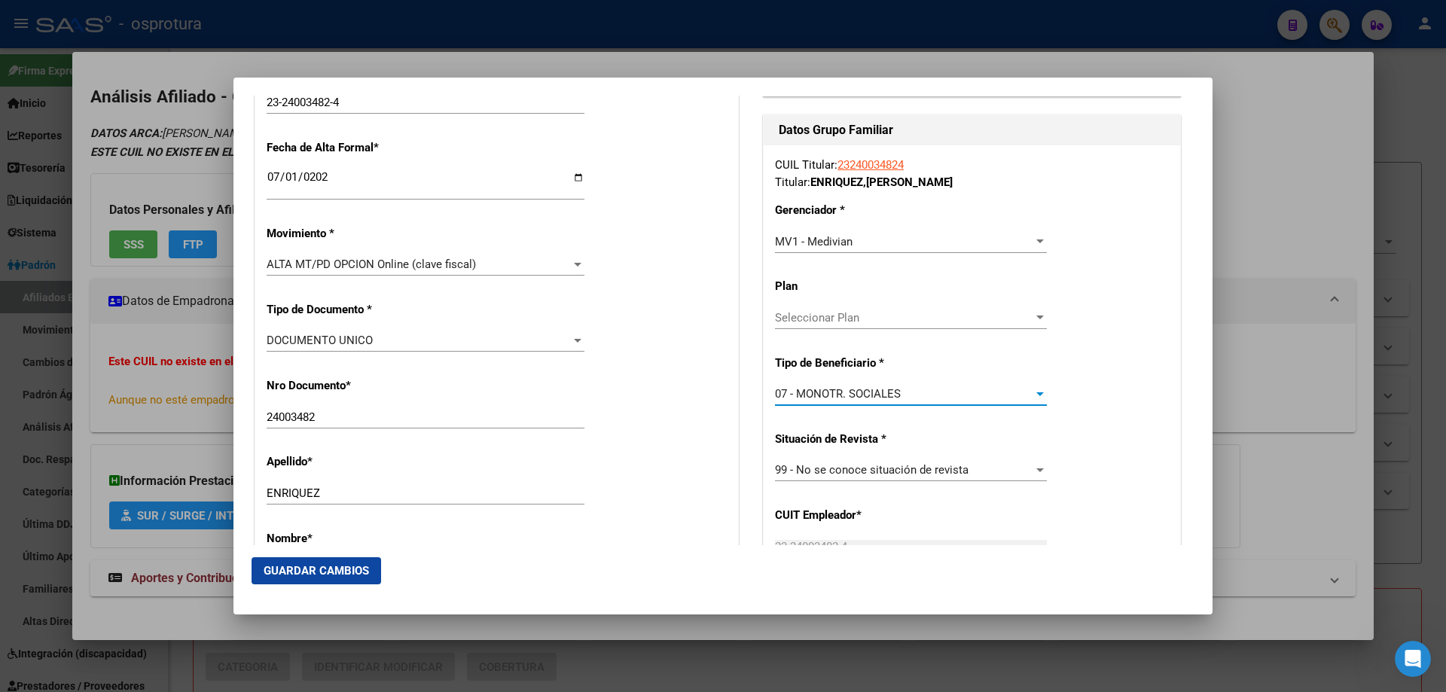
click at [313, 565] on span "Guardar Cambios" at bounding box center [316, 571] width 105 height 14
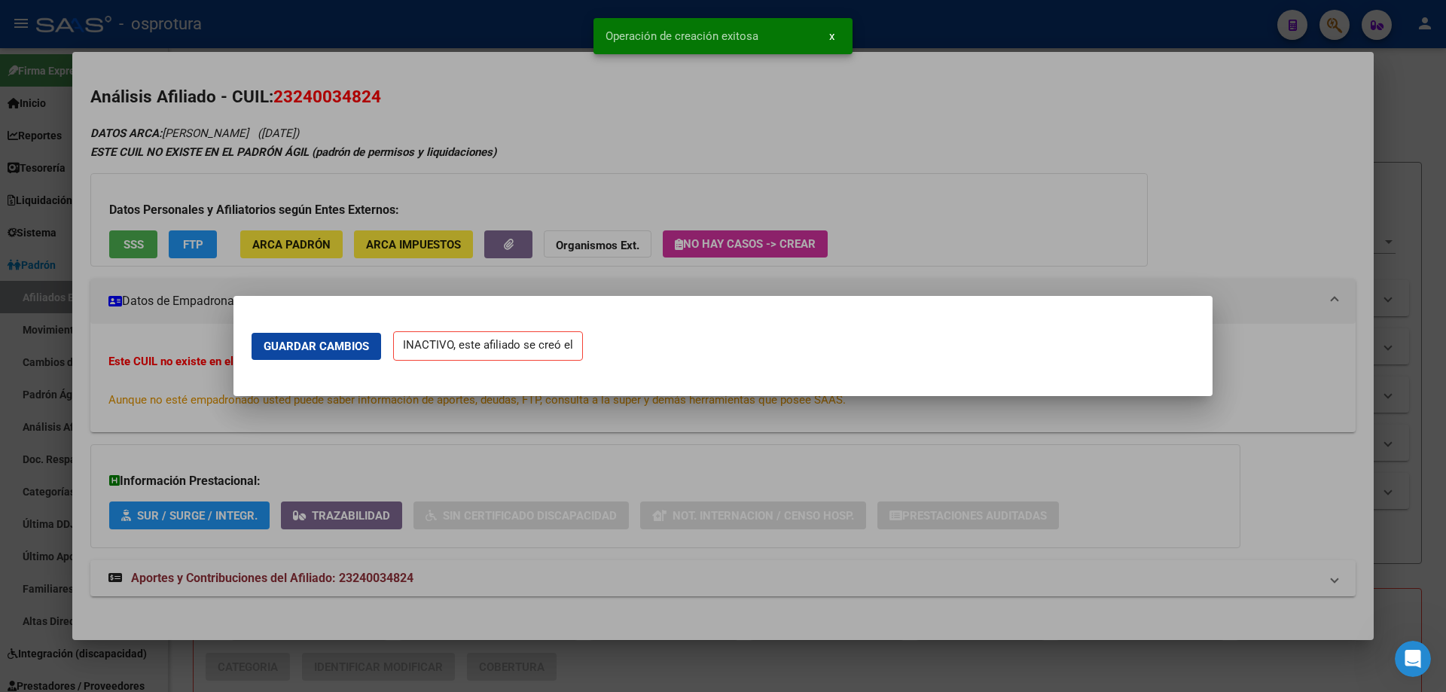
scroll to position [0, 0]
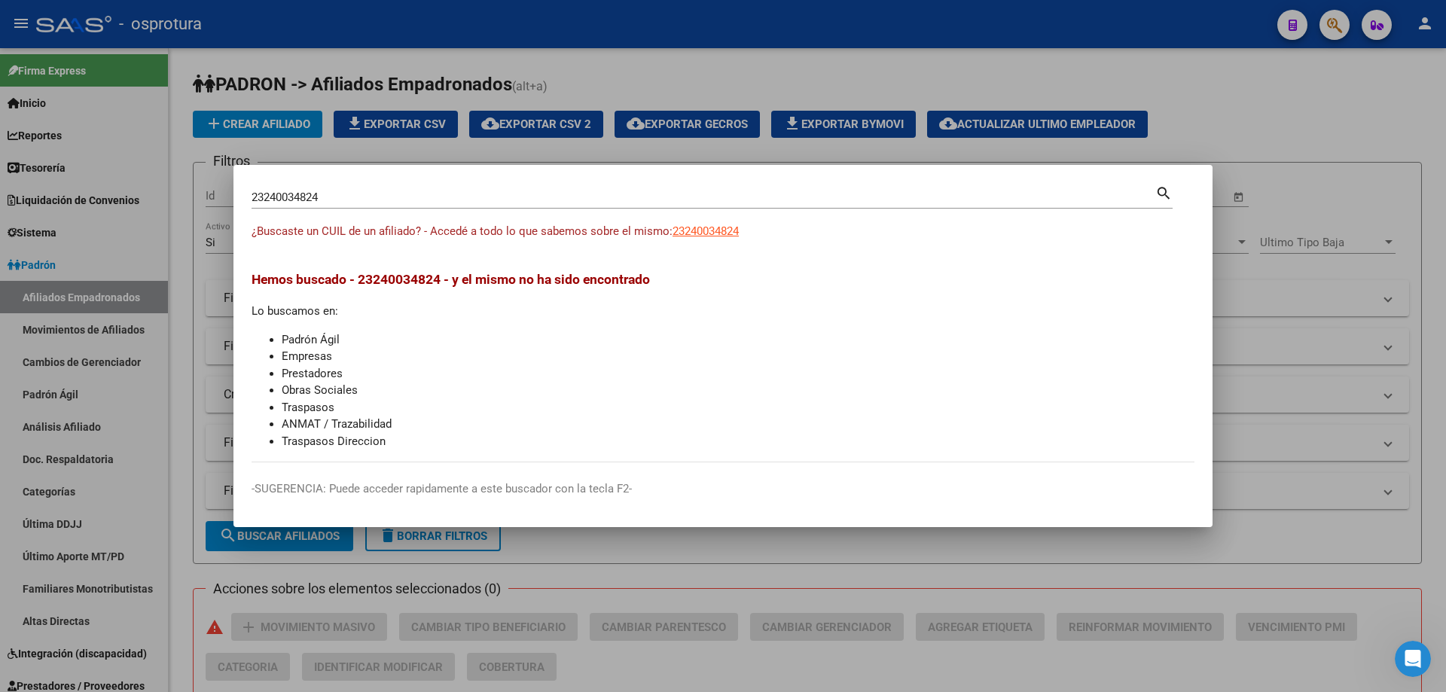
click at [352, 190] on div "23240034824 Buscar (apellido, dni, [PERSON_NAME], [PERSON_NAME], cuit, obra soc…" at bounding box center [704, 197] width 904 height 23
click at [355, 199] on input "23240034824" at bounding box center [704, 198] width 904 height 14
paste input "7-24316439-2"
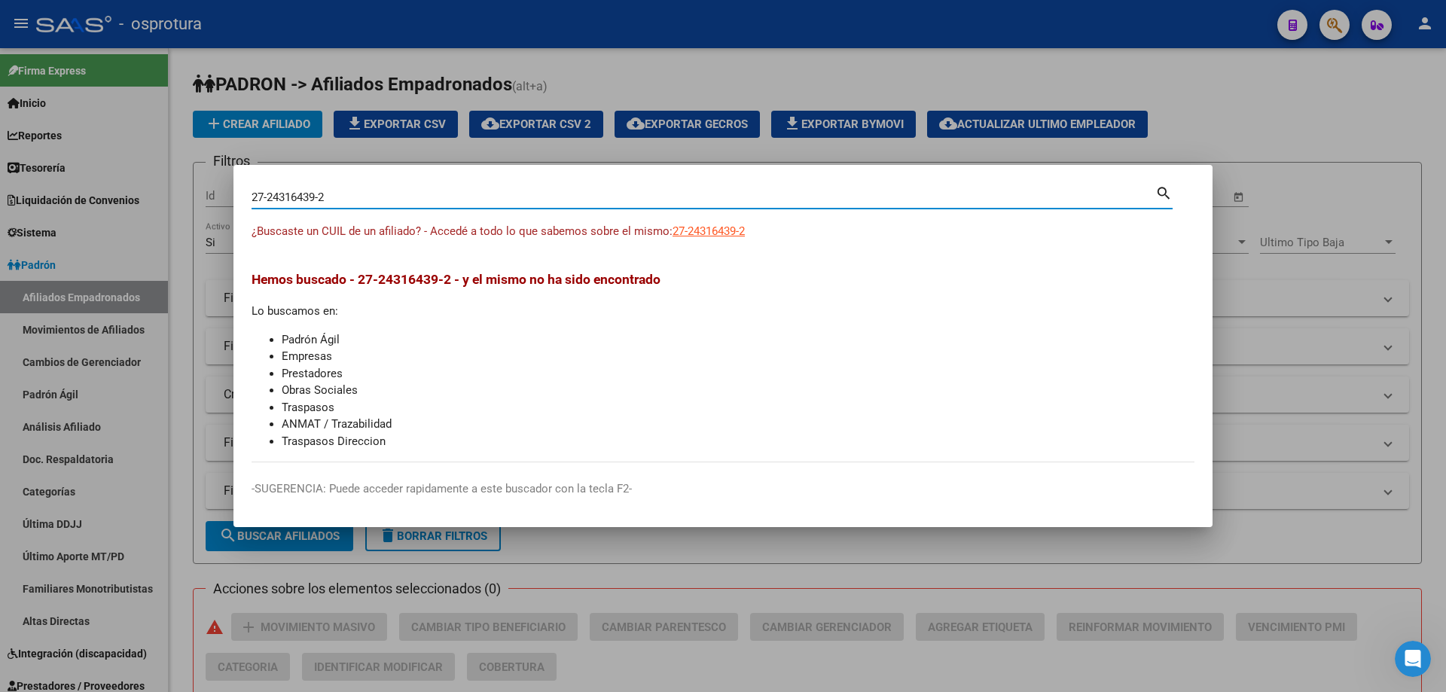
type input "27243164392"
click at [728, 226] on span "27243164392" at bounding box center [706, 231] width 66 height 14
type textarea "27243164392"
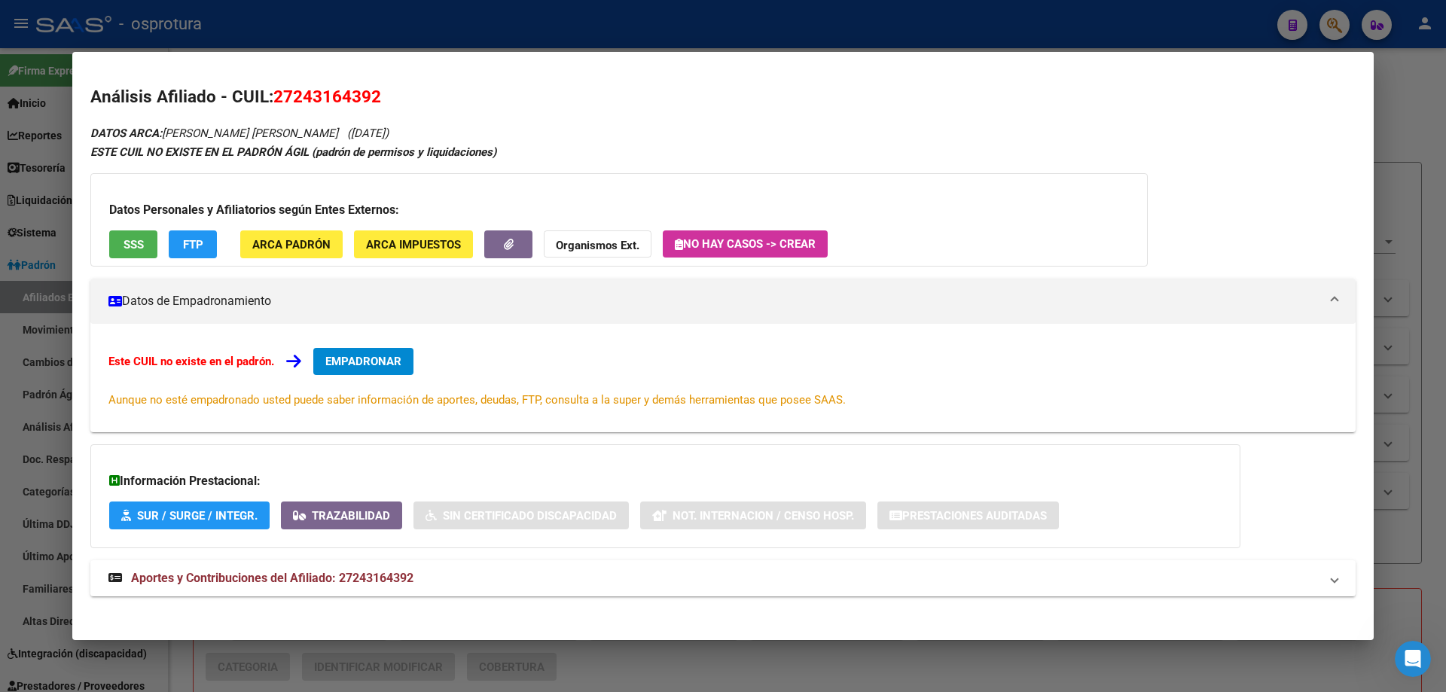
click at [356, 358] on span "EMPADRONAR" at bounding box center [363, 362] width 76 height 14
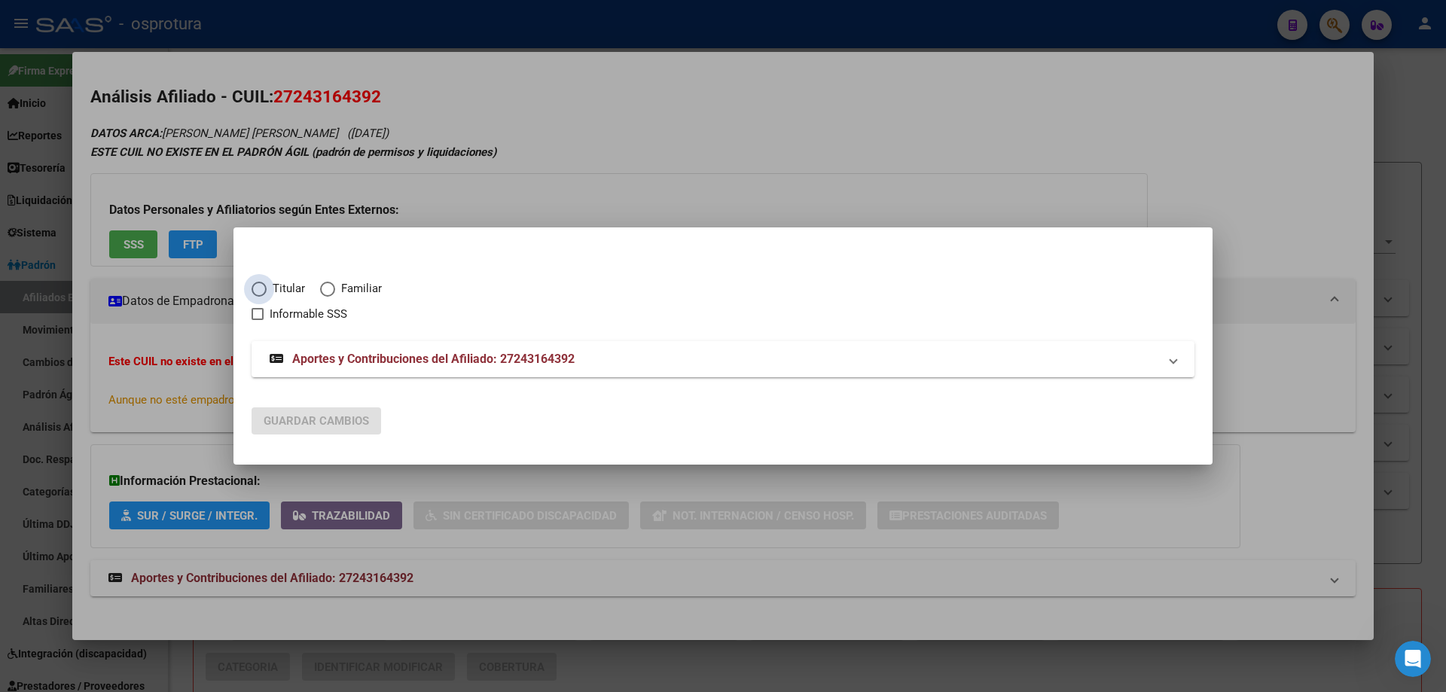
click at [258, 291] on span "Elija una opción" at bounding box center [259, 289] width 15 height 15
click at [258, 291] on input "Titular" at bounding box center [259, 289] width 15 height 15
radio input "true"
checkbox input "true"
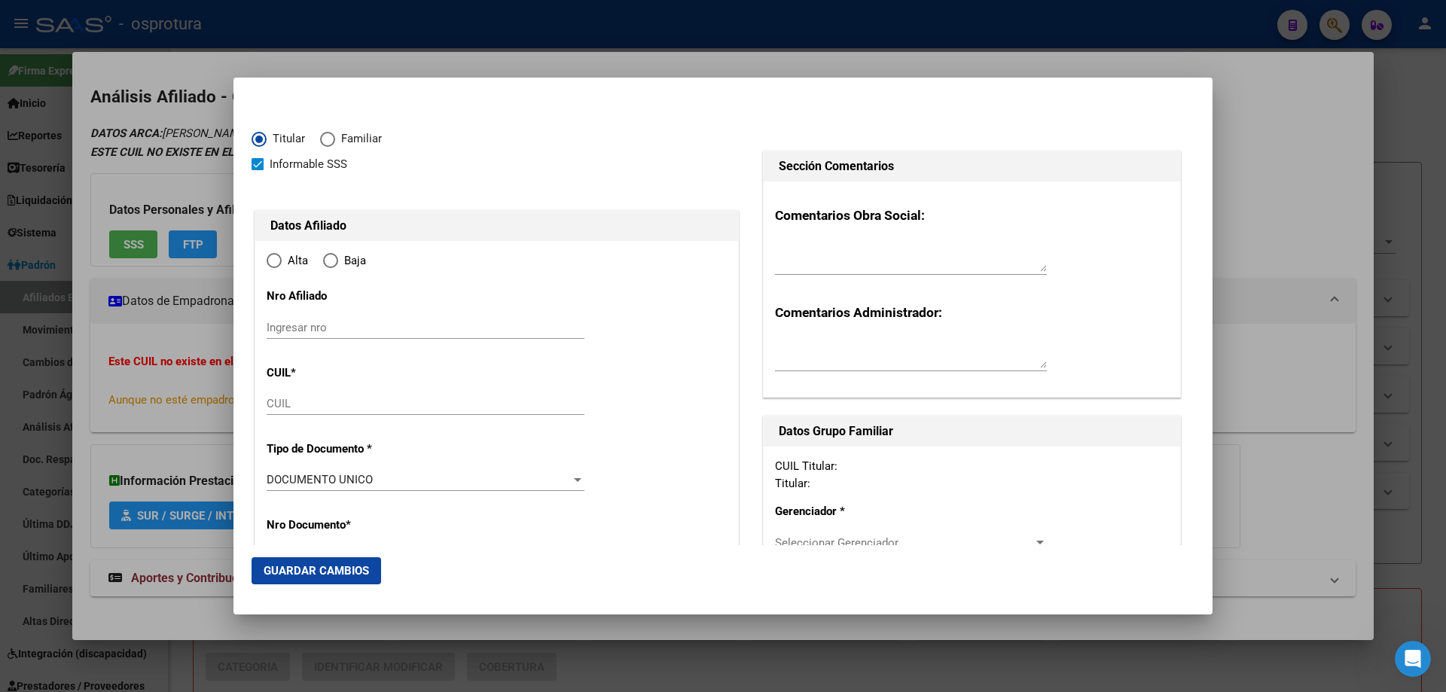
type input "27-24316439-2"
type input "24316439"
type input "[GEOGRAPHIC_DATA]"
type input "[PERSON_NAME]"
type input "[DATE]"
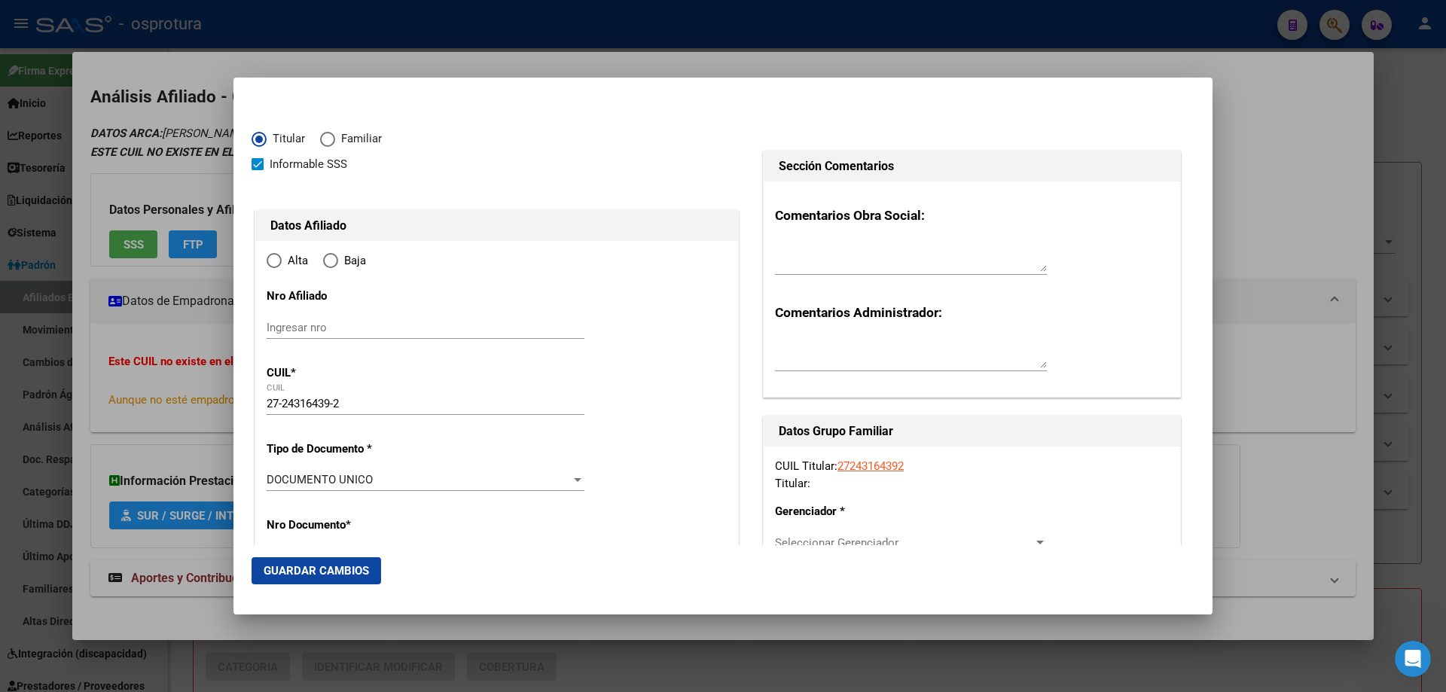
type input "CHIMBAS"
type input "5413"
type input "NEUQUEN"
type input "4596"
type input "0"
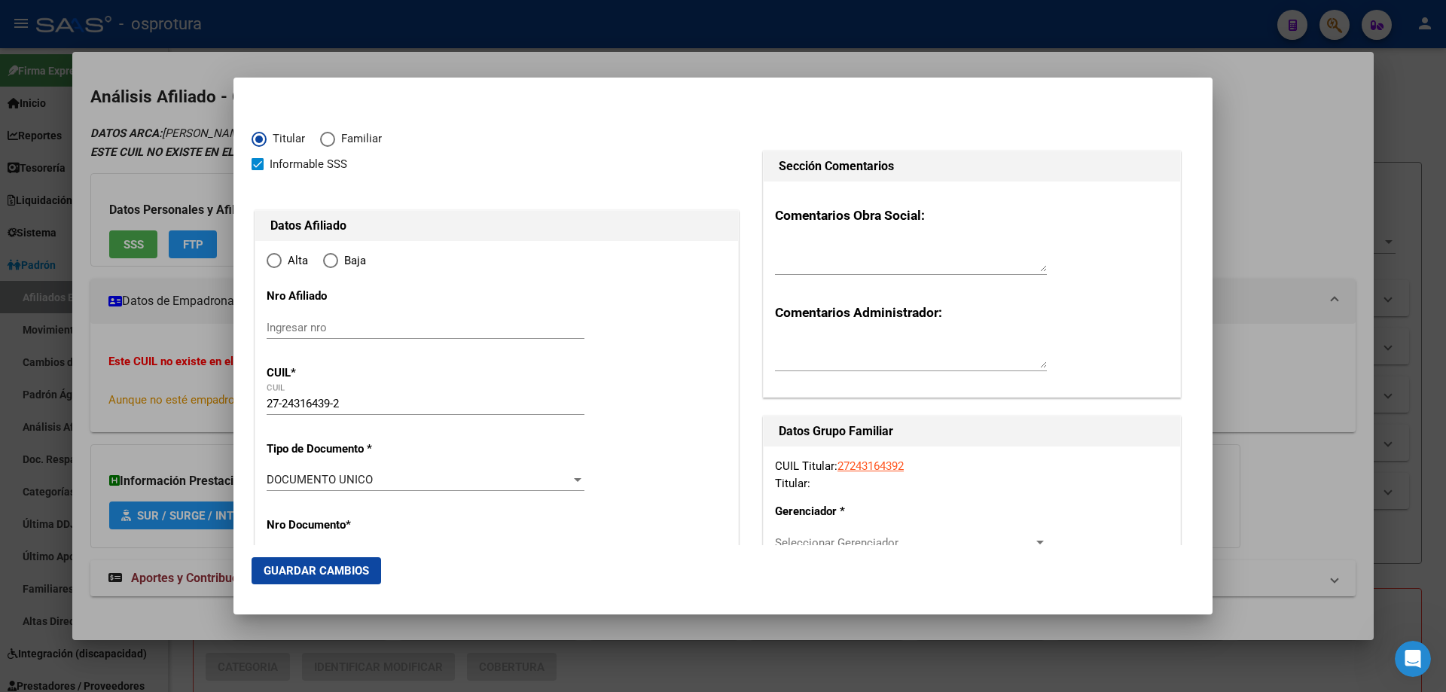
radio input "true"
type input "CHIMBAS"
click at [273, 481] on input "Ingresar fecha" at bounding box center [426, 484] width 318 height 24
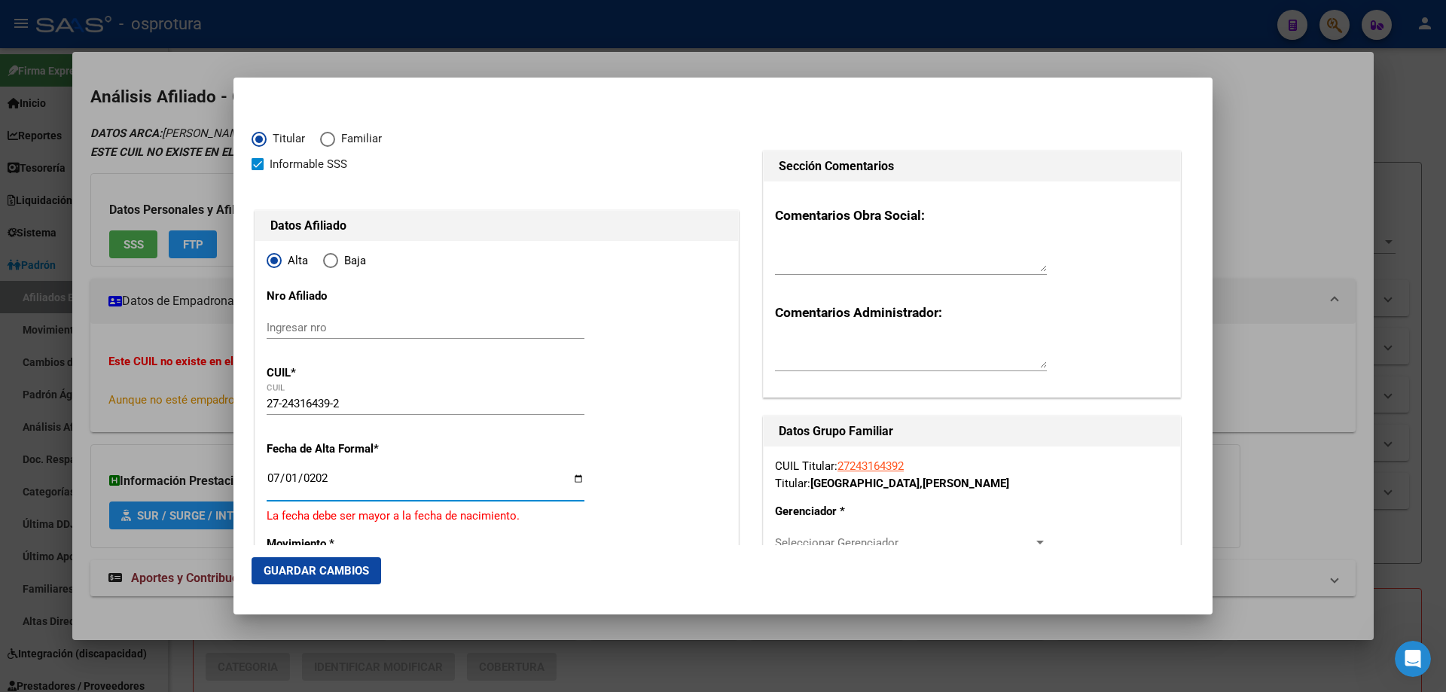
type input "[DATE]"
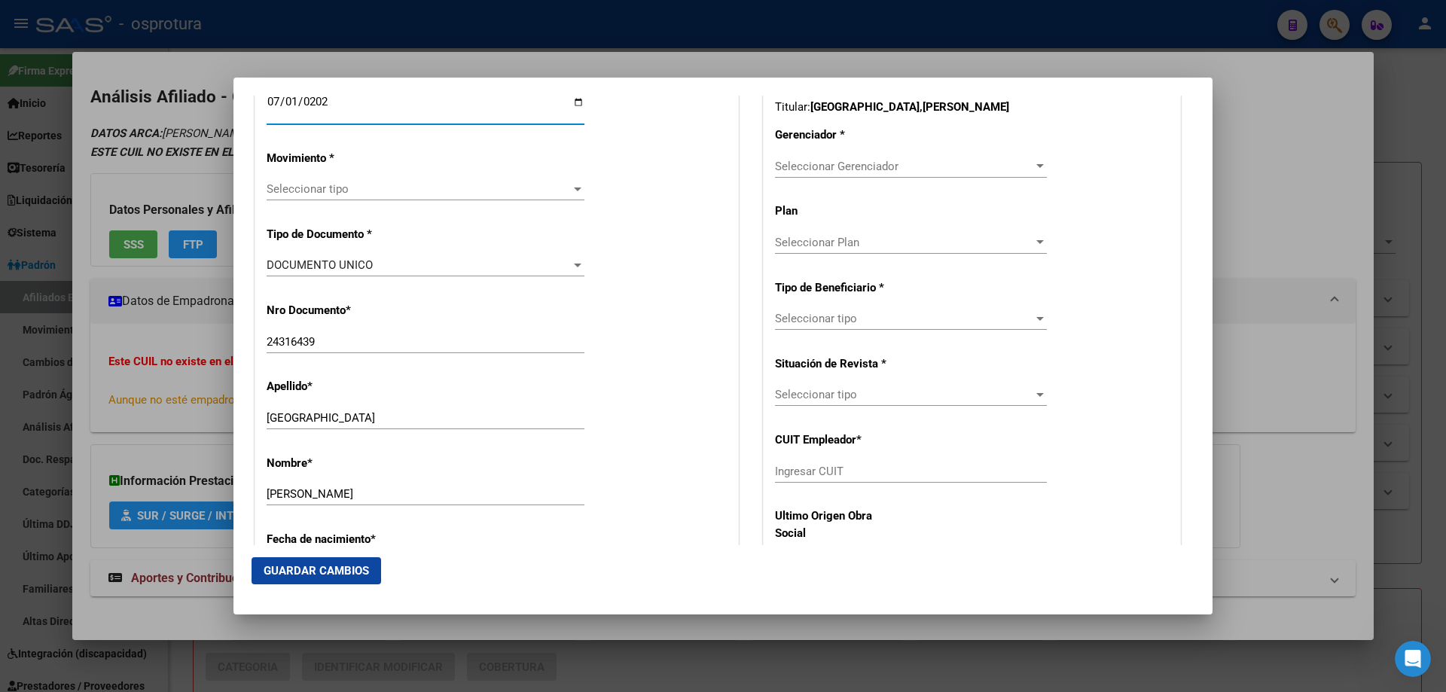
scroll to position [753, 0]
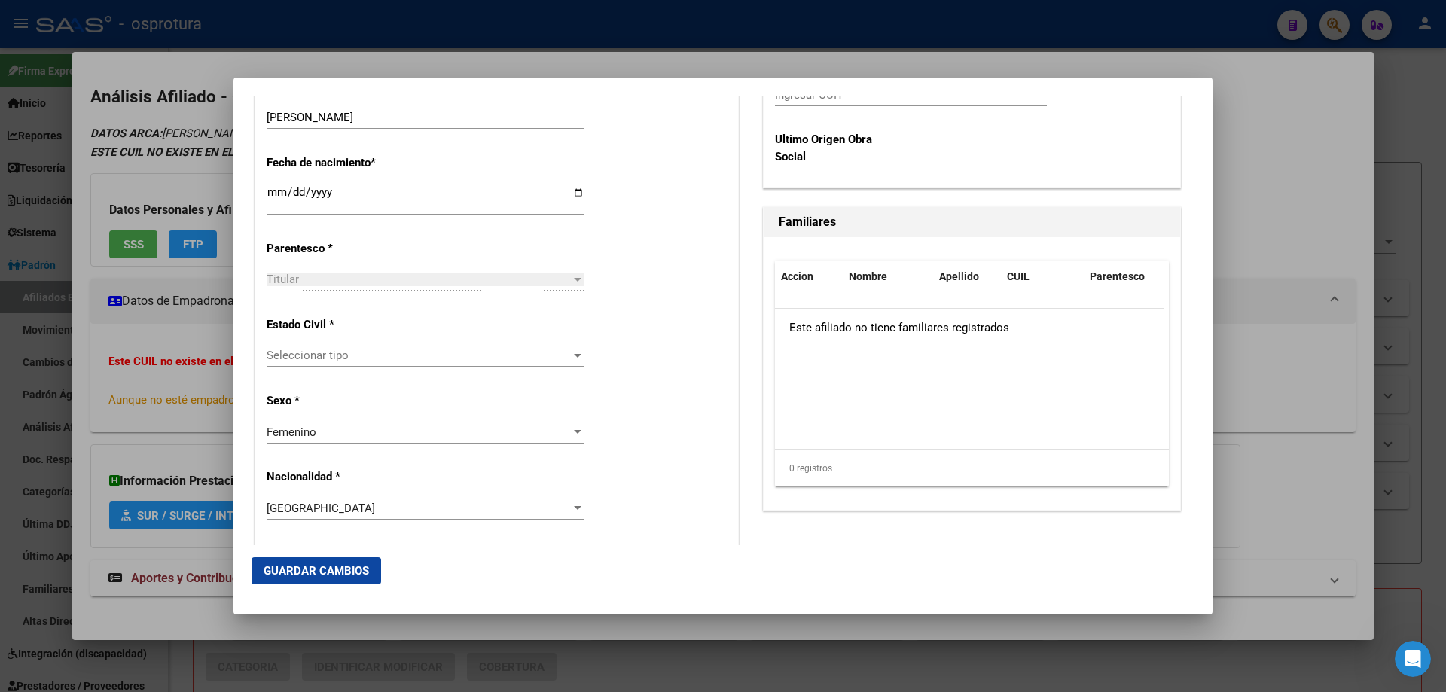
click at [328, 366] on div "Seleccionar tipo Seleccionar tipo" at bounding box center [426, 355] width 318 height 23
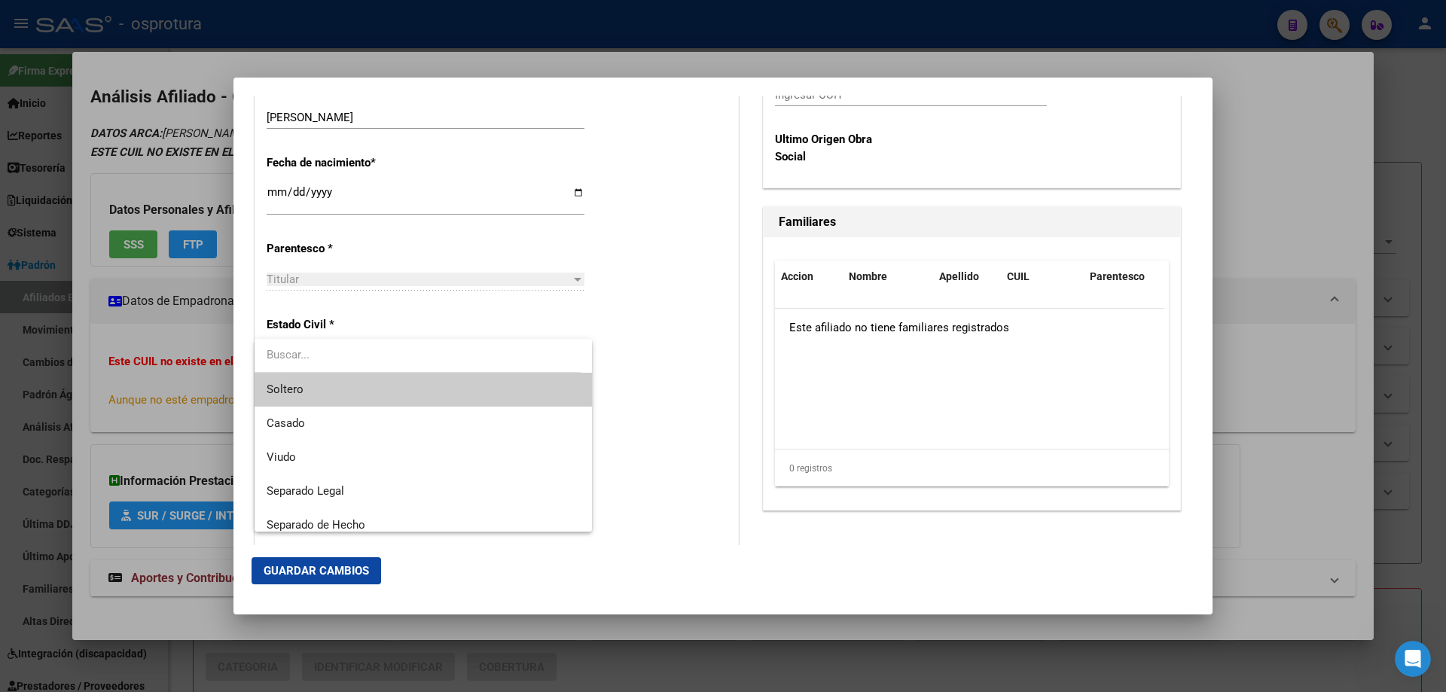
click at [333, 369] on input "dropdown search" at bounding box center [418, 355] width 326 height 34
click at [327, 385] on span "Soltero" at bounding box center [423, 390] width 313 height 34
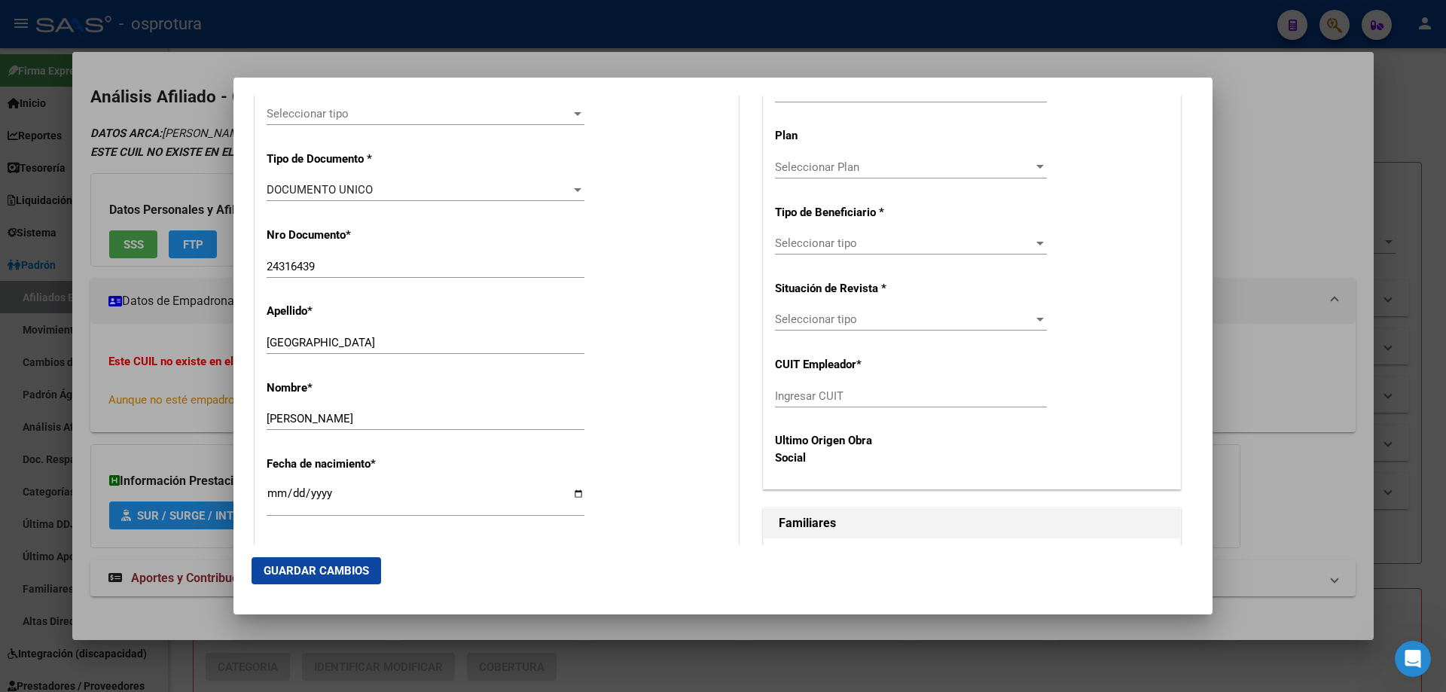
scroll to position [377, 0]
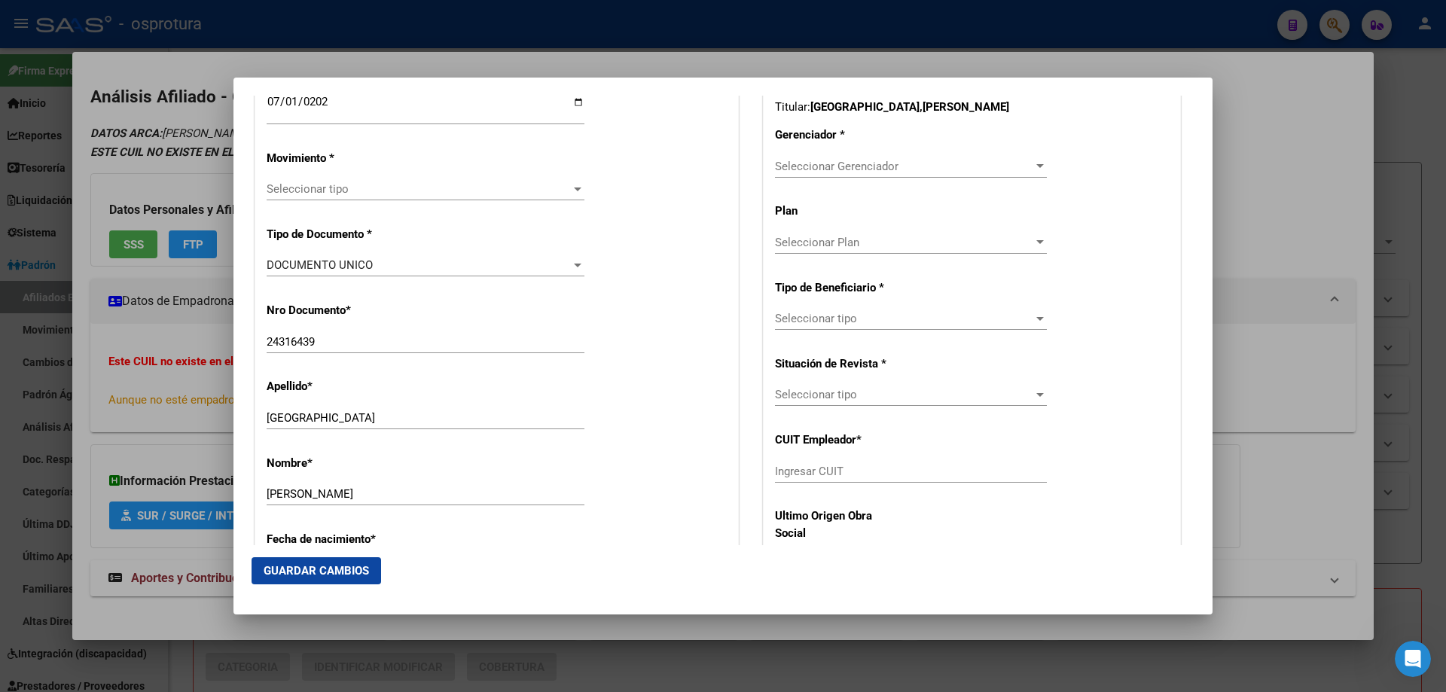
click at [848, 160] on span "Seleccionar Gerenciador" at bounding box center [904, 167] width 258 height 14
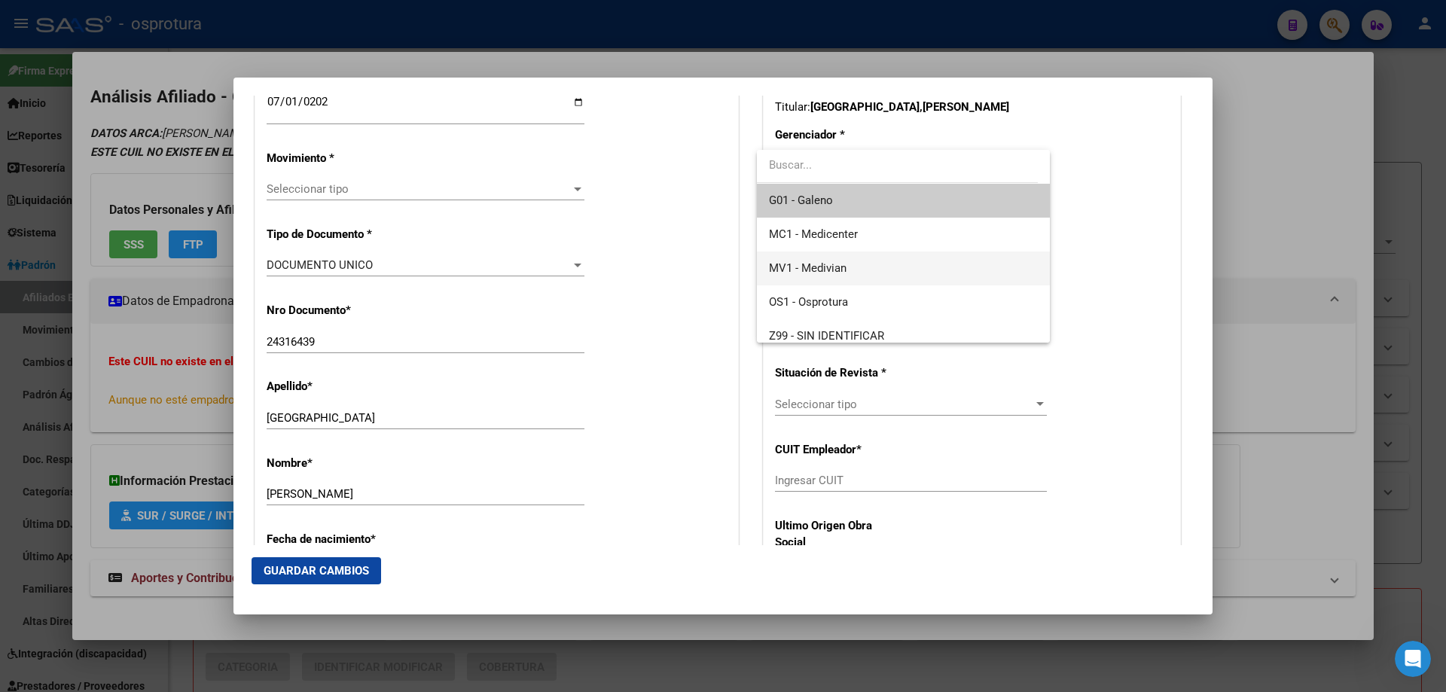
click at [862, 266] on span "MV1 - Medivian" at bounding box center [903, 269] width 268 height 34
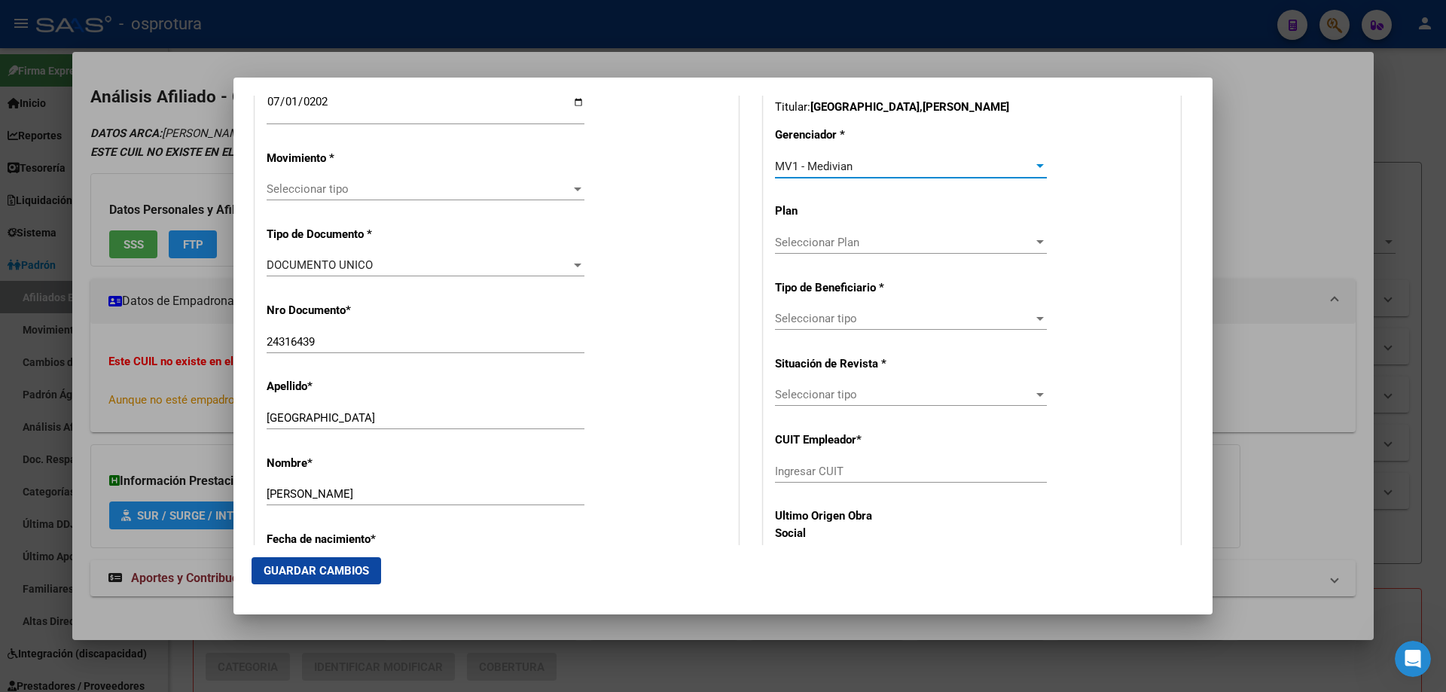
click at [816, 311] on div "Seleccionar tipo Seleccionar tipo" at bounding box center [911, 318] width 272 height 23
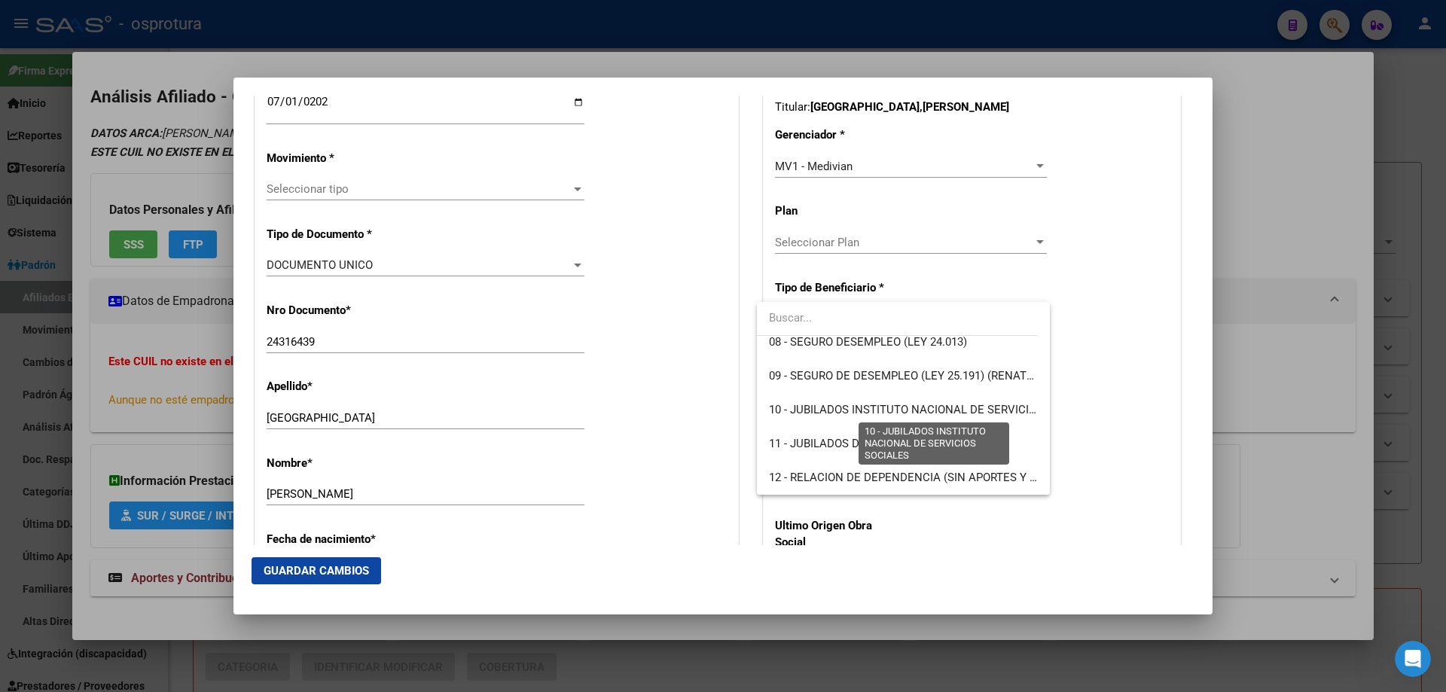
scroll to position [206, 0]
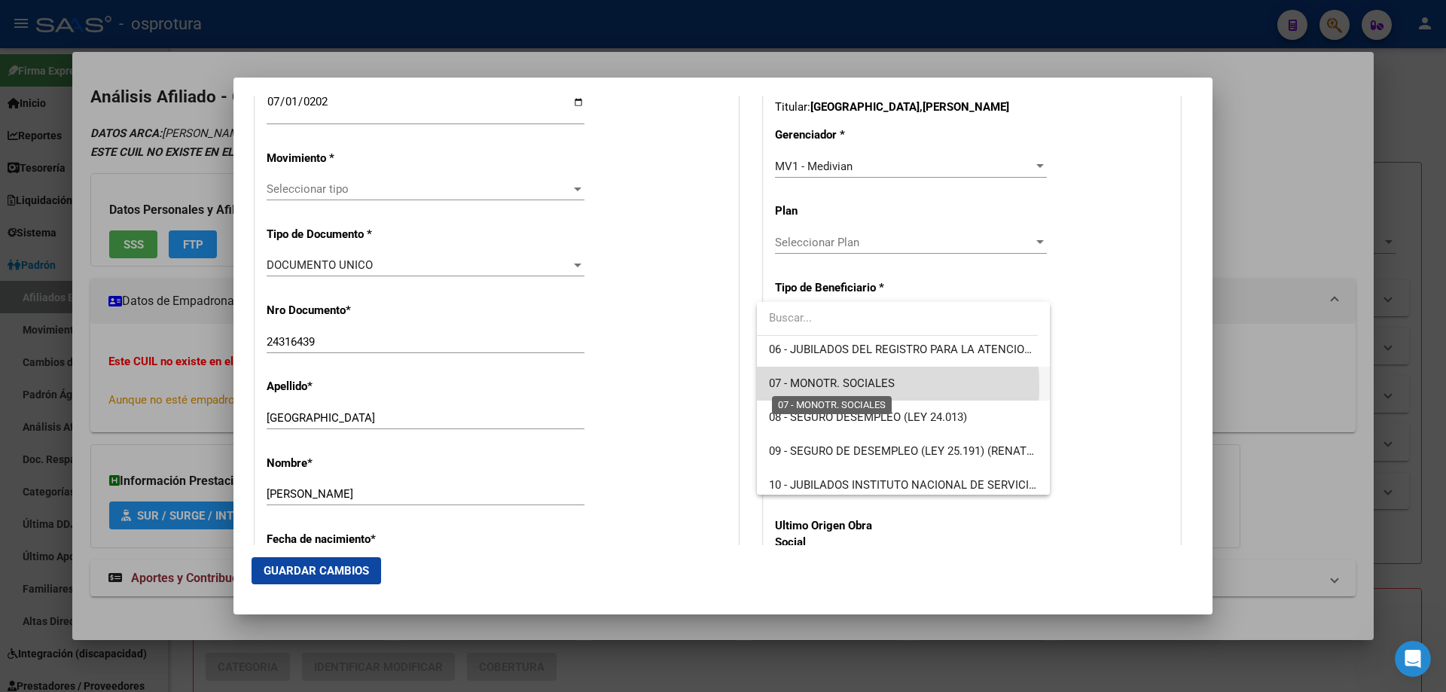
click at [816, 386] on span "07 - MONOTR. SOCIALES" at bounding box center [832, 384] width 126 height 14
type input "27-24316439-2"
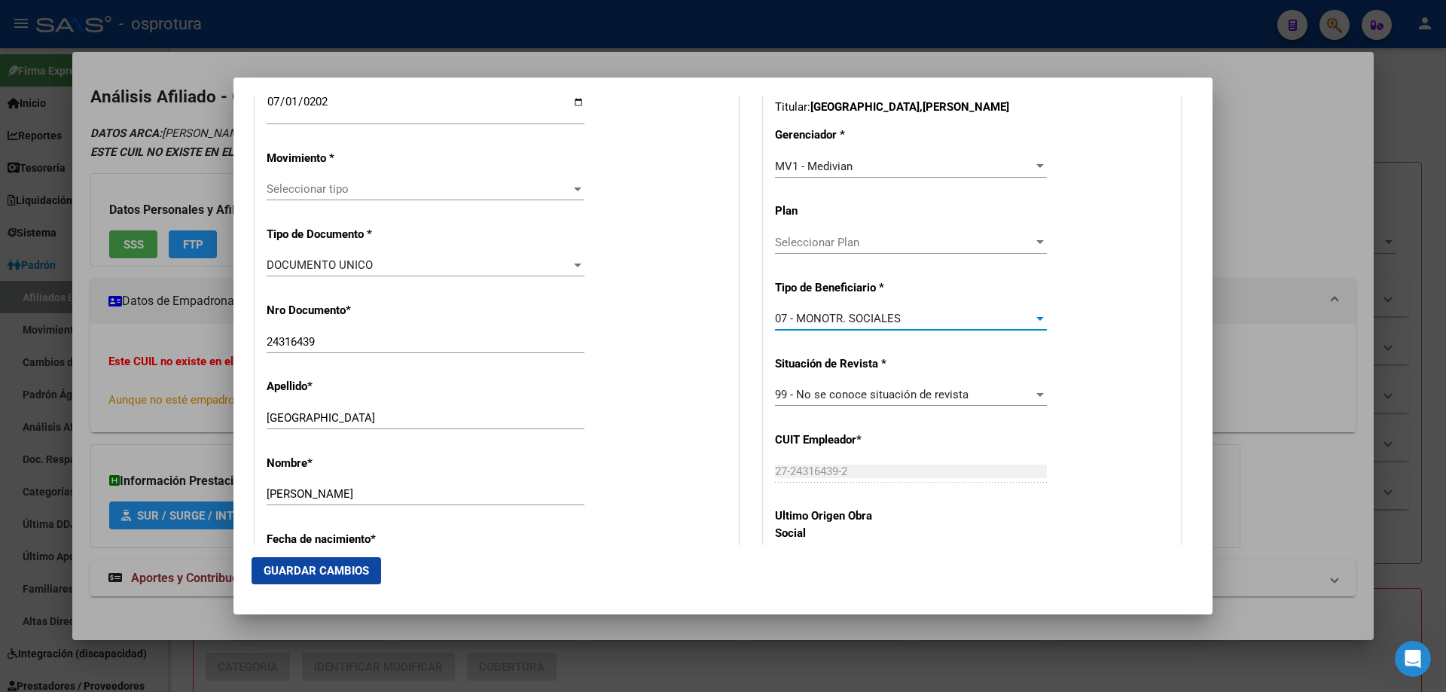
click at [306, 566] on span "Guardar Cambios" at bounding box center [316, 571] width 105 height 14
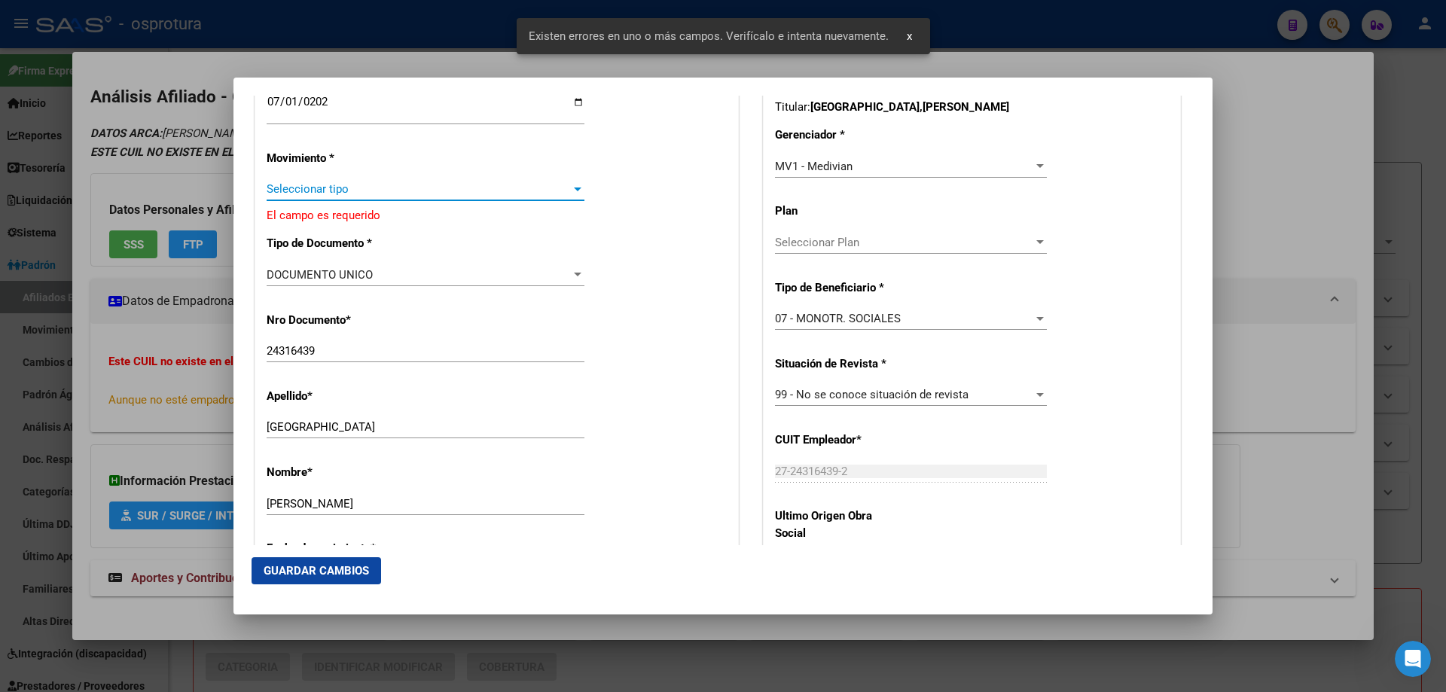
click at [315, 187] on span "Seleccionar tipo" at bounding box center [419, 189] width 304 height 14
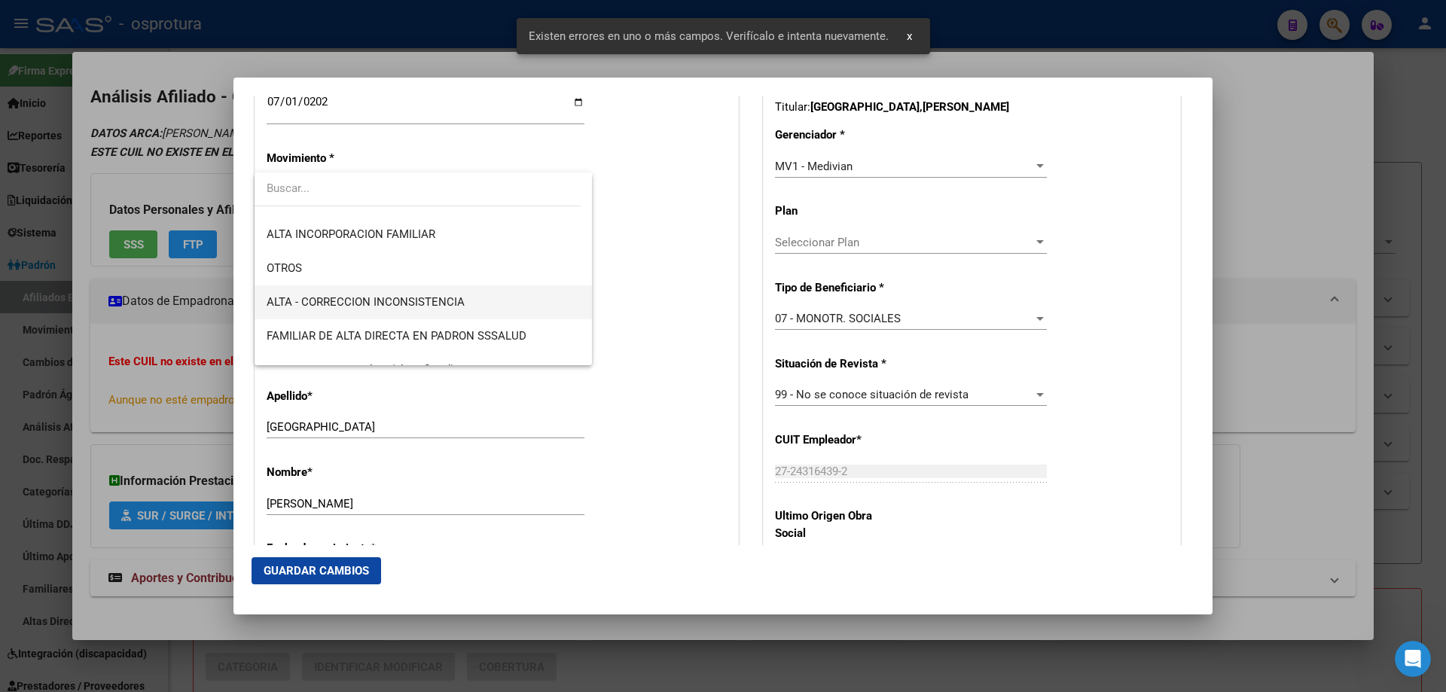
scroll to position [377, 0]
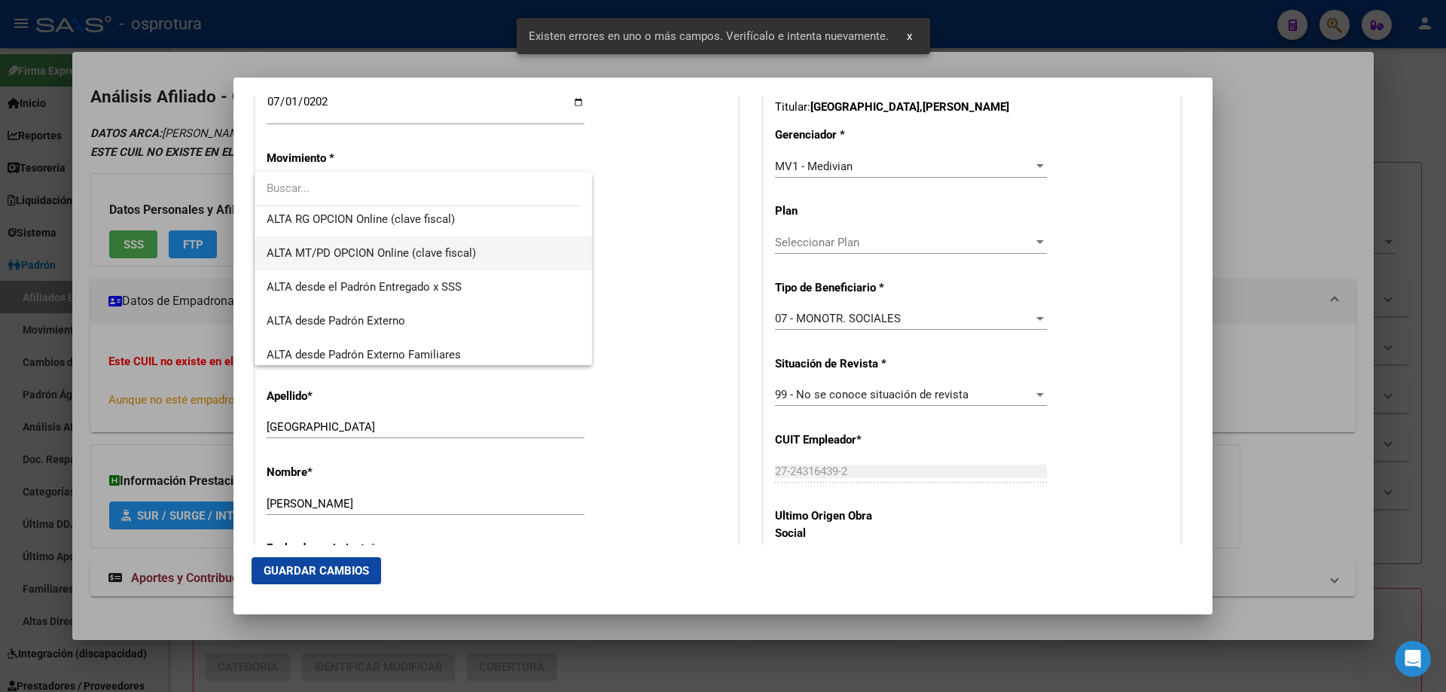
click at [340, 243] on span "ALTA MT/PD OPCION Online (clave fiscal)" at bounding box center [423, 253] width 313 height 34
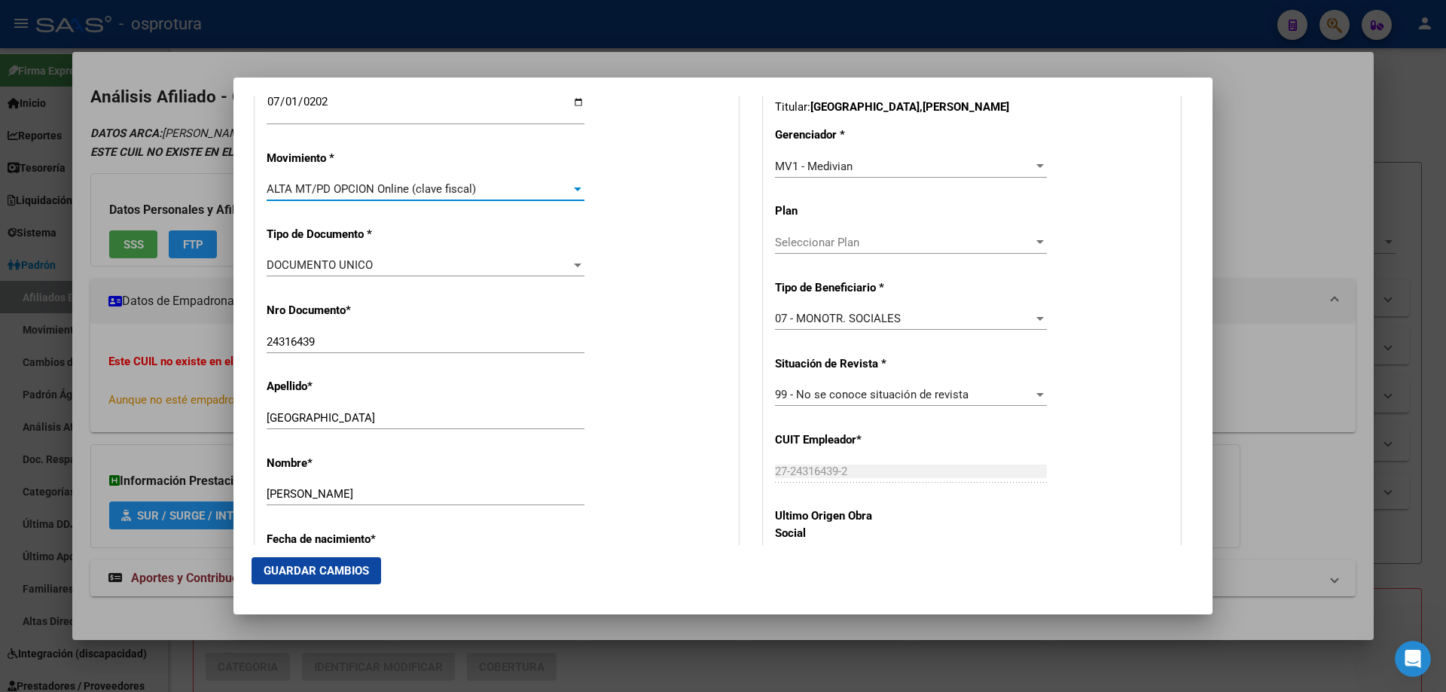
click at [318, 573] on span "Guardar Cambios" at bounding box center [316, 571] width 105 height 14
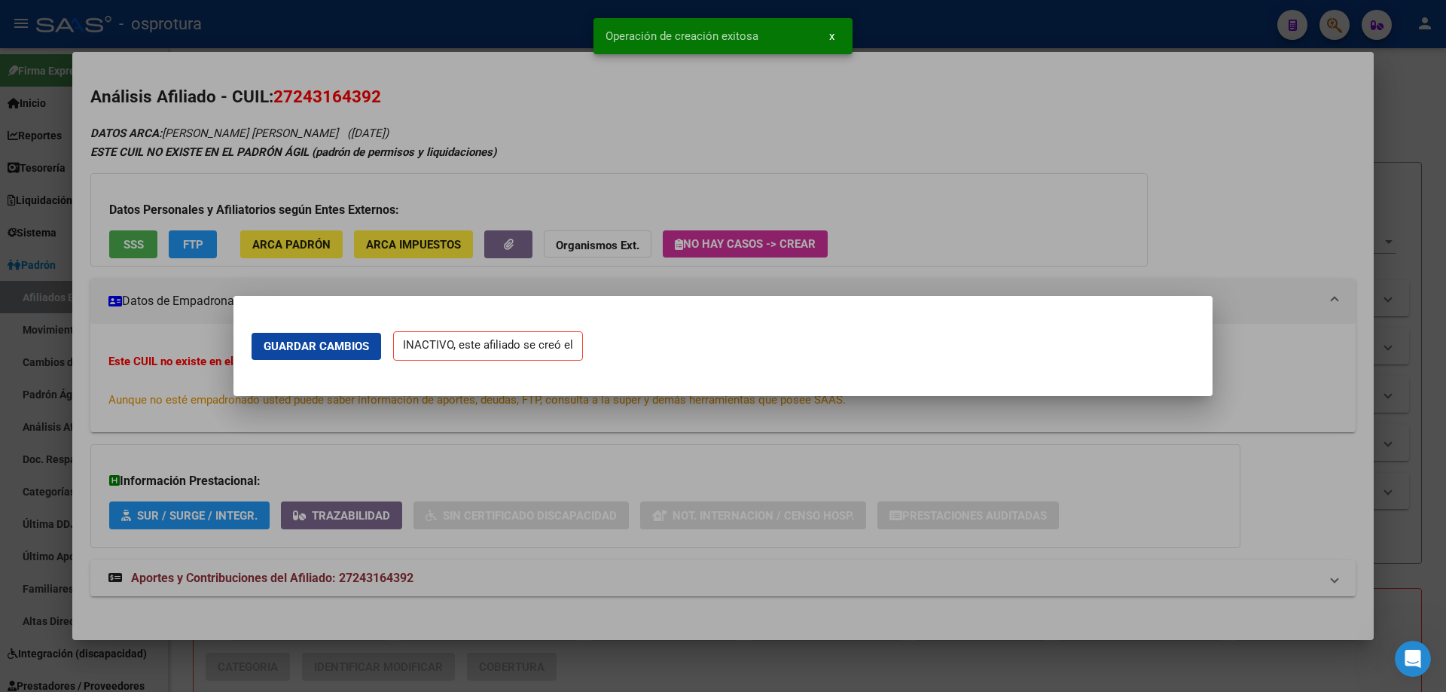
scroll to position [0, 0]
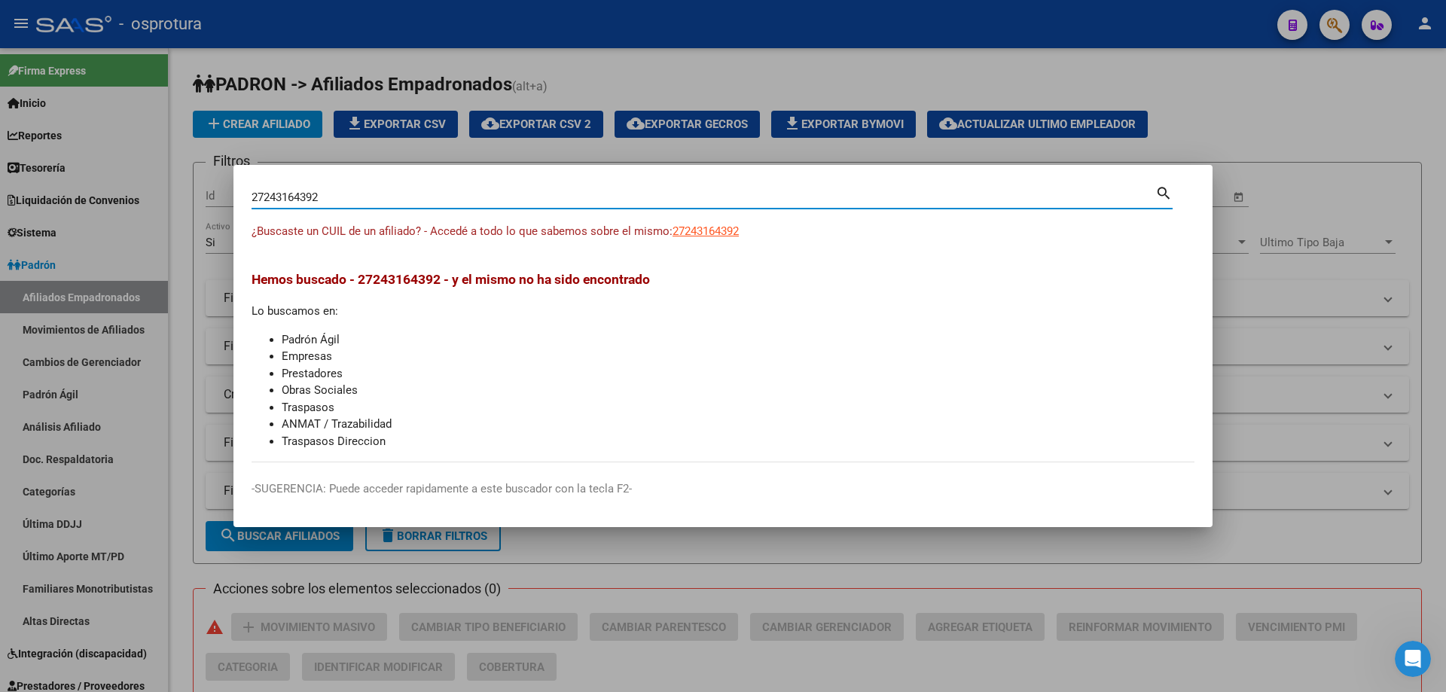
click at [345, 195] on input "27243164392" at bounding box center [704, 198] width 904 height 14
paste input "0-24321097-7"
type input "20243210977"
click at [745, 222] on div "20243210977 Buscar (apellido, dni, [PERSON_NAME], [PERSON_NAME], cuit, obra soc…" at bounding box center [712, 203] width 921 height 40
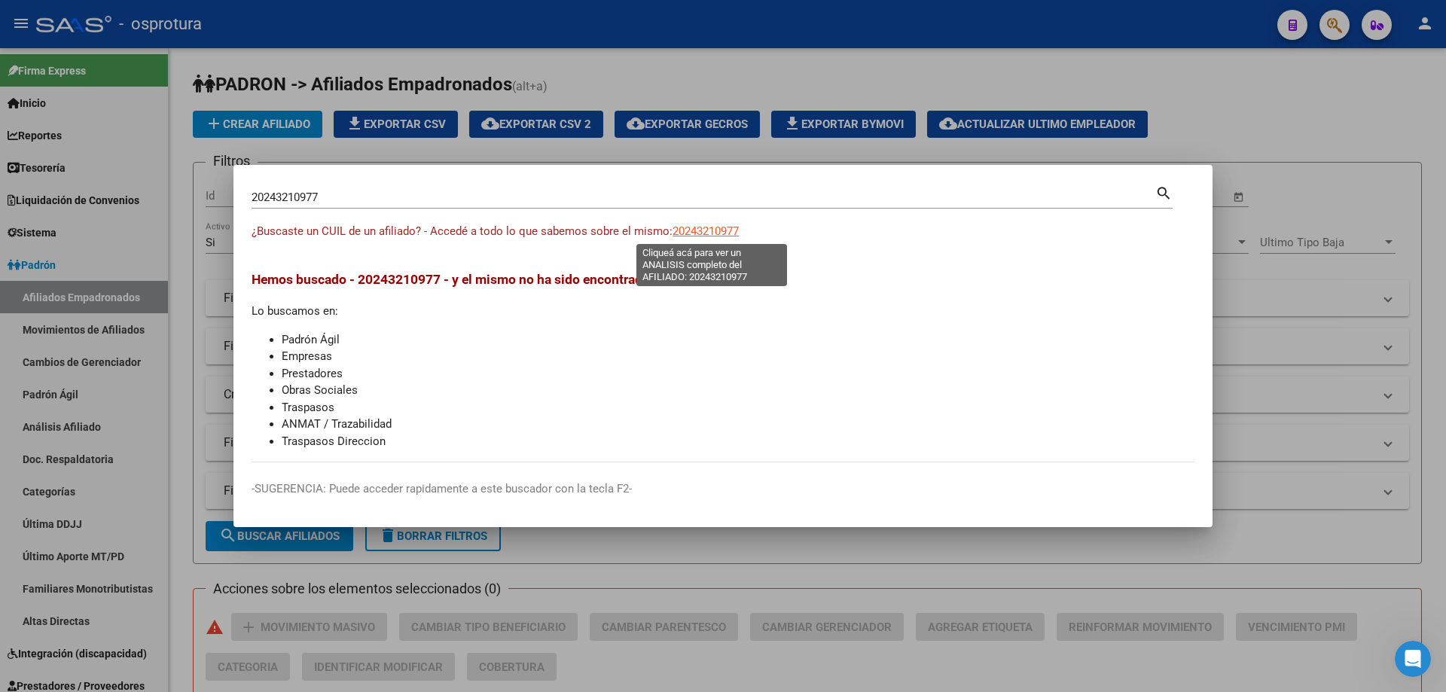
click at [732, 225] on span "20243210977" at bounding box center [706, 231] width 66 height 14
type textarea "20243210977"
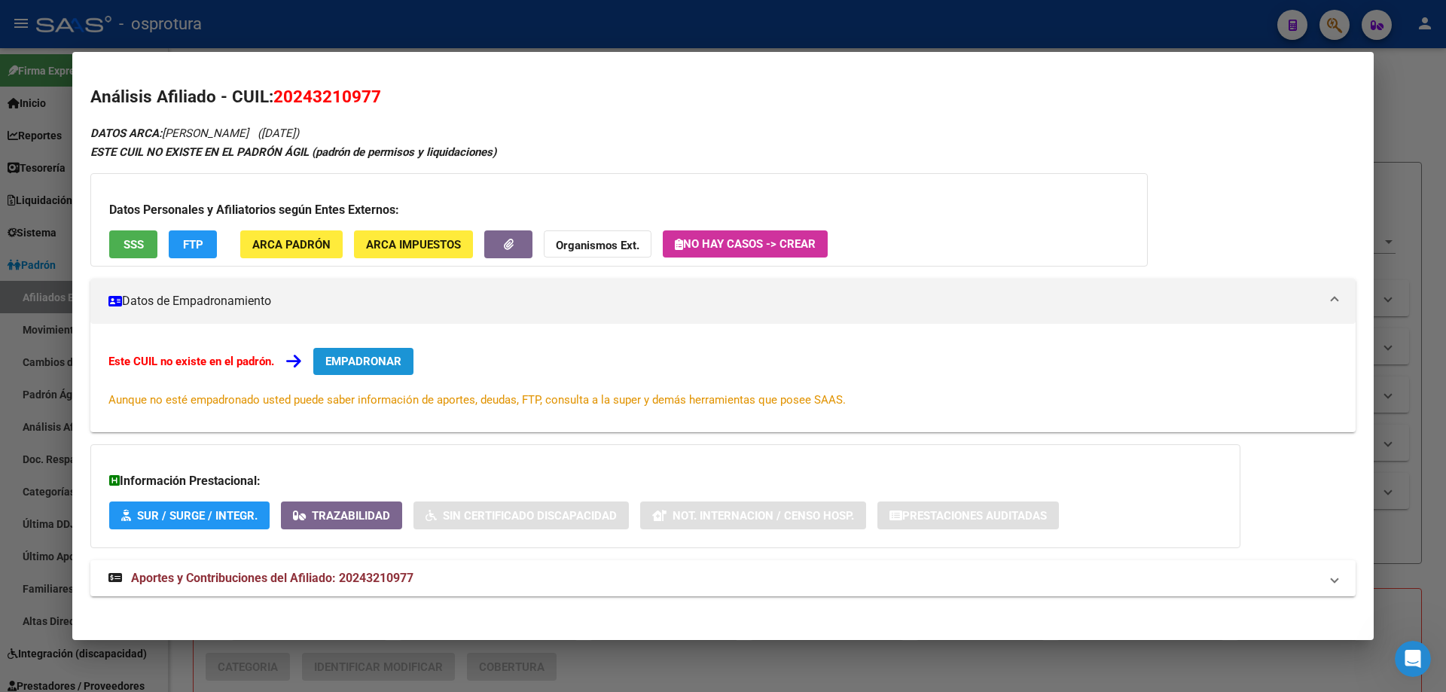
click at [349, 355] on span "EMPADRONAR" at bounding box center [363, 362] width 76 height 14
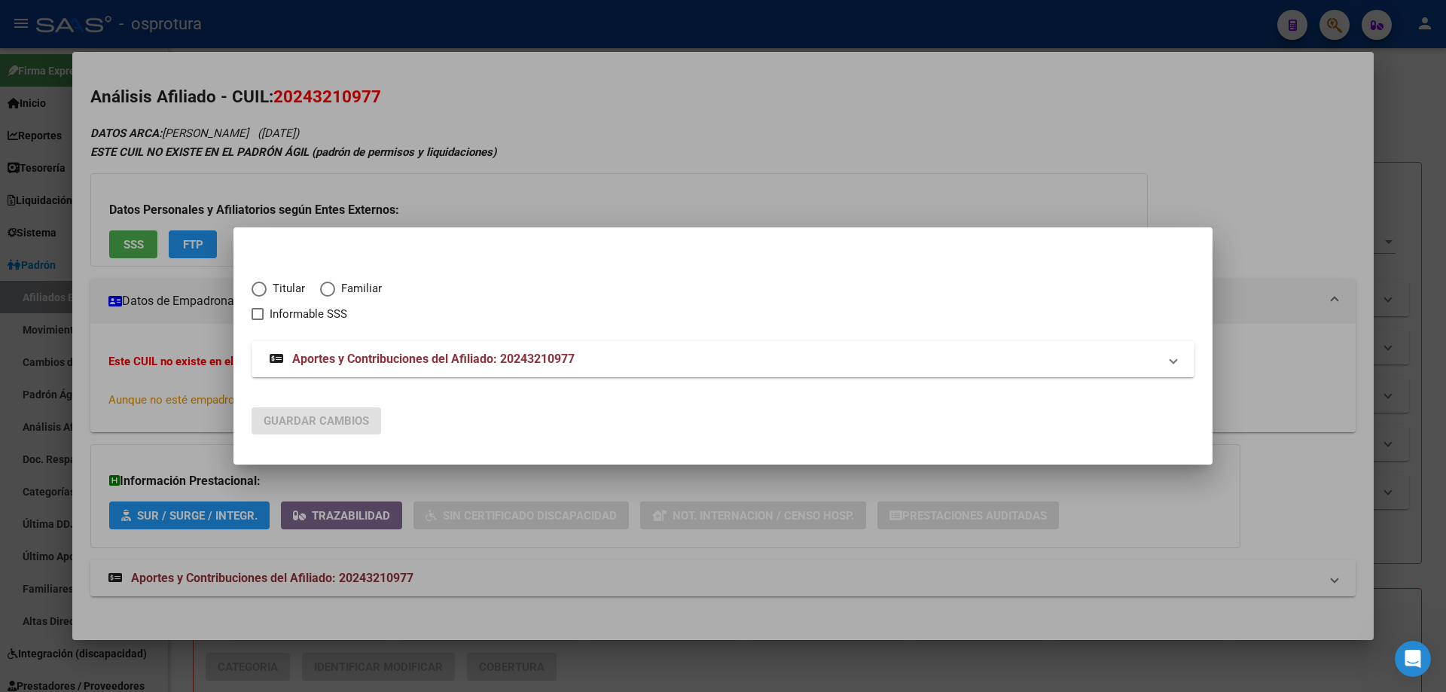
click at [279, 288] on span "Titular" at bounding box center [286, 288] width 38 height 17
click at [267, 288] on input "Titular" at bounding box center [259, 289] width 15 height 15
radio input "true"
checkbox input "true"
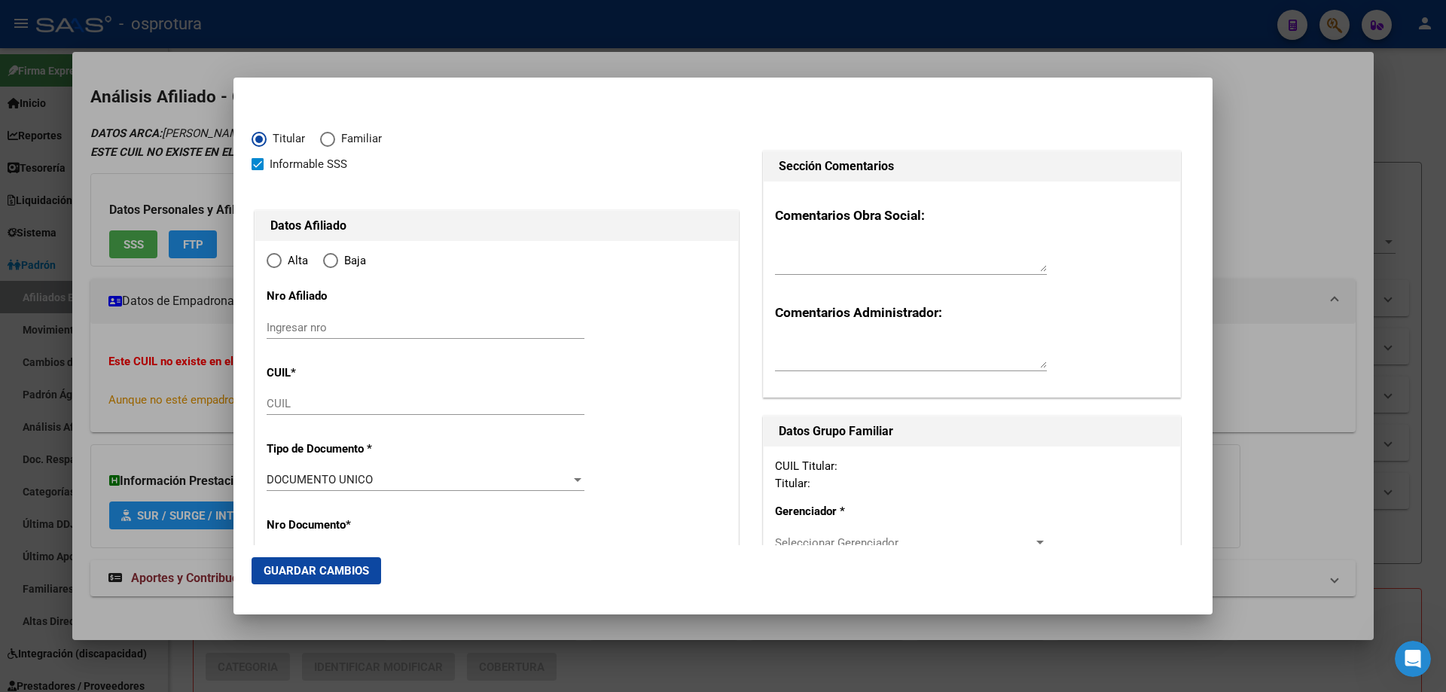
type input "20-24321097-7"
type input "24321097"
type input "[PERSON_NAME]"
type input "[DATE]"
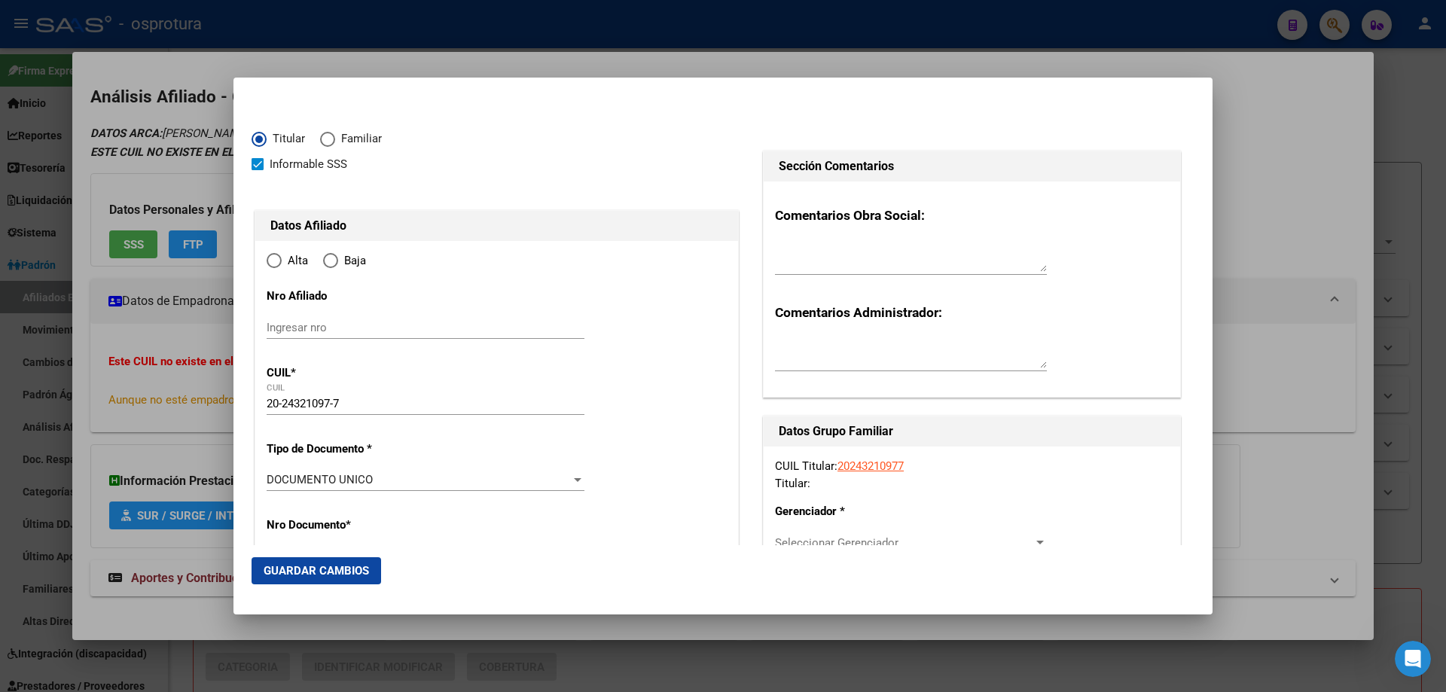
type input "CHASCOMUS"
type input "7130"
type input "LINERA"
type input "1589"
radio input "true"
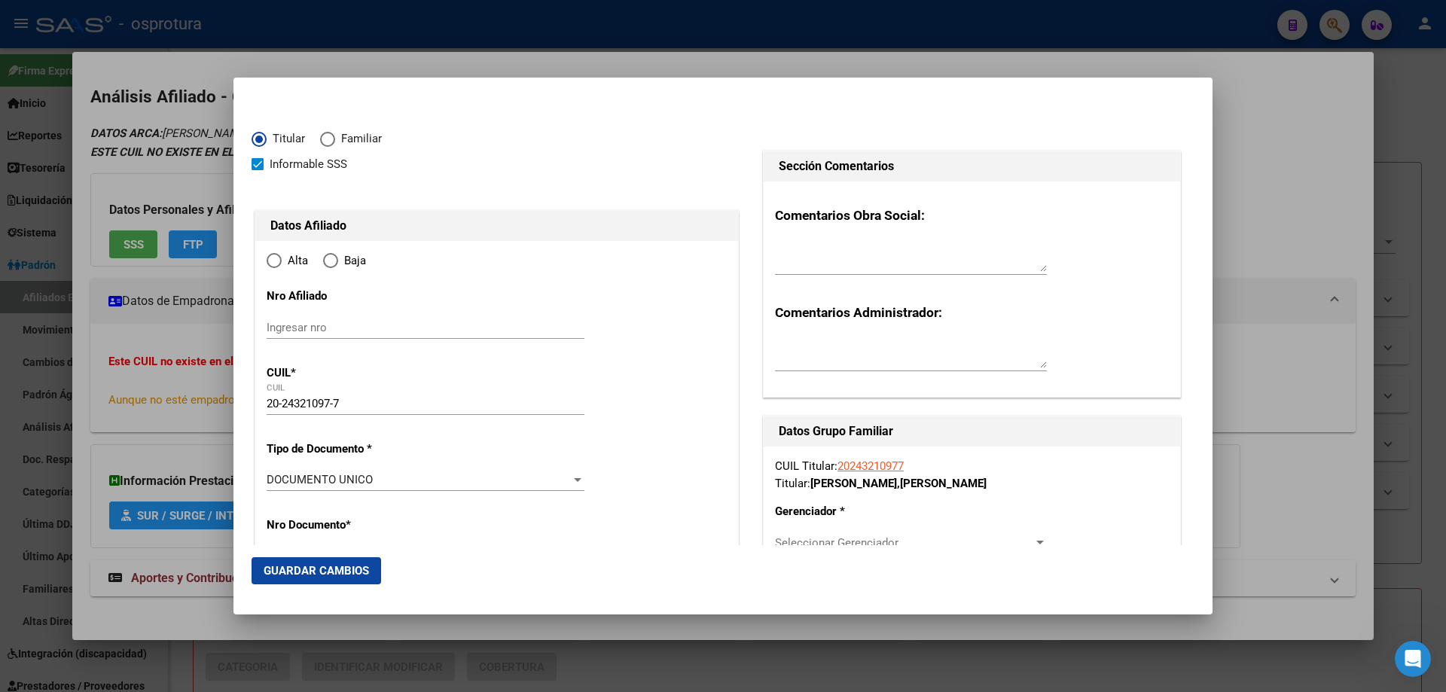
type input "CHASCOMUS"
click at [282, 486] on input "Ingresar fecha" at bounding box center [426, 484] width 318 height 24
type input "[DATE]"
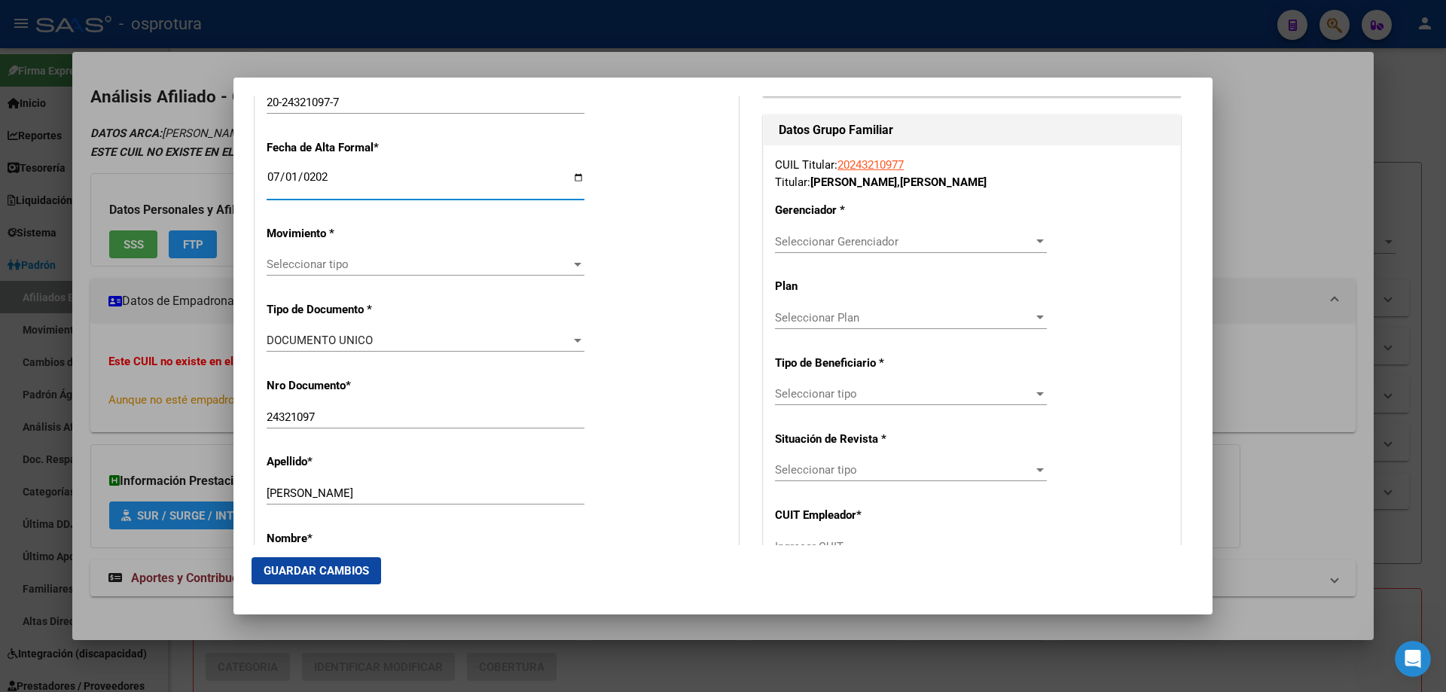
click at [331, 263] on span "Seleccionar tipo" at bounding box center [419, 265] width 304 height 14
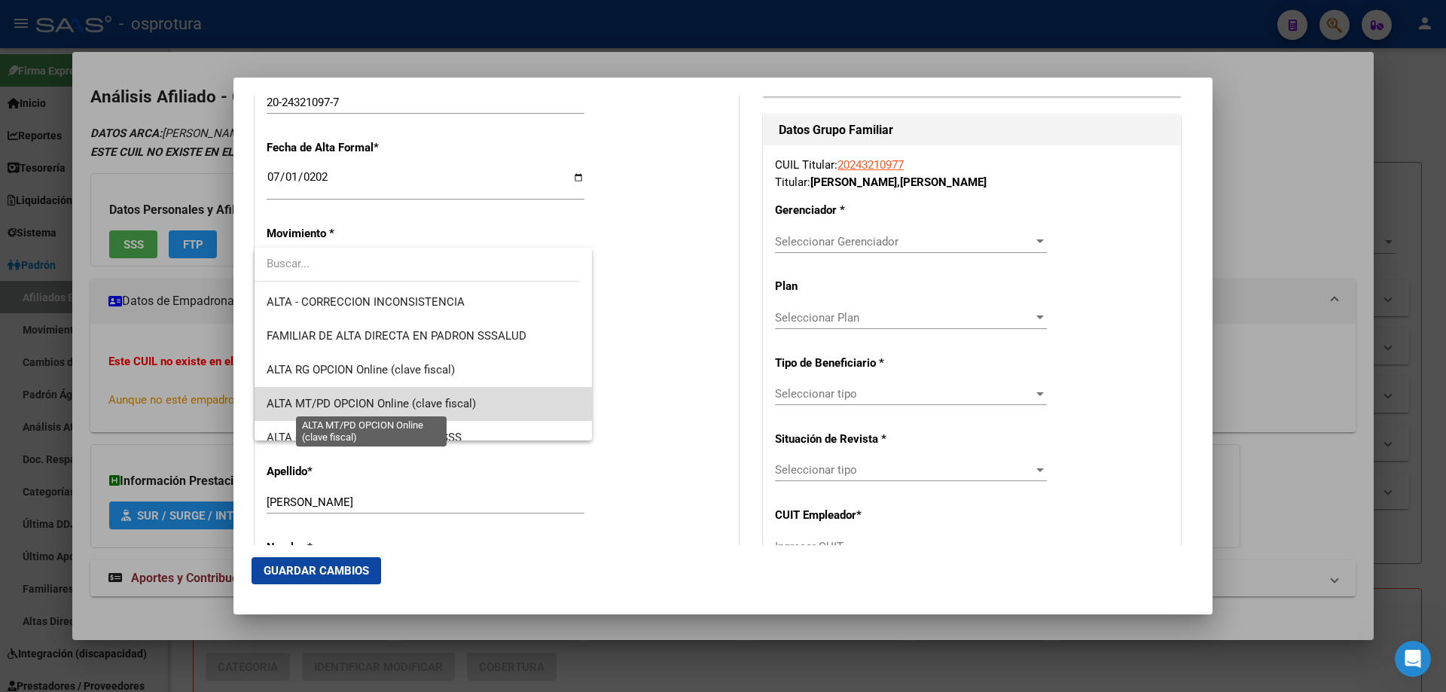
click at [432, 405] on span "ALTA MT/PD OPCION Online (clave fiscal)" at bounding box center [371, 404] width 209 height 14
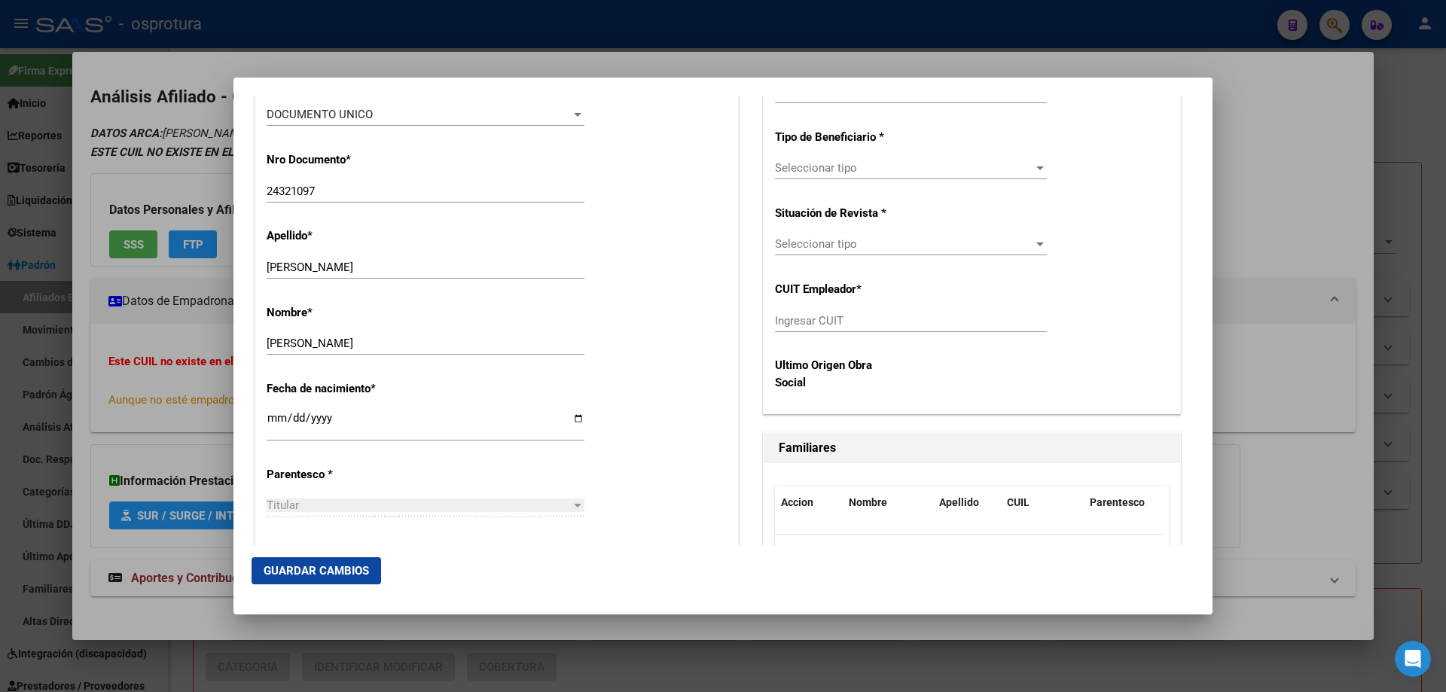
scroll to position [603, 0]
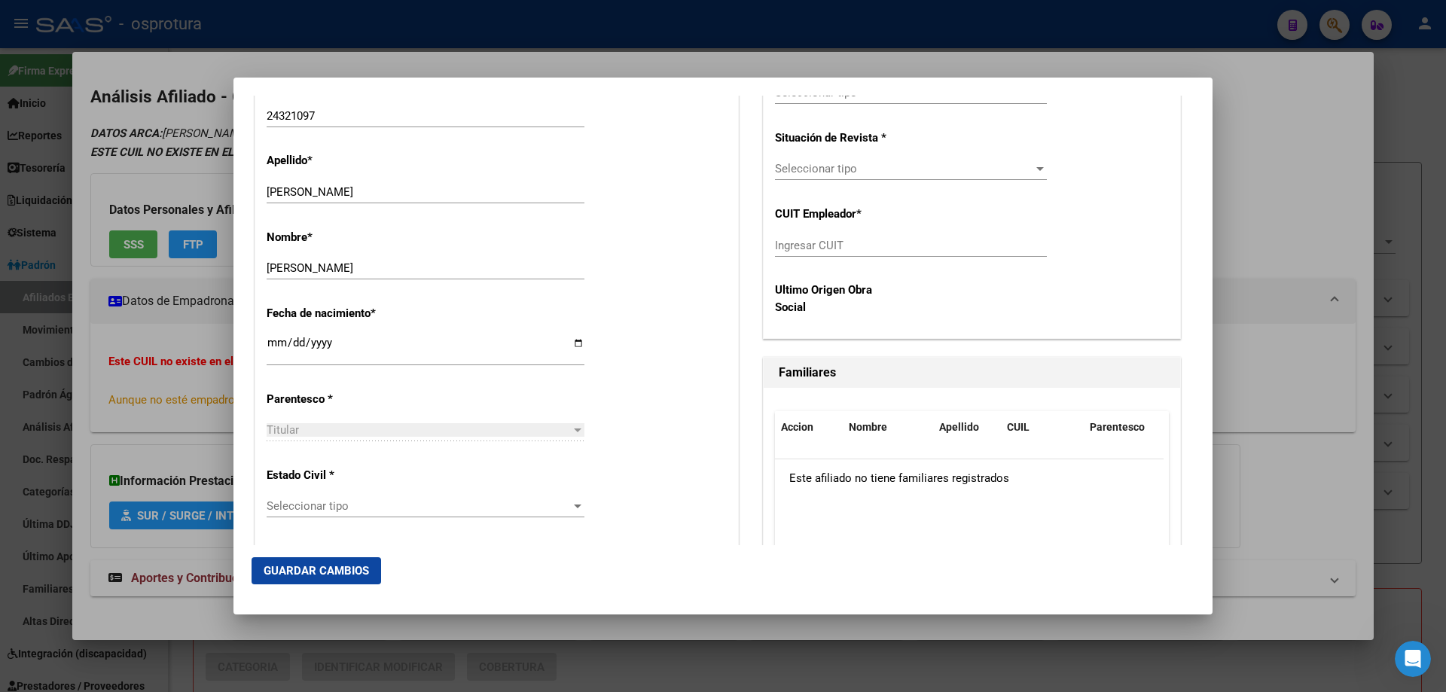
click at [401, 520] on div "Seleccionar tipo Seleccionar tipo" at bounding box center [426, 513] width 318 height 37
click at [399, 515] on div "Seleccionar tipo Seleccionar tipo" at bounding box center [426, 506] width 318 height 23
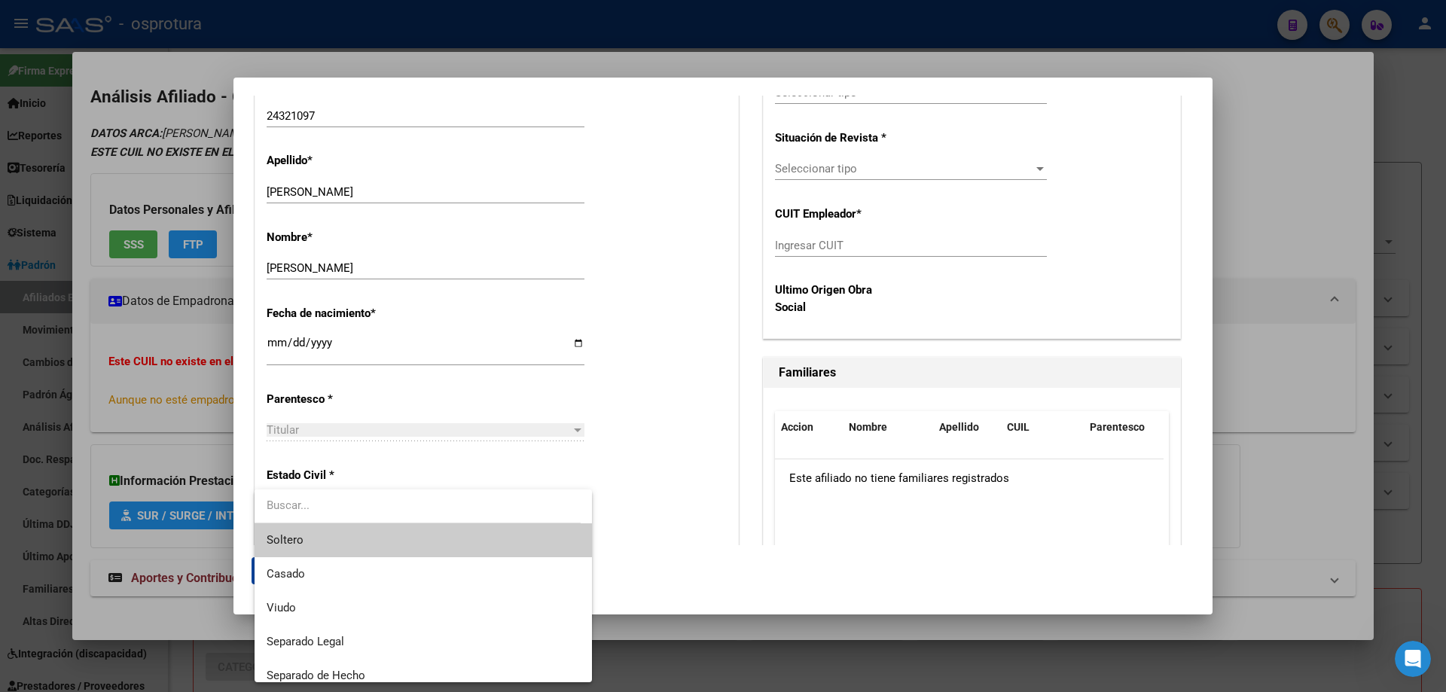
click at [399, 538] on span "Soltero" at bounding box center [423, 540] width 313 height 34
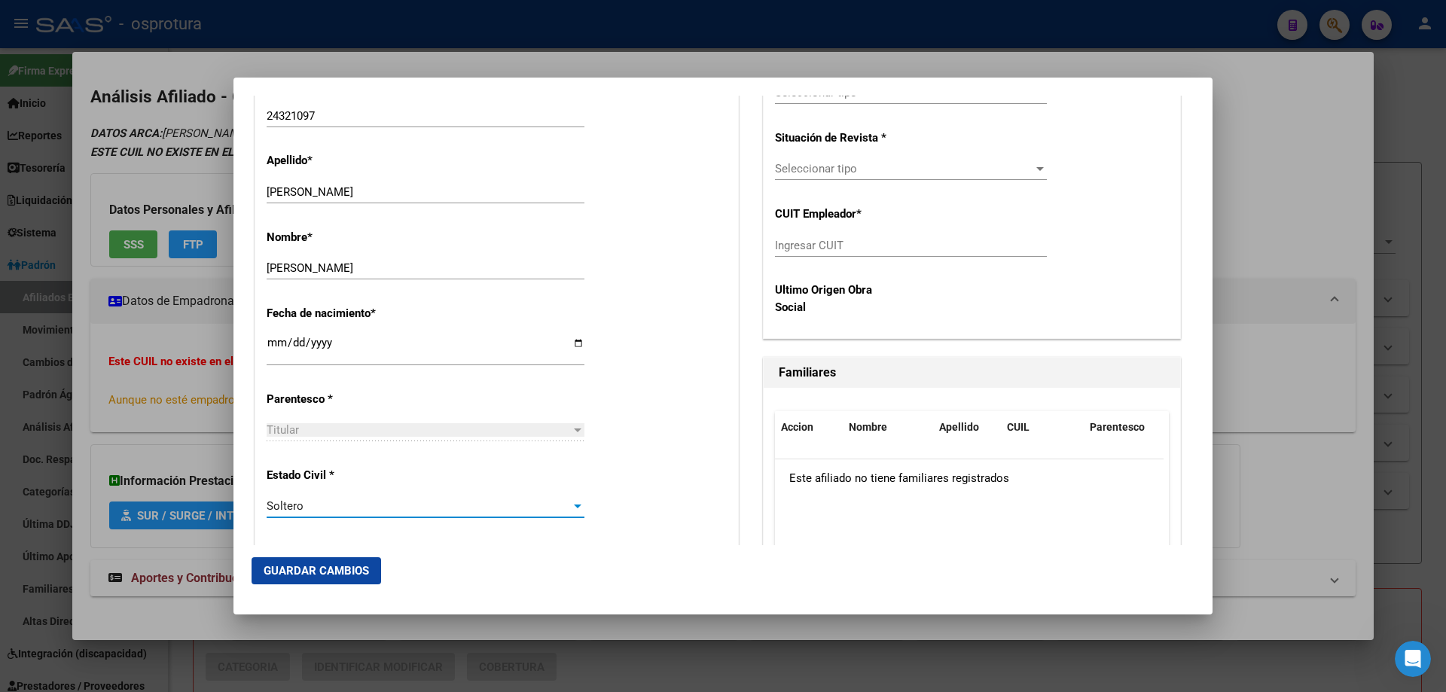
scroll to position [377, 0]
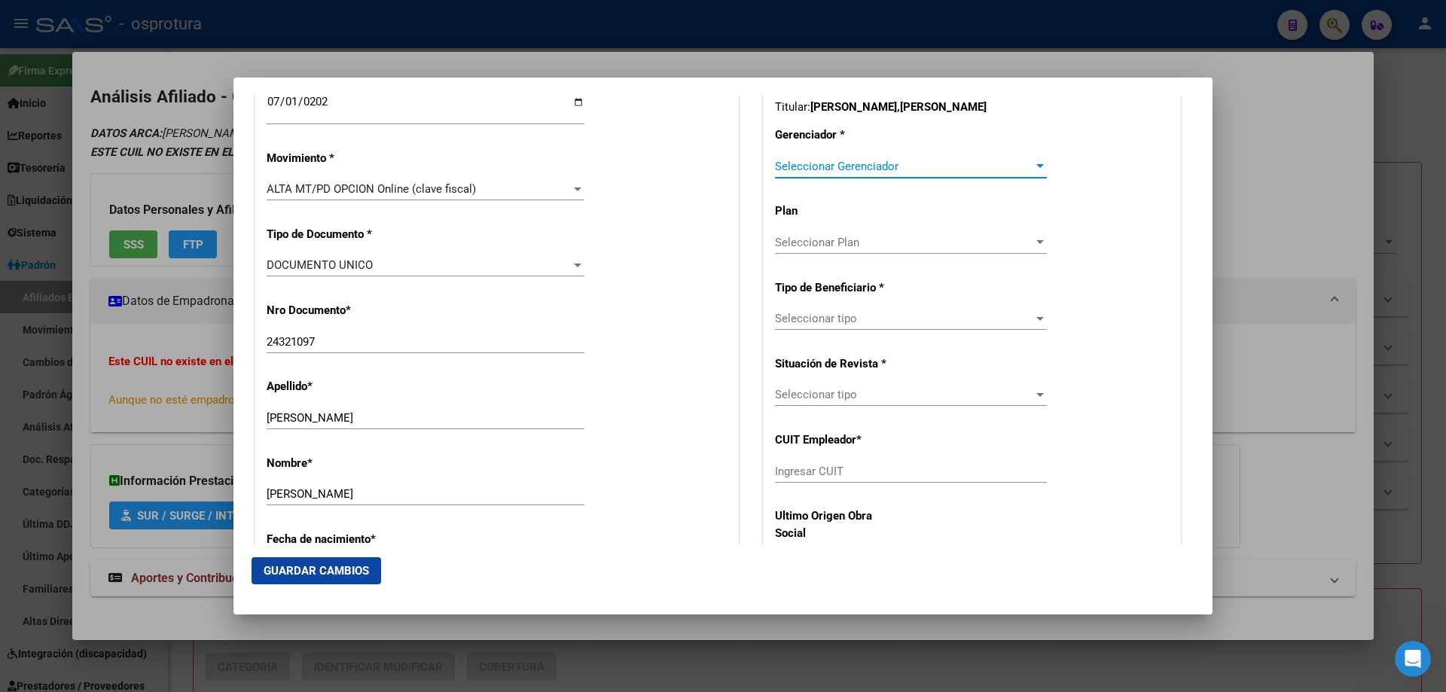
click at [836, 168] on span "Seleccionar Gerenciador" at bounding box center [904, 167] width 258 height 14
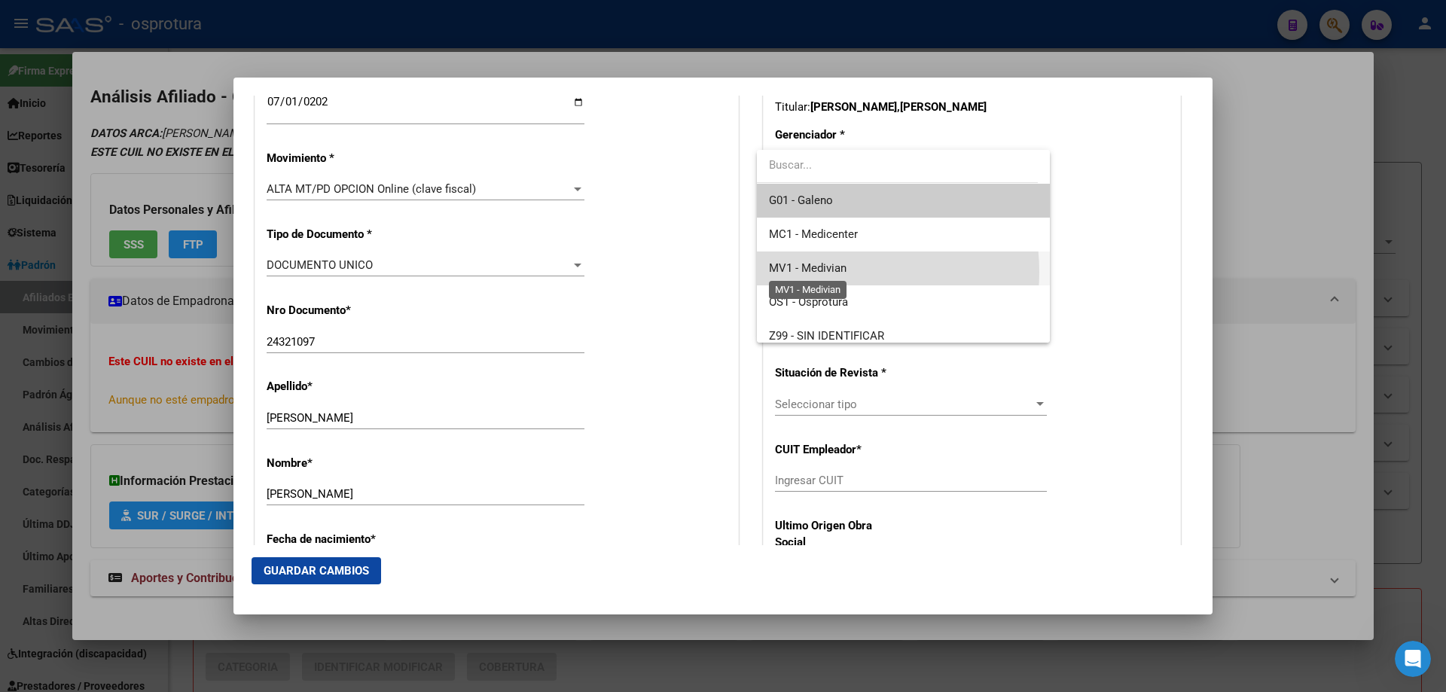
click at [825, 272] on span "MV1 - Medivian" at bounding box center [808, 268] width 78 height 14
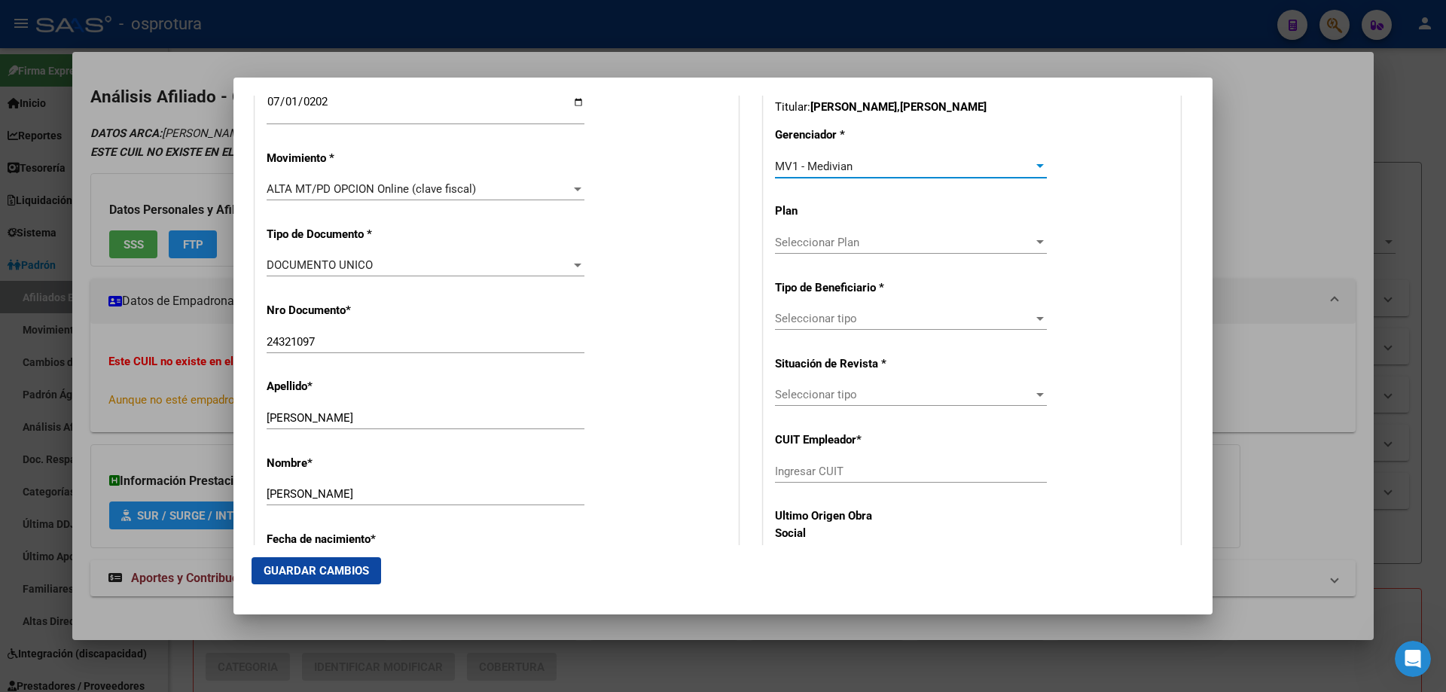
click at [825, 330] on div "Seleccionar tipo Seleccionar tipo" at bounding box center [911, 318] width 272 height 23
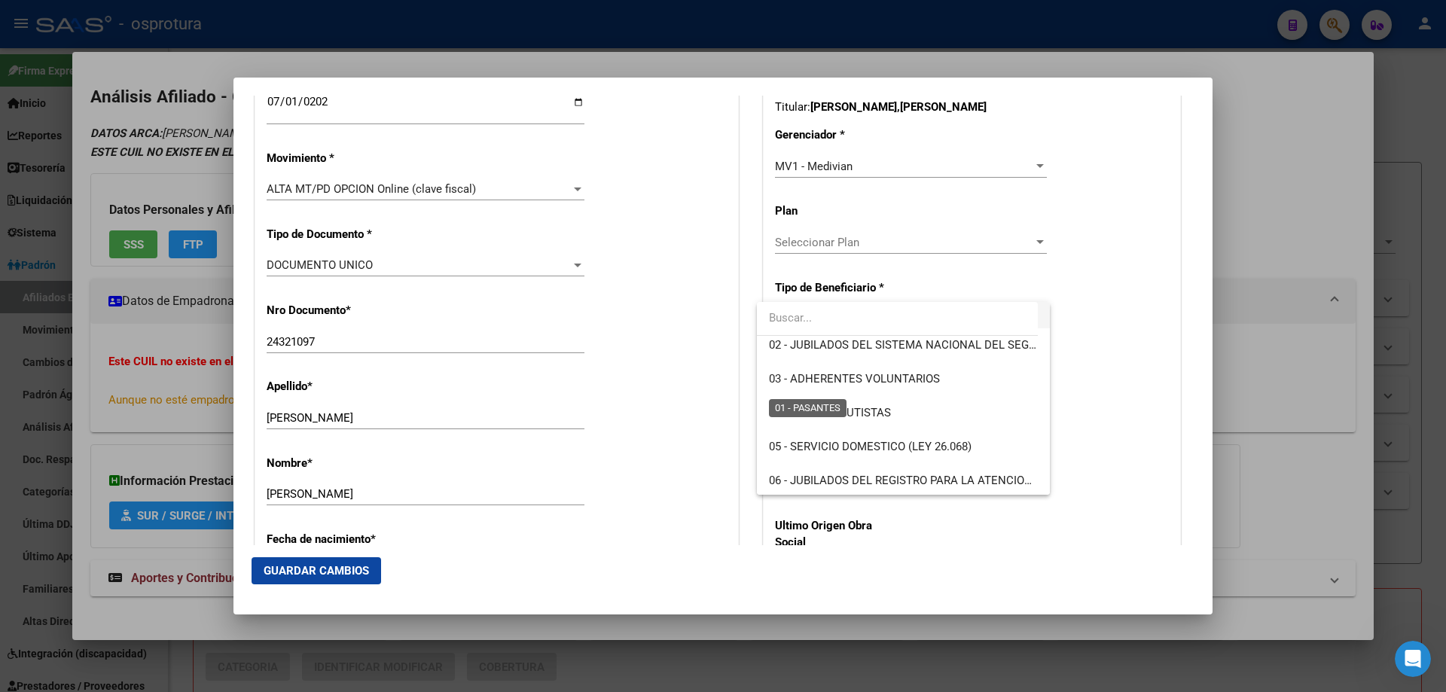
scroll to position [151, 0]
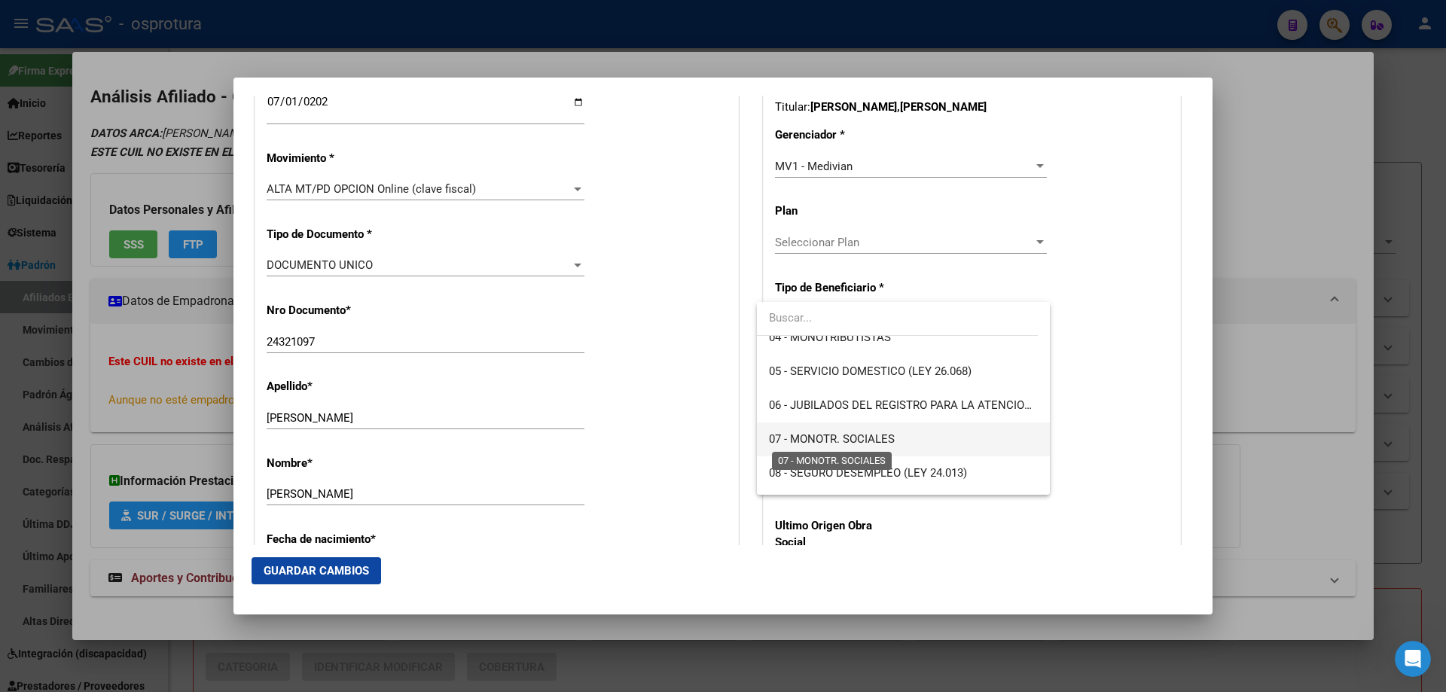
click at [831, 443] on span "07 - MONOTR. SOCIALES" at bounding box center [832, 439] width 126 height 14
type input "20-24321097-7"
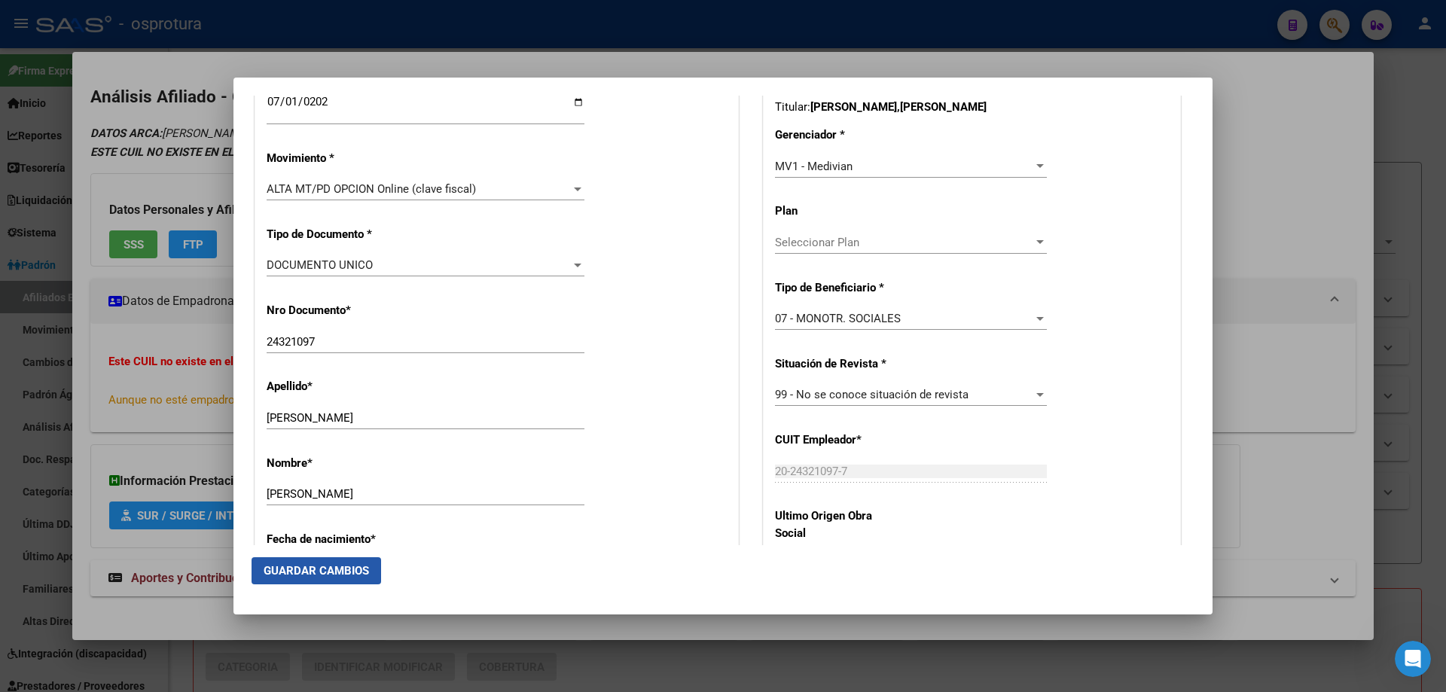
click at [349, 569] on span "Guardar Cambios" at bounding box center [316, 571] width 105 height 14
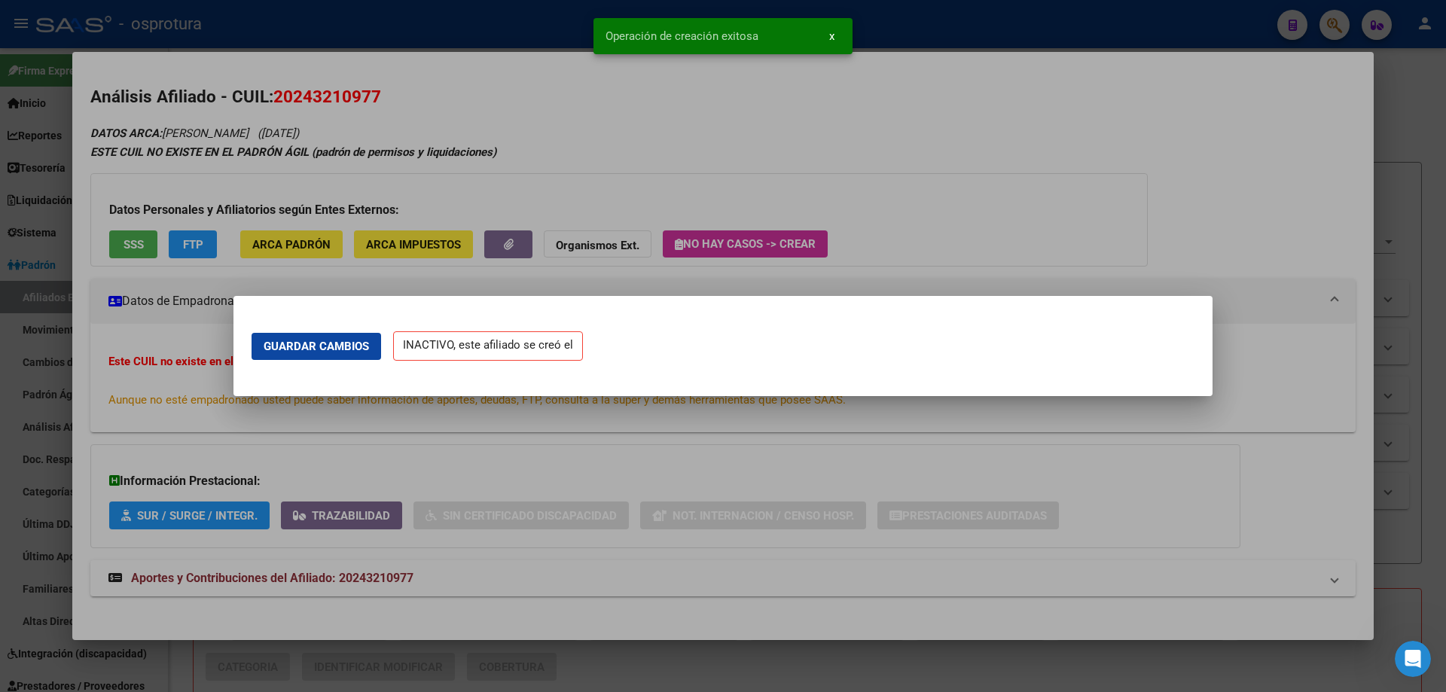
scroll to position [0, 0]
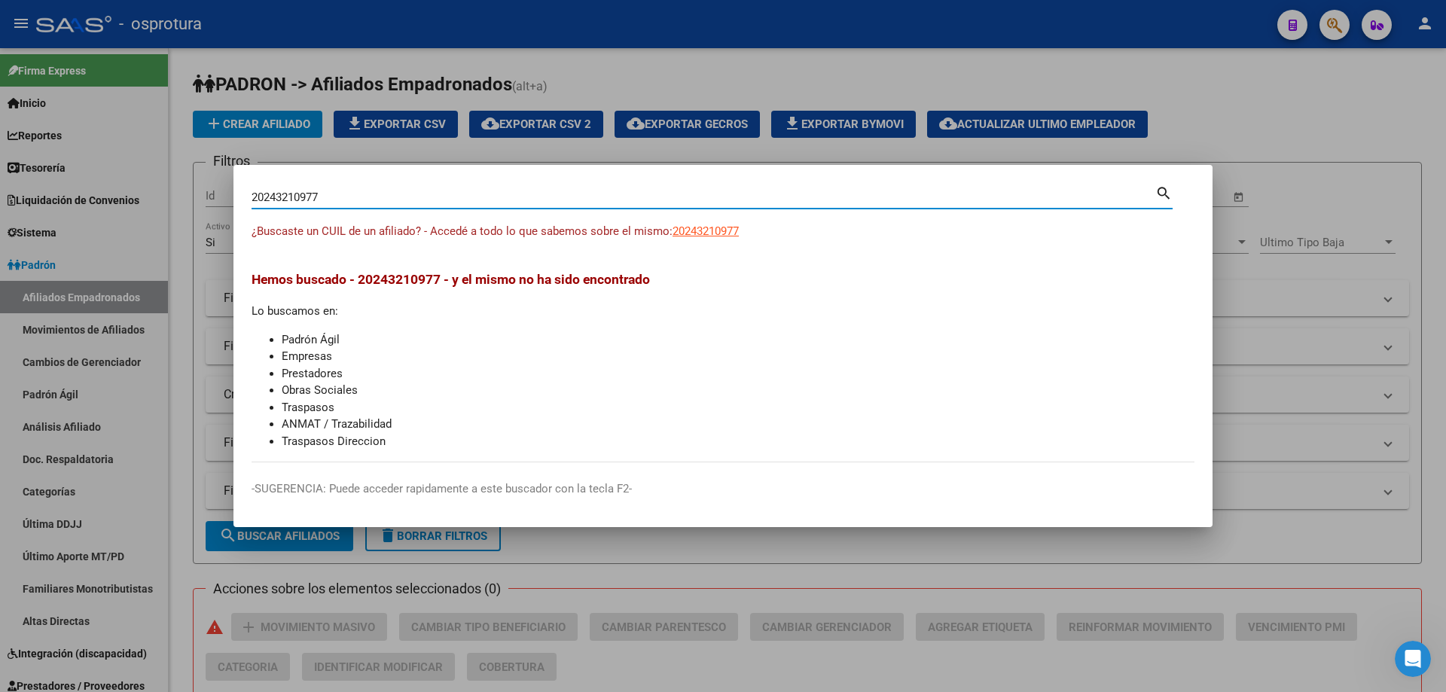
click at [560, 197] on input "20243210977" at bounding box center [704, 198] width 904 height 14
paste input "-24941318-"
type input "20249413187"
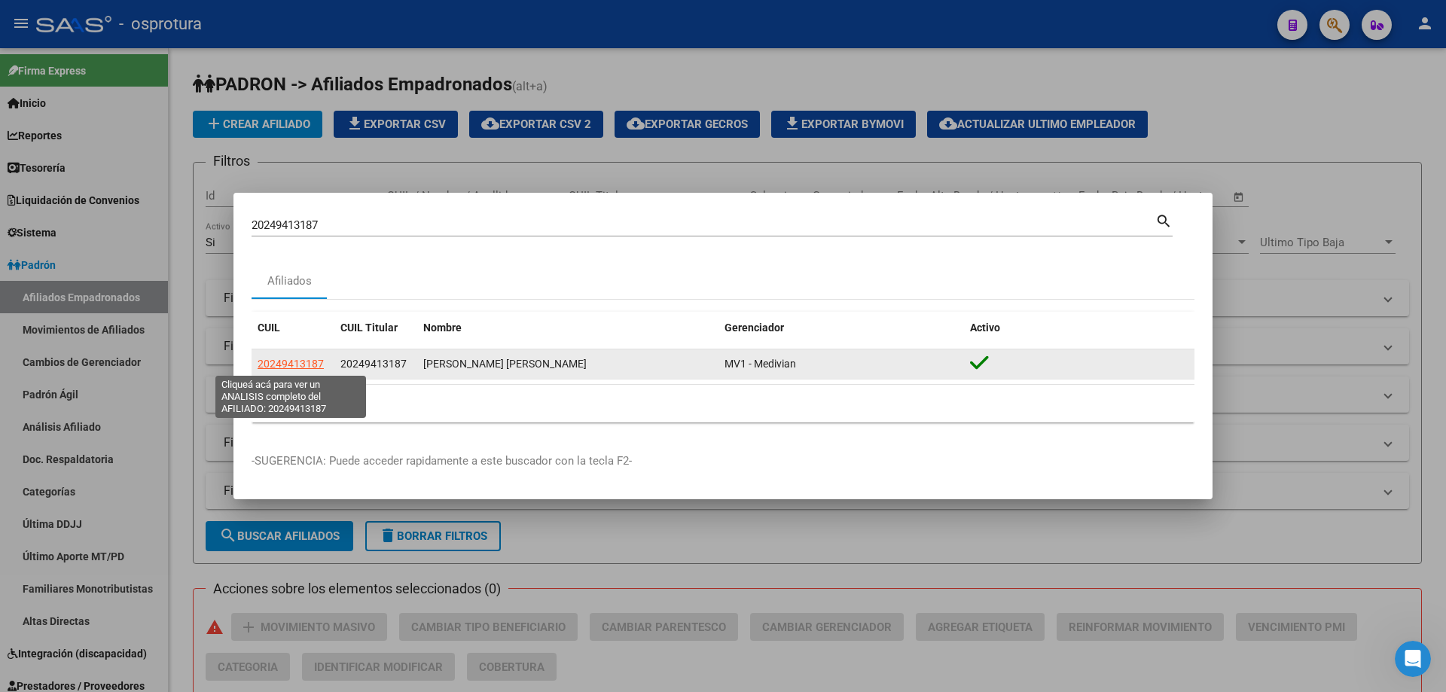
click at [316, 359] on span "20249413187" at bounding box center [291, 364] width 66 height 12
type textarea "20249413187"
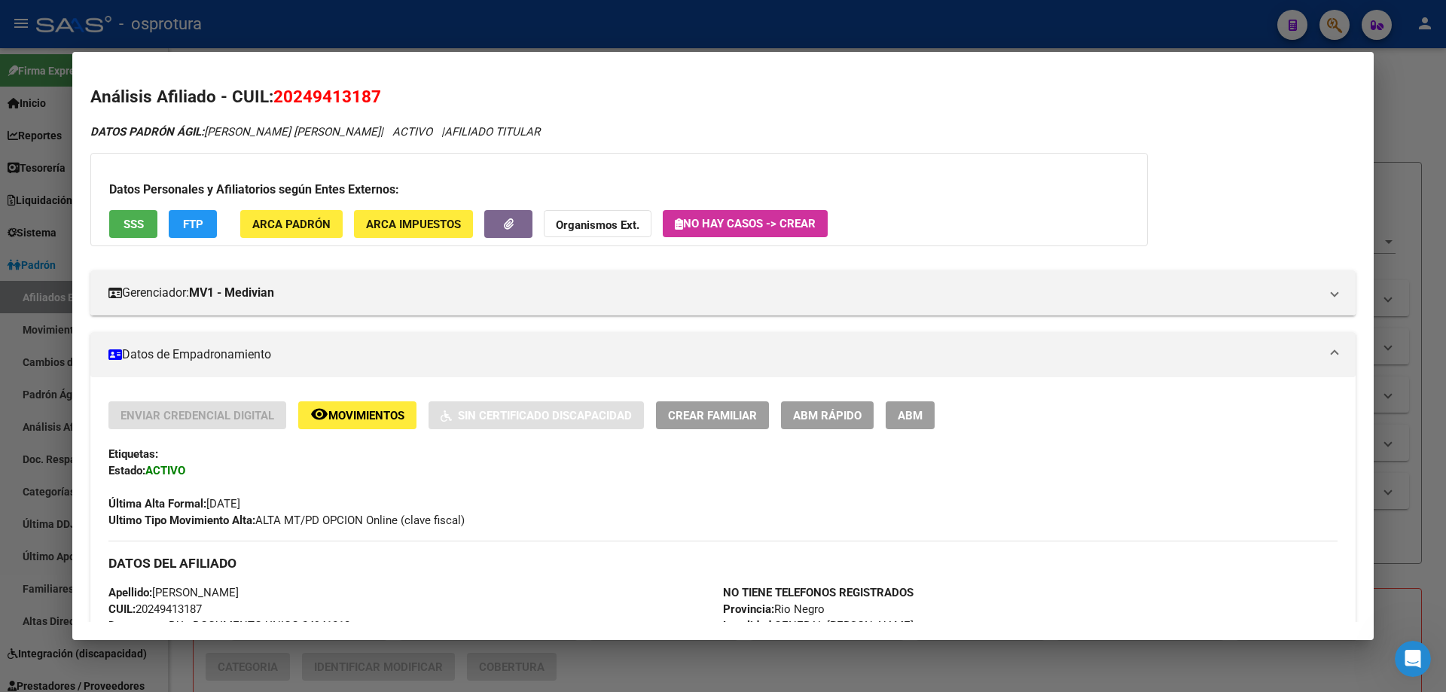
scroll to position [527, 0]
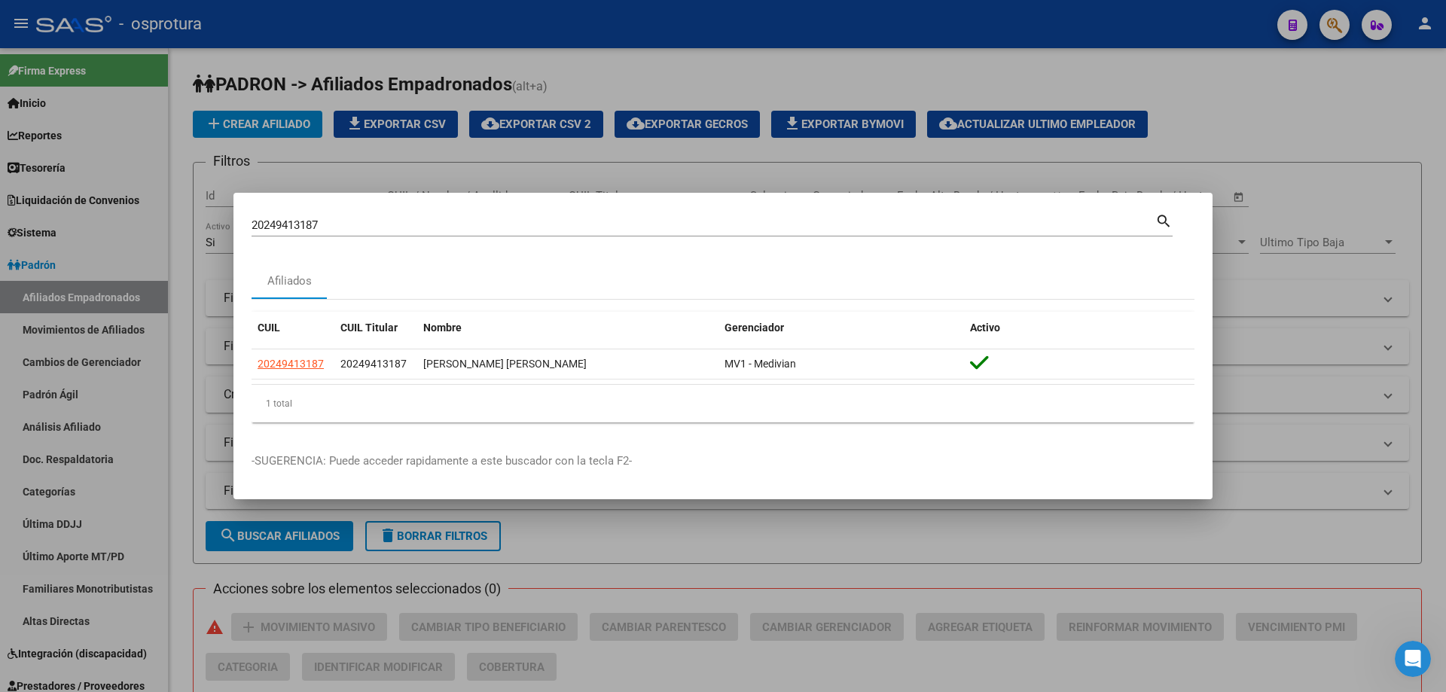
click at [440, 230] on input "20249413187" at bounding box center [704, 225] width 904 height 14
paste input "-24995984-8"
type input "20249959848"
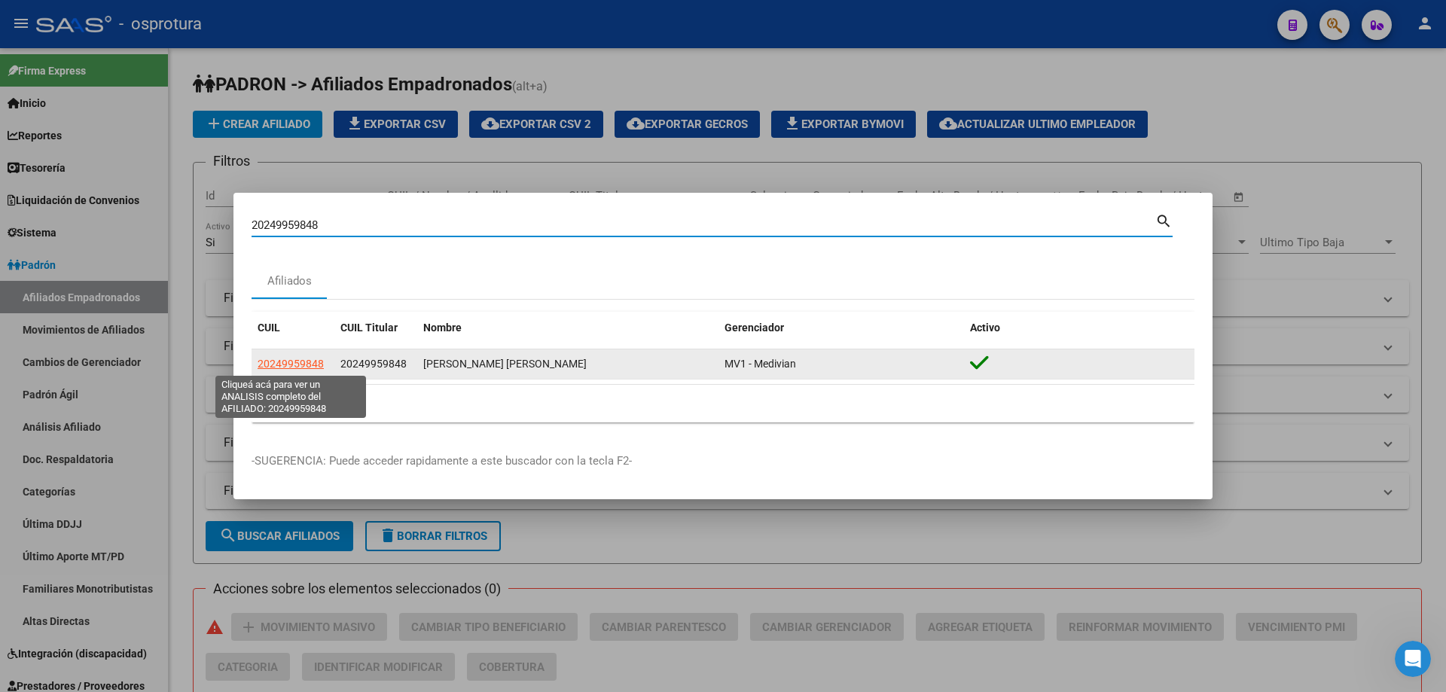
click at [278, 362] on span "20249959848" at bounding box center [291, 364] width 66 height 12
type textarea "20249959848"
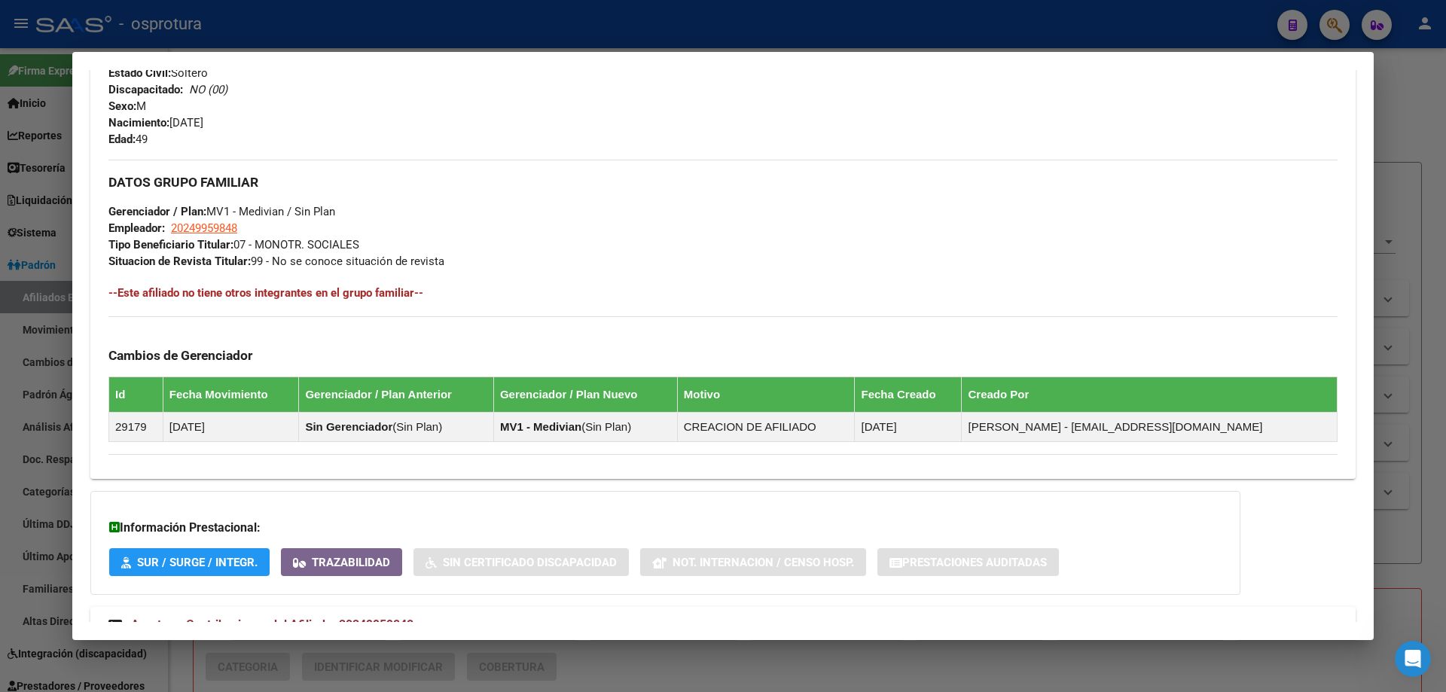
scroll to position [151, 0]
